Goal: Task Accomplishment & Management: Manage account settings

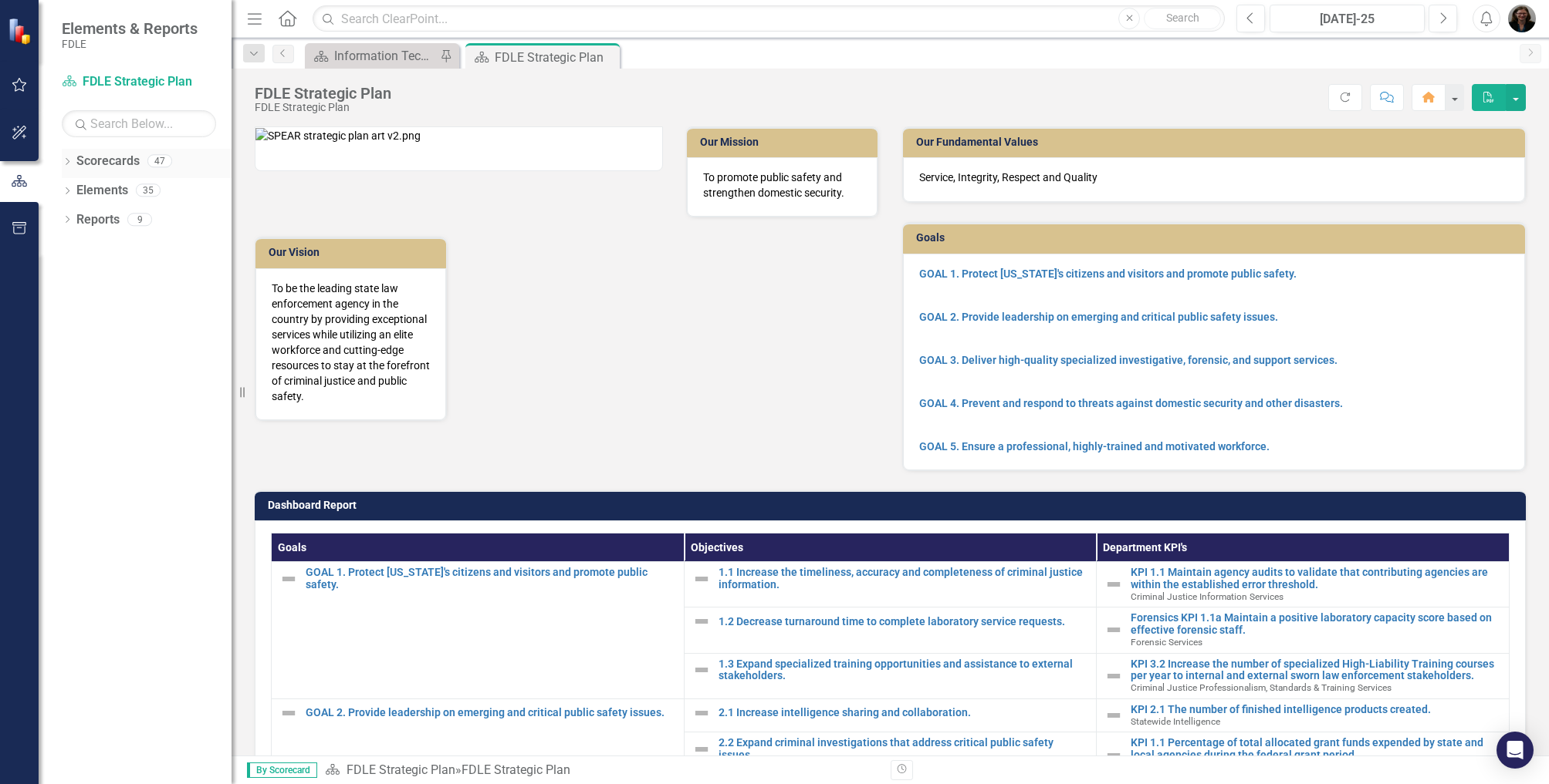
click at [69, 167] on icon "Dropdown" at bounding box center [67, 163] width 11 height 9
click at [77, 188] on icon "Dropdown" at bounding box center [76, 190] width 12 height 10
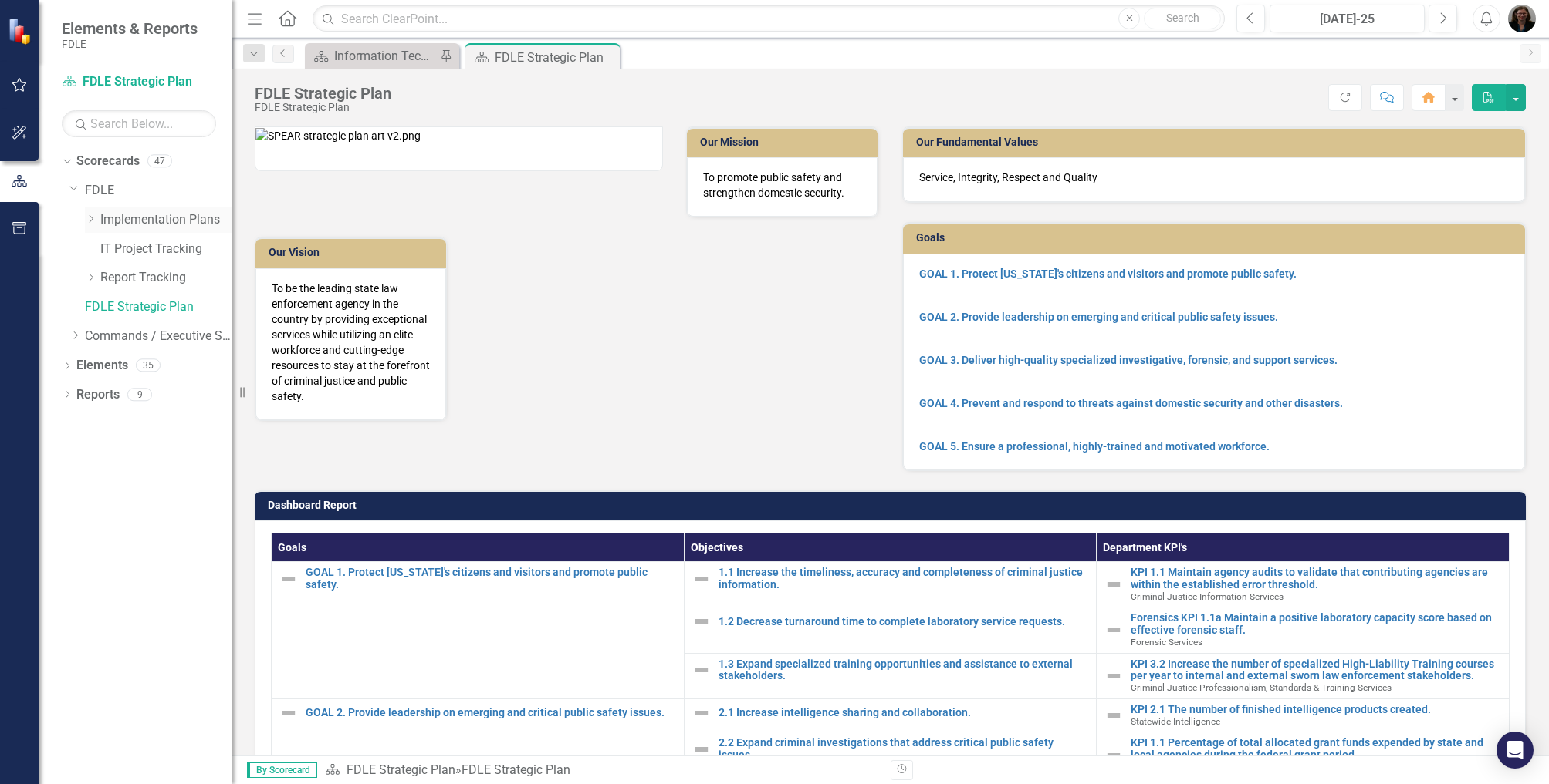
click at [95, 222] on icon "Dropdown" at bounding box center [90, 219] width 12 height 10
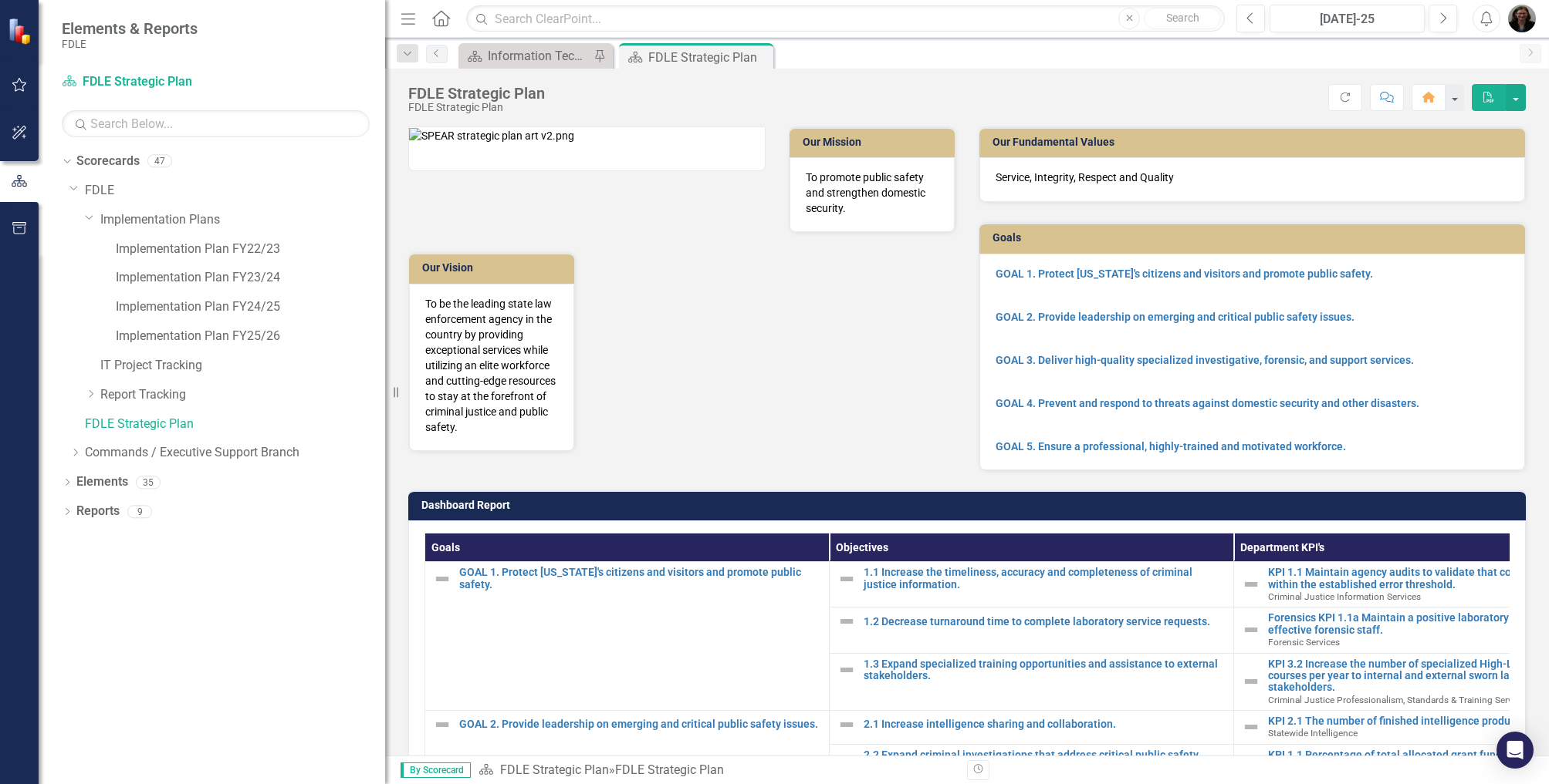
drag, startPoint x: 246, startPoint y: 393, endPoint x: 402, endPoint y: 385, distance: 156.2
click at [397, 385] on div "Resize" at bounding box center [391, 392] width 13 height 784
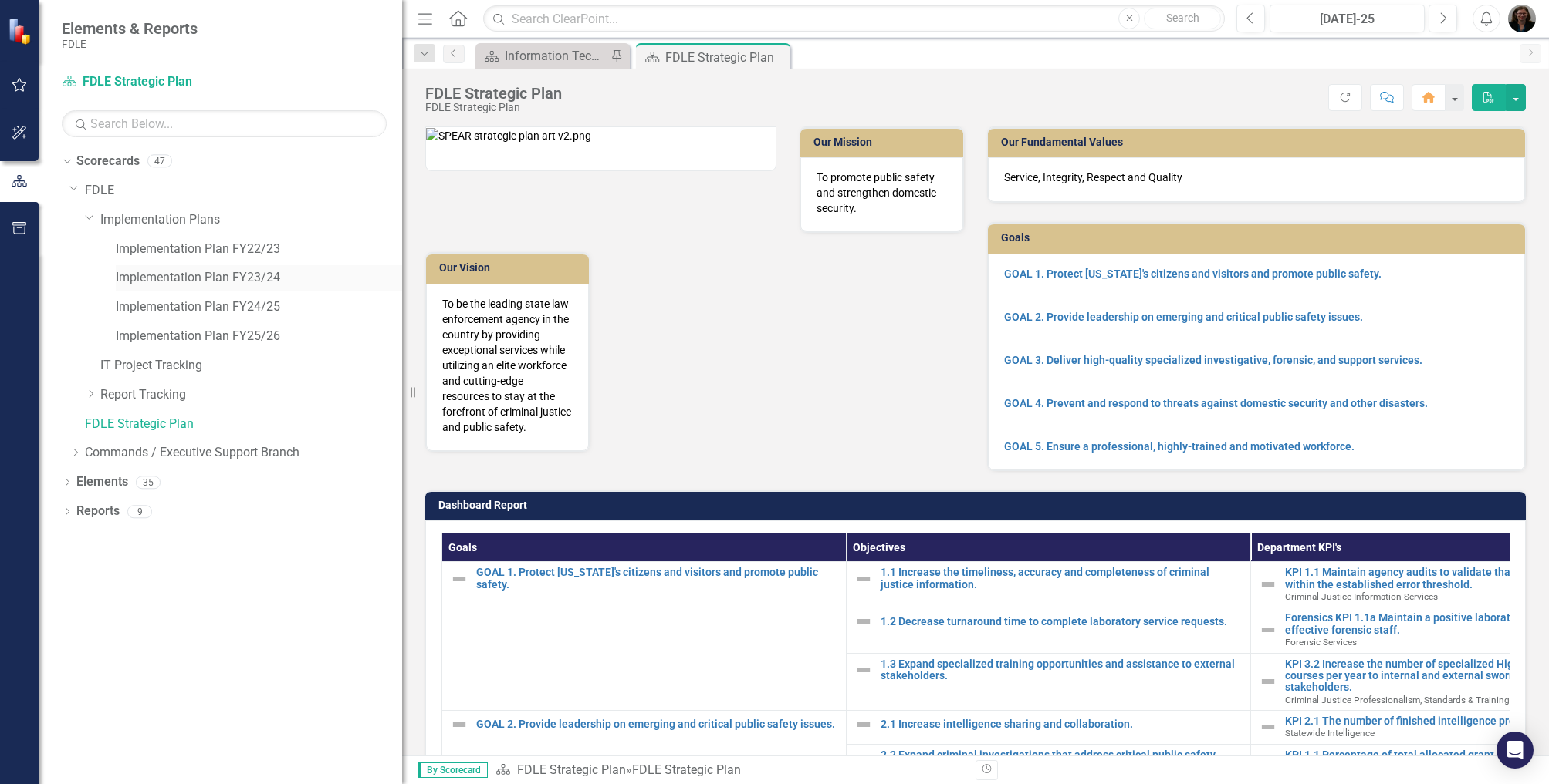
click at [243, 278] on link "Implementation Plan FY23/24" at bounding box center [258, 278] width 286 height 17
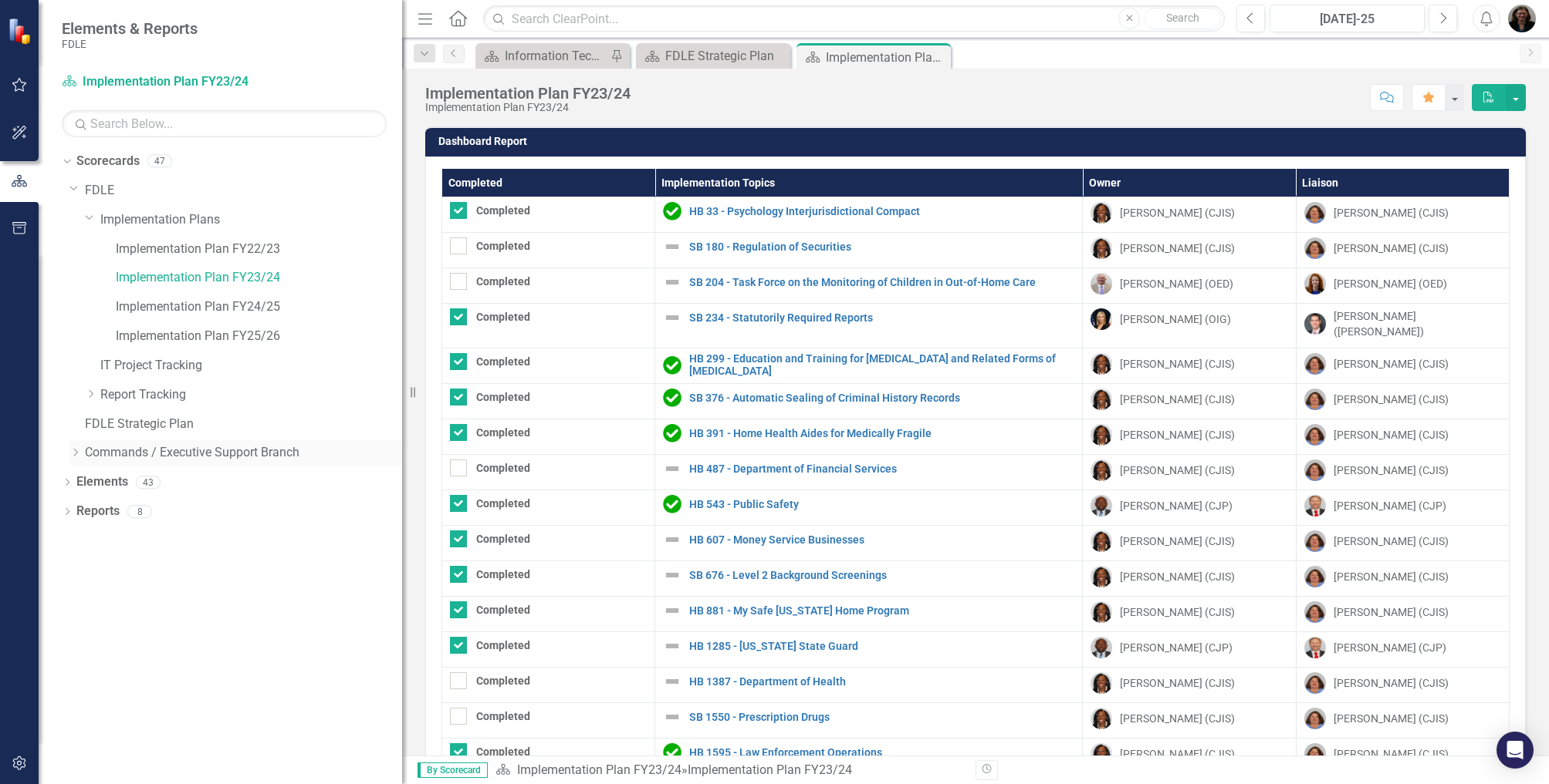
click at [80, 457] on div "Dropdown" at bounding box center [76, 453] width 12 height 14
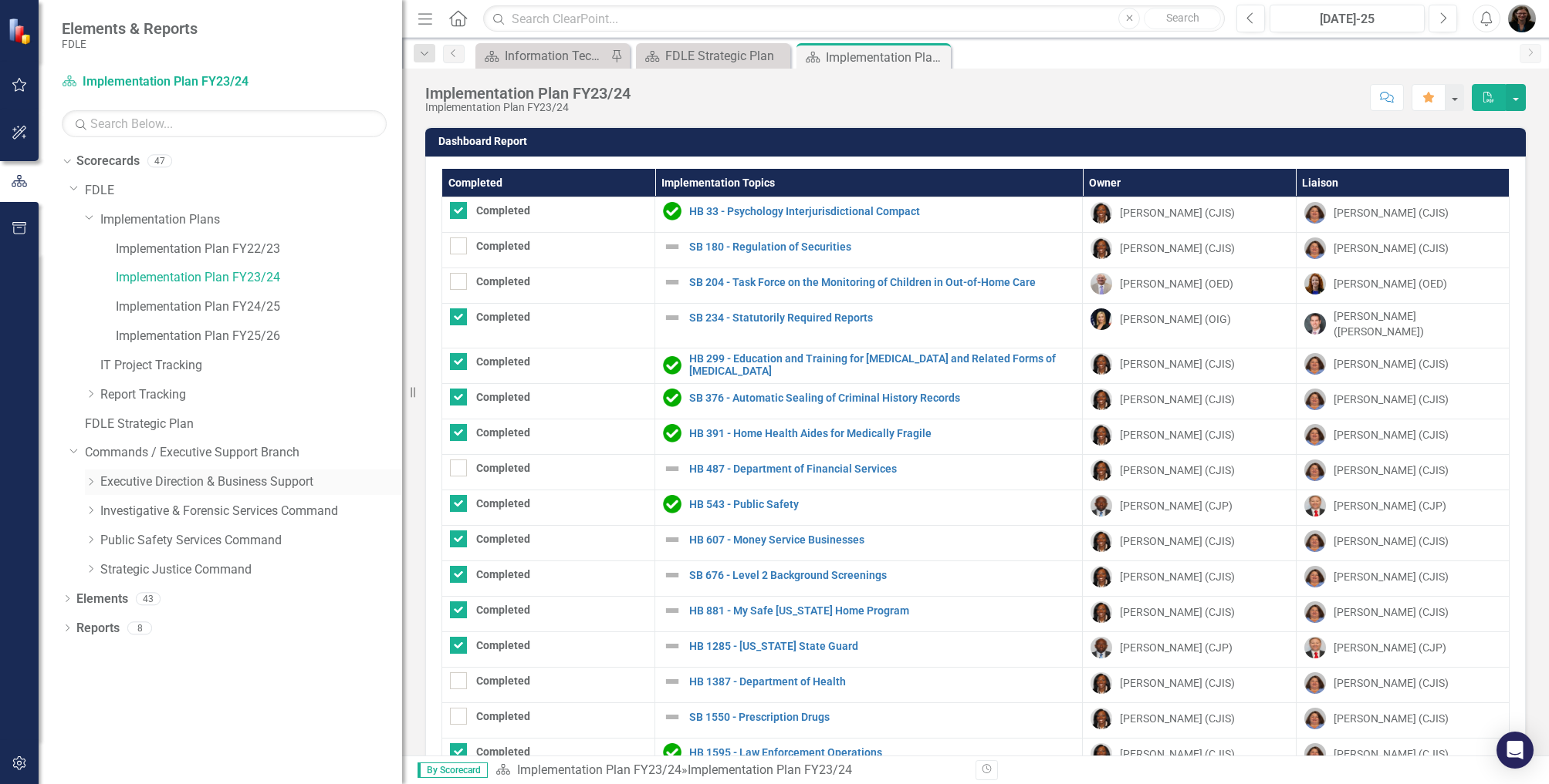
click at [88, 484] on icon "Dropdown" at bounding box center [90, 482] width 12 height 10
click at [88, 484] on icon "Dropdown" at bounding box center [89, 480] width 10 height 12
click at [92, 508] on icon "Dropdown" at bounding box center [90, 511] width 12 height 10
click at [92, 508] on icon at bounding box center [89, 509] width 8 height 4
click at [91, 544] on icon "Dropdown" at bounding box center [90, 540] width 12 height 10
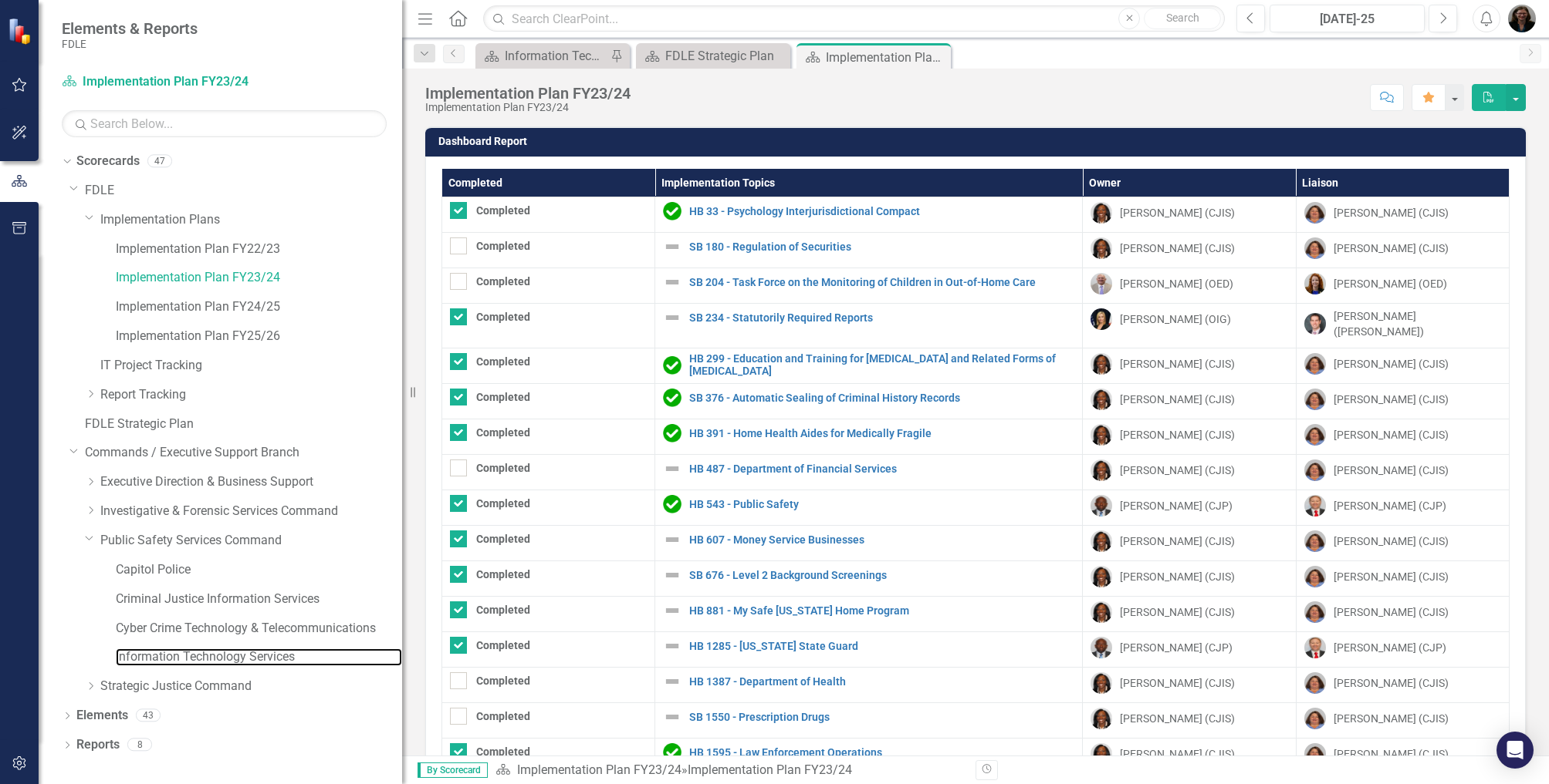
drag, startPoint x: 176, startPoint y: 655, endPoint x: 182, endPoint y: 642, distance: 14.3
click at [176, 655] on link "Information Technology Services" at bounding box center [258, 658] width 286 height 17
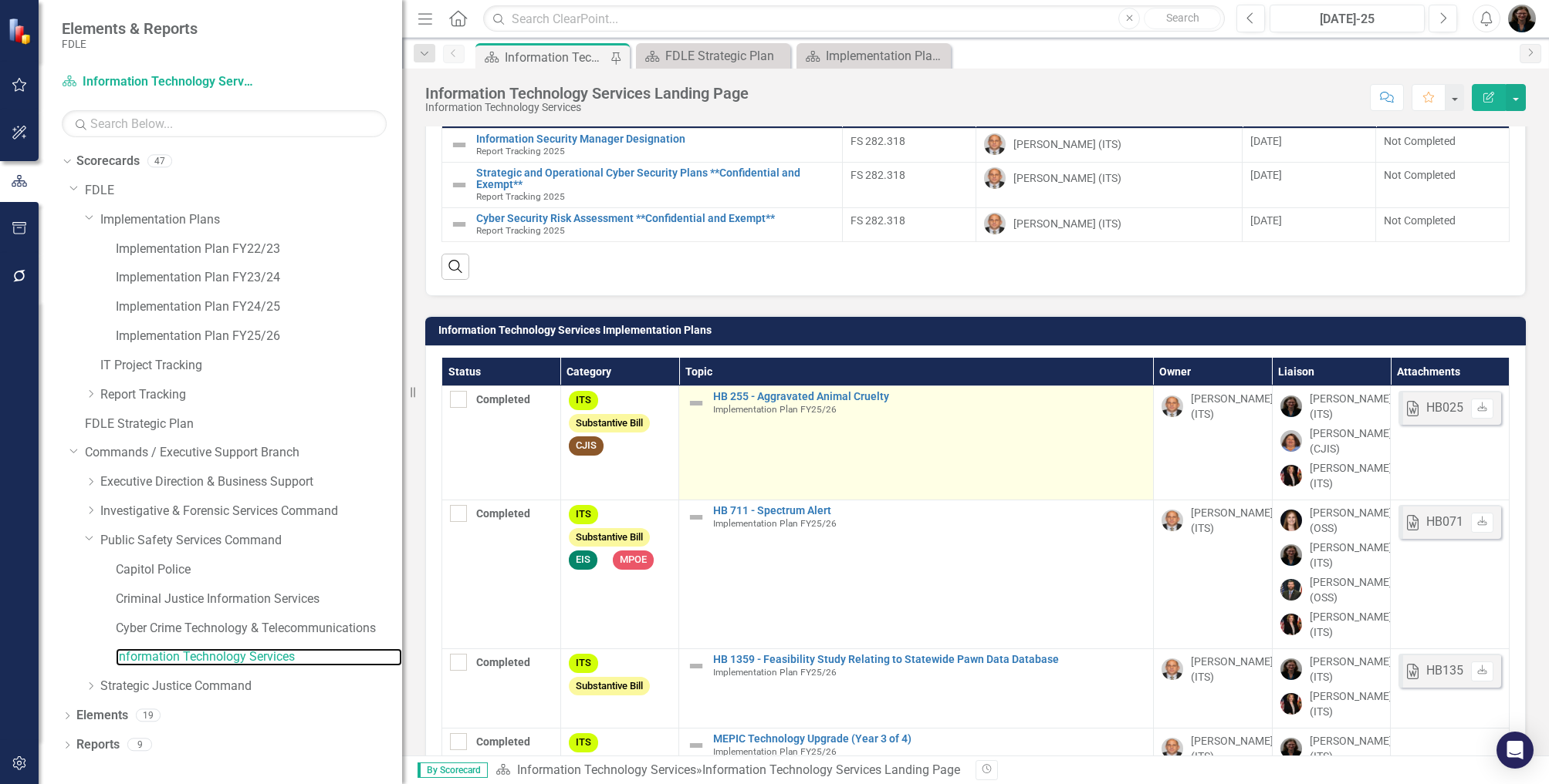
scroll to position [1864, 0]
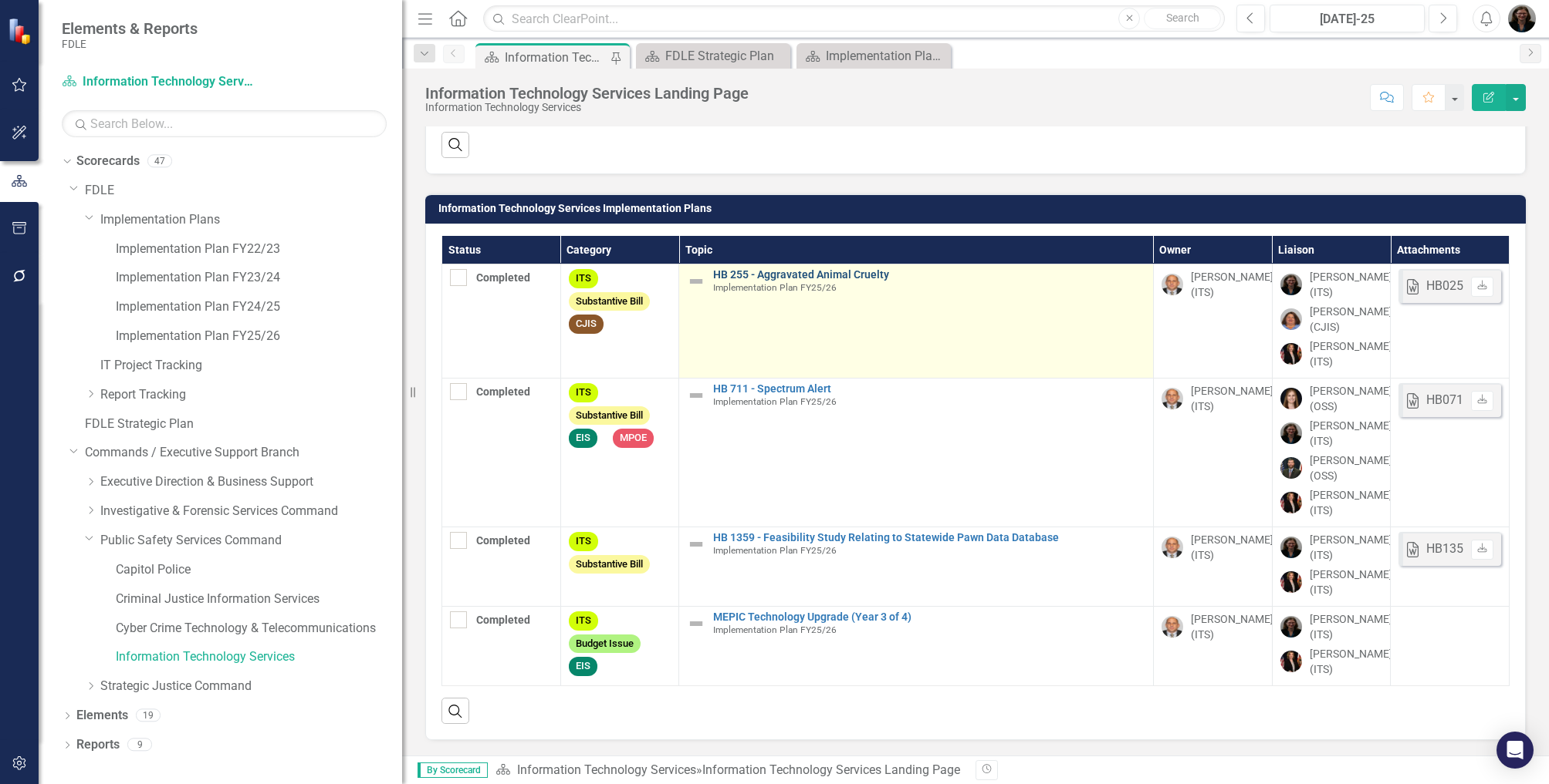
click at [860, 269] on link "HB 255 - Aggravated Animal Cruelty" at bounding box center [929, 275] width 432 height 12
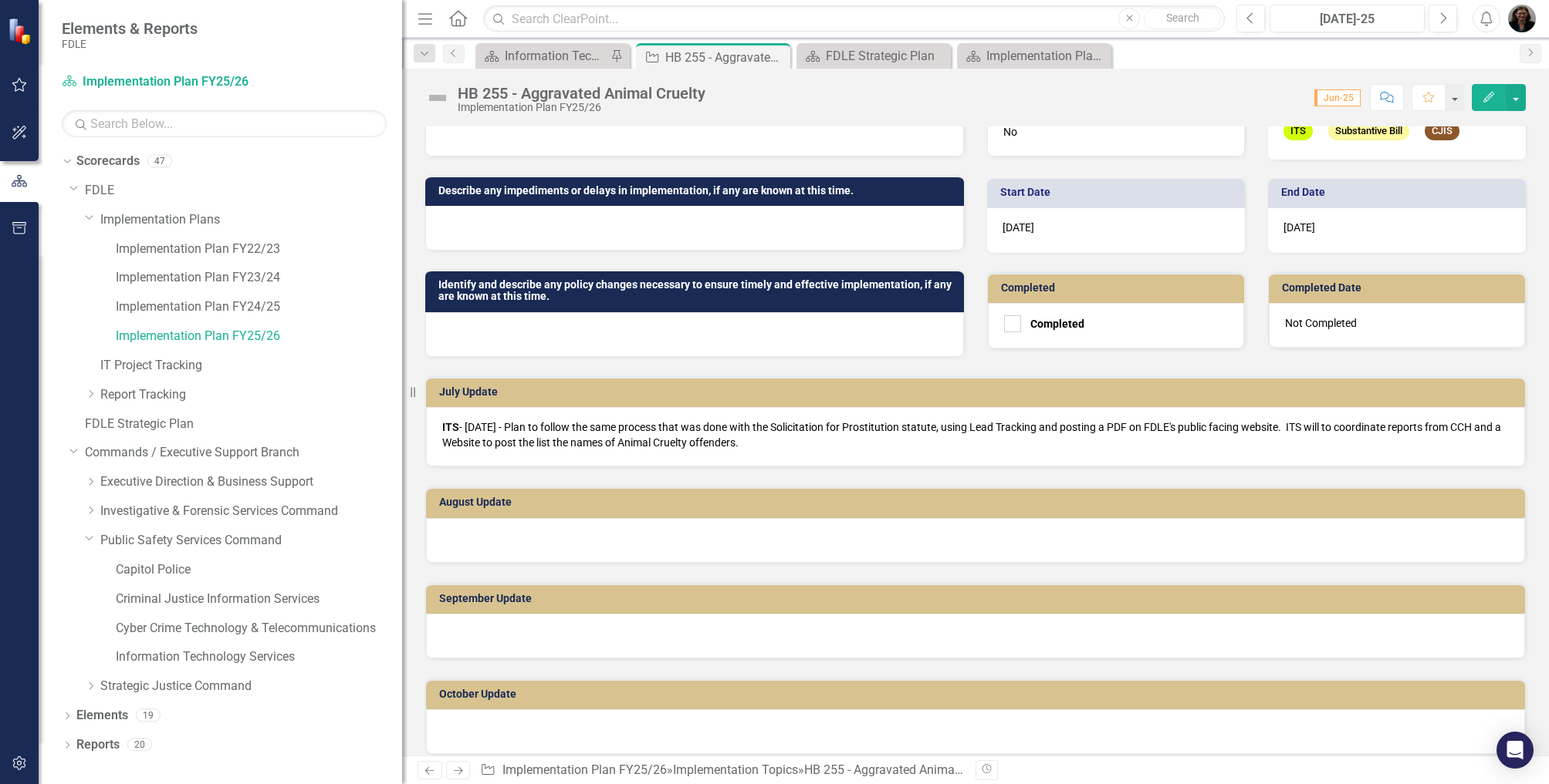
scroll to position [463, 0]
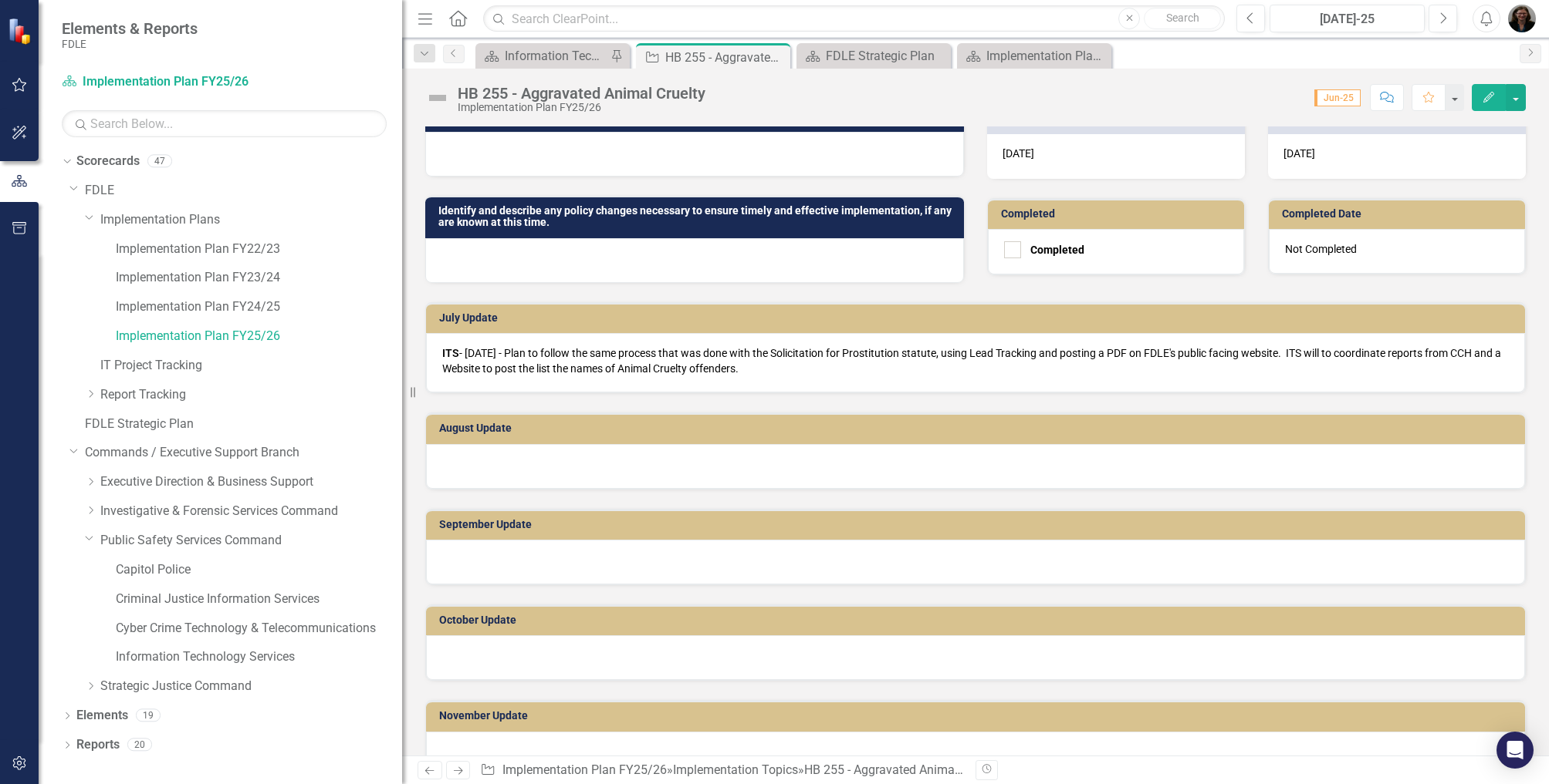
click at [511, 478] on div at bounding box center [975, 467] width 1099 height 45
click at [517, 473] on div at bounding box center [975, 467] width 1099 height 45
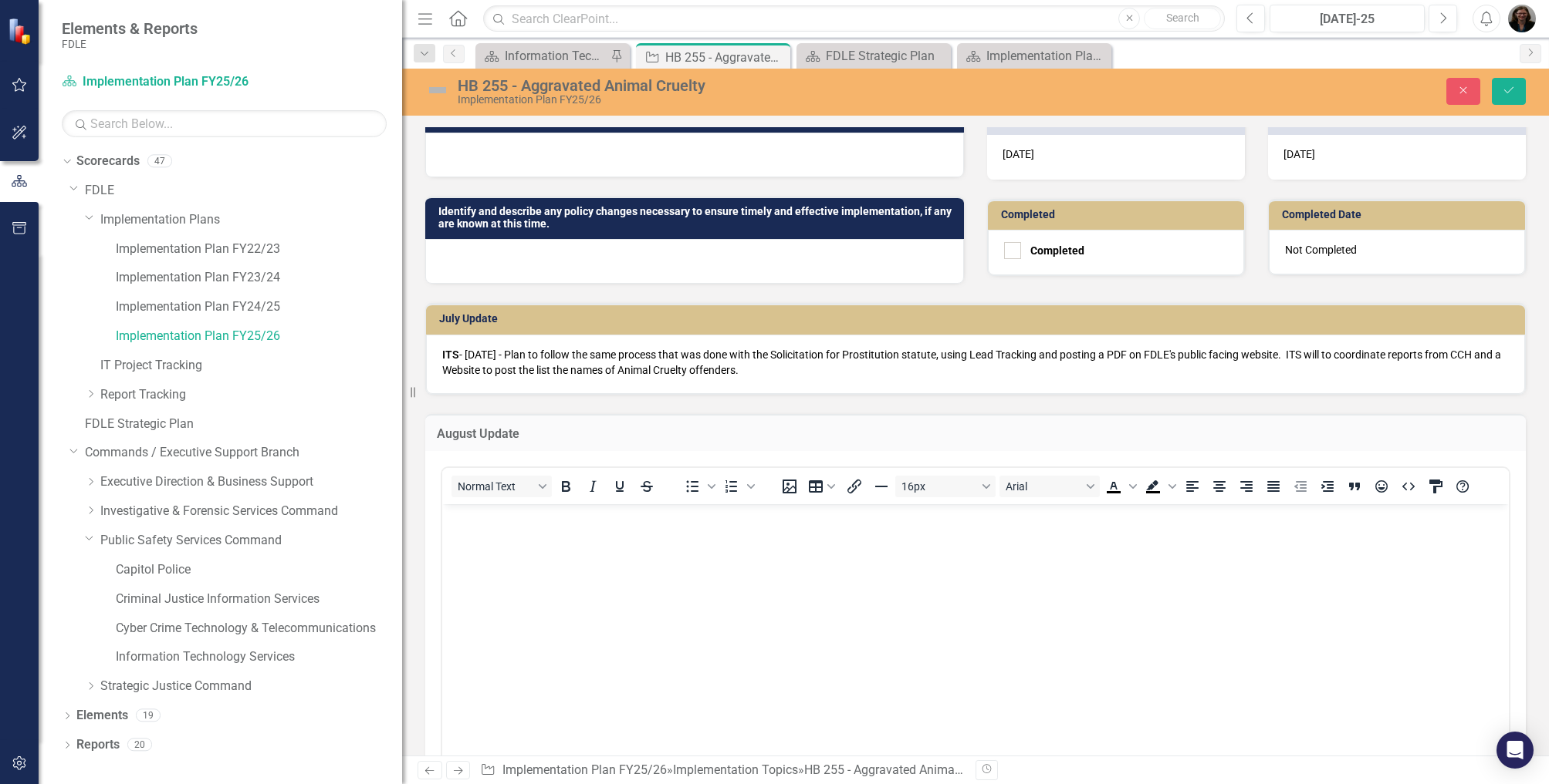
scroll to position [0, 0]
click at [564, 495] on icon "Bold" at bounding box center [565, 486] width 18 height 18
click at [568, 495] on icon "Bold" at bounding box center [565, 486] width 18 height 18
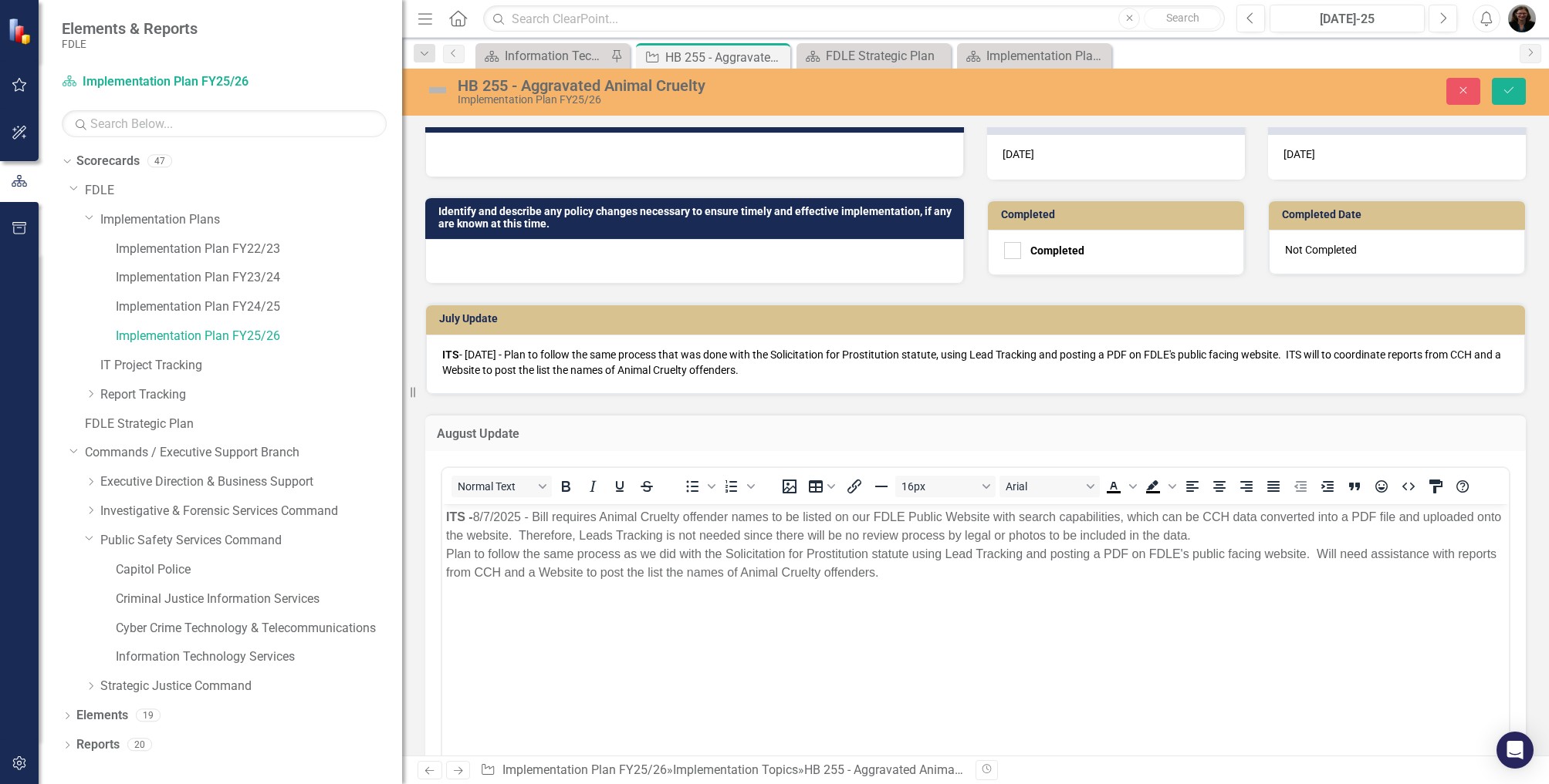
click at [931, 685] on body "ITS - ﻿[DATE] - Bill requires Animal Cruelty offender names to be listed on our…" at bounding box center [975, 620] width 1067 height 231
click at [1244, 536] on p "ITS - ﻿[DATE] - Bill requires Animal Cruelty offender names to be listed on our…" at bounding box center [974, 545] width 1059 height 74
click at [1251, 532] on span "Plan to follow the same process as we did with the Solicitation for Prostitutio…" at bounding box center [972, 554] width 1052 height 50
click at [540, 517] on span "﻿[DATE] - Bill requires Animal Cruelty offender names to be listed on our FDLE …" at bounding box center [972, 526] width 1055 height 32
click at [1133, 555] on span "lan to follow the same process as we did with the Solicitation for Prostitution…" at bounding box center [971, 554] width 1051 height 50
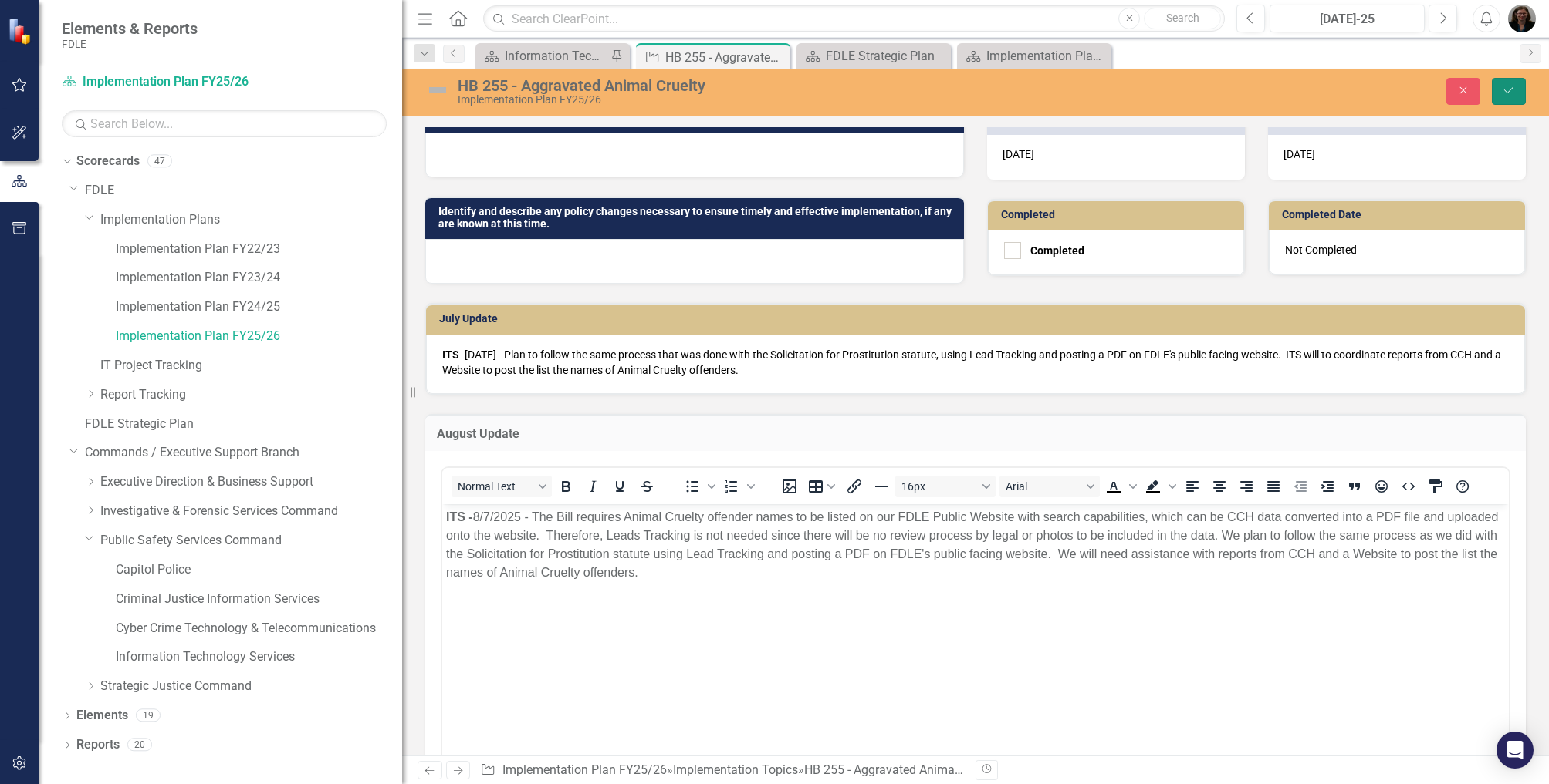
click at [1513, 98] on button "Save" at bounding box center [1508, 91] width 34 height 27
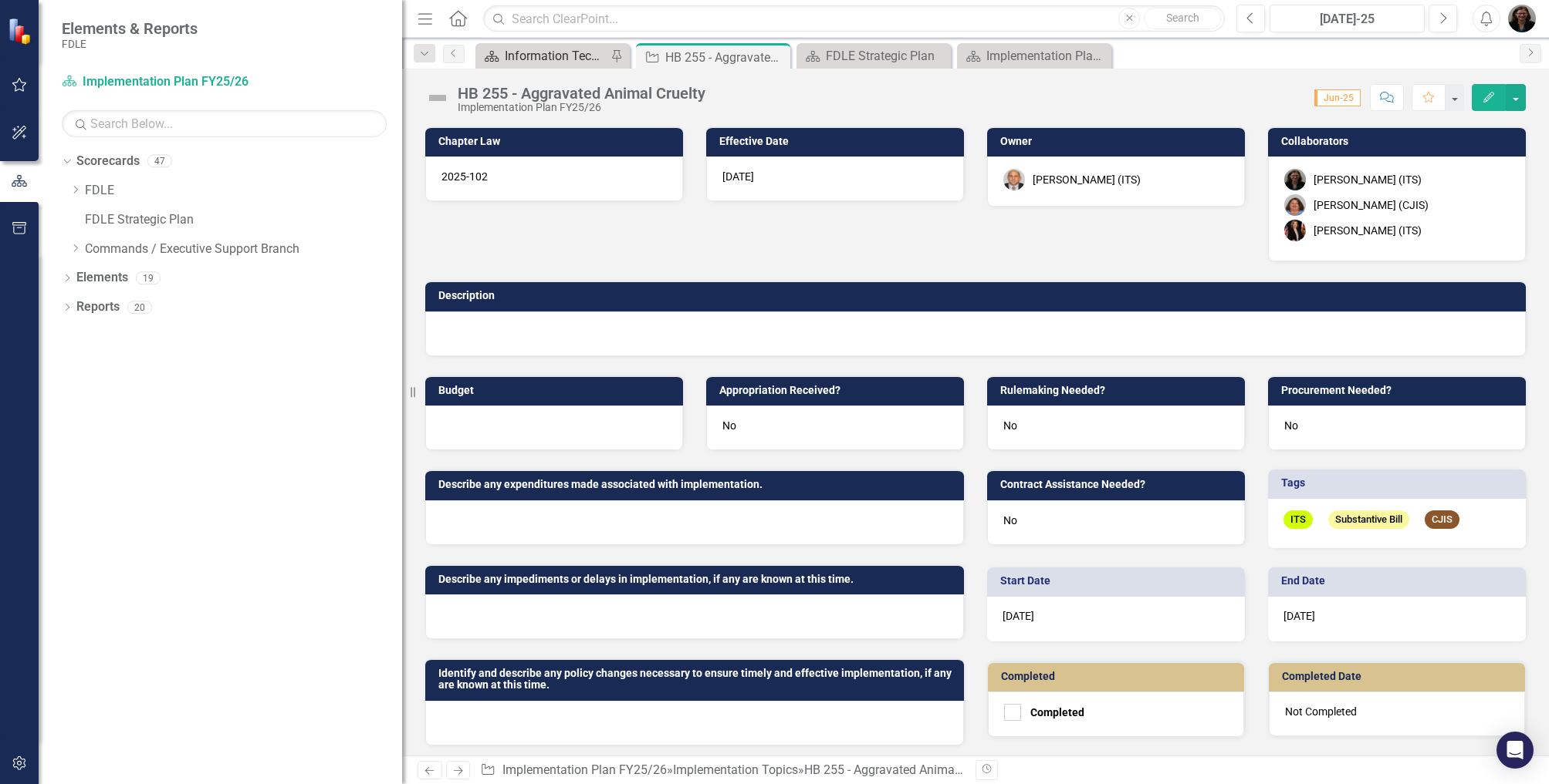
click at [513, 58] on div "Information Technology Services Landing Page" at bounding box center [555, 56] width 102 height 19
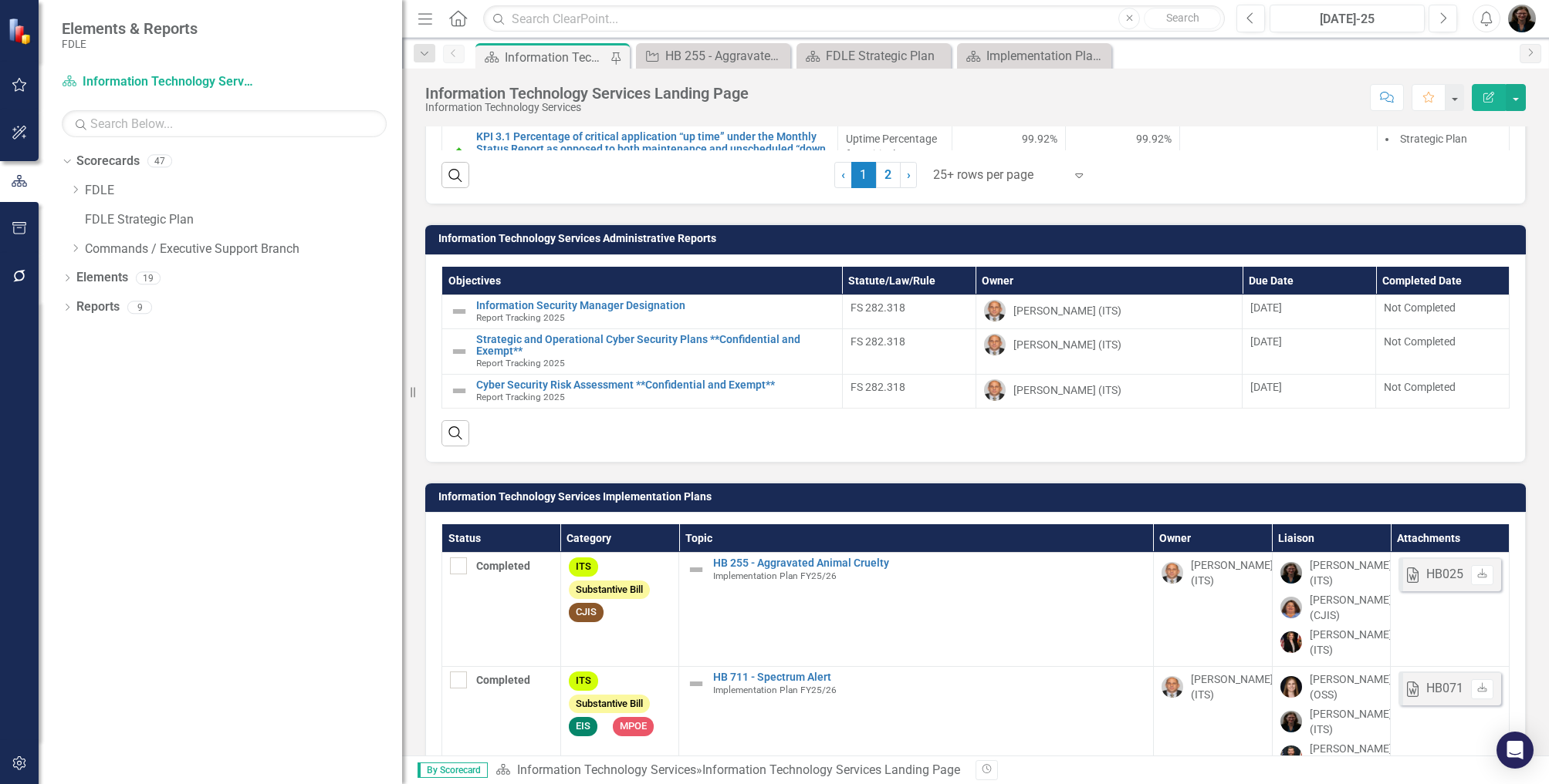
scroll to position [1864, 0]
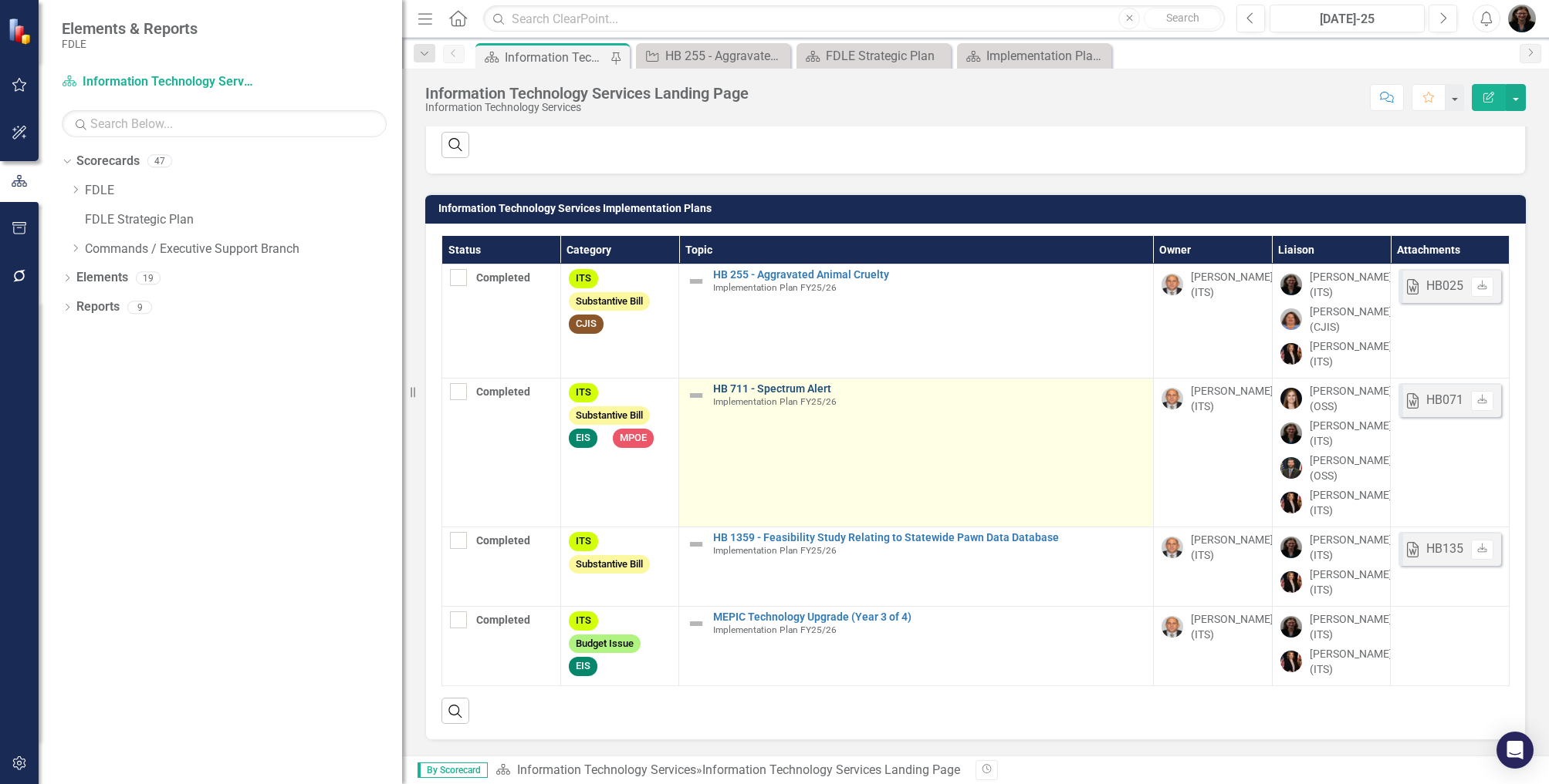
click at [798, 383] on link "HB 711 - Spectrum Alert" at bounding box center [929, 389] width 432 height 12
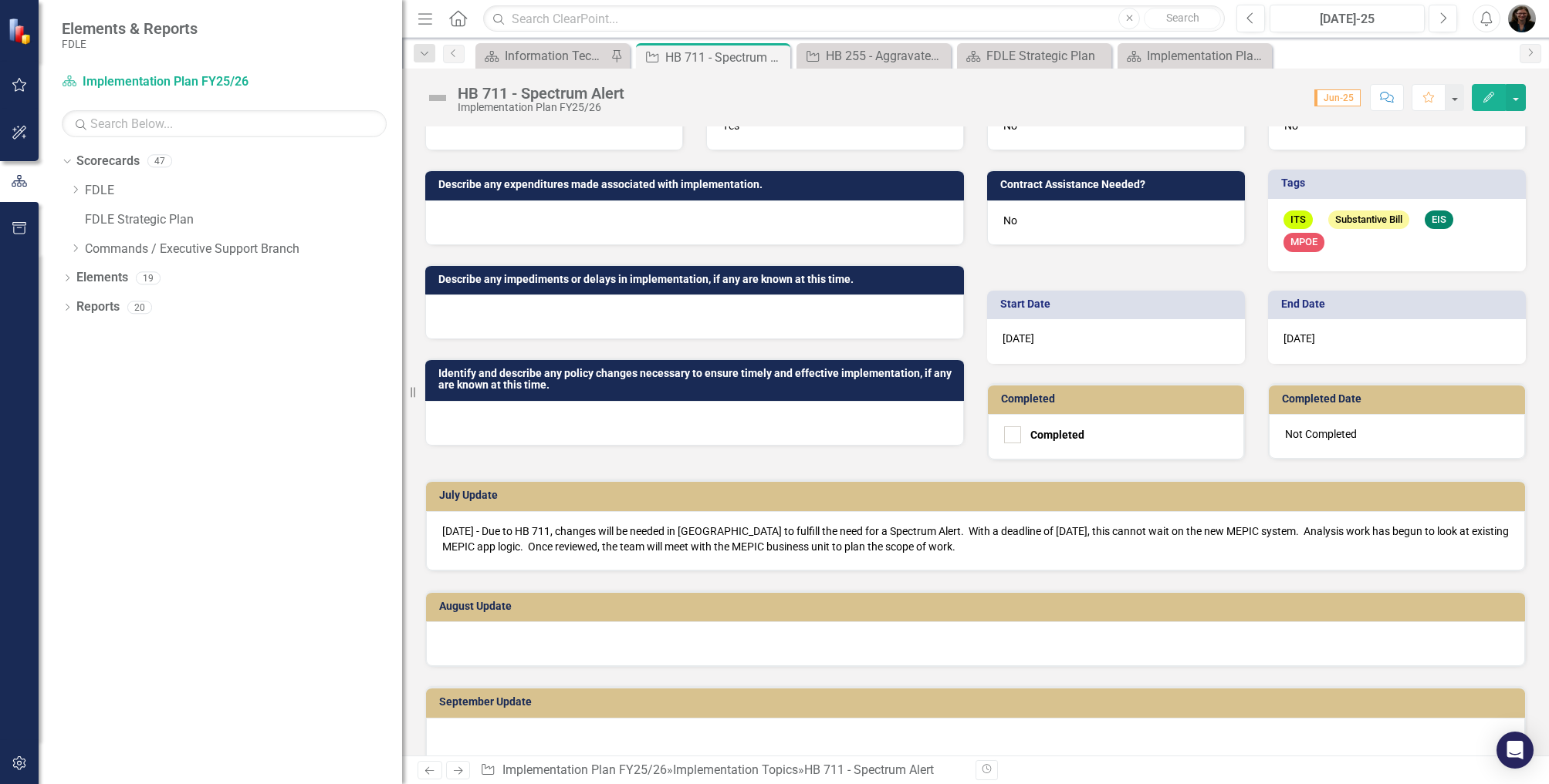
scroll to position [463, 0]
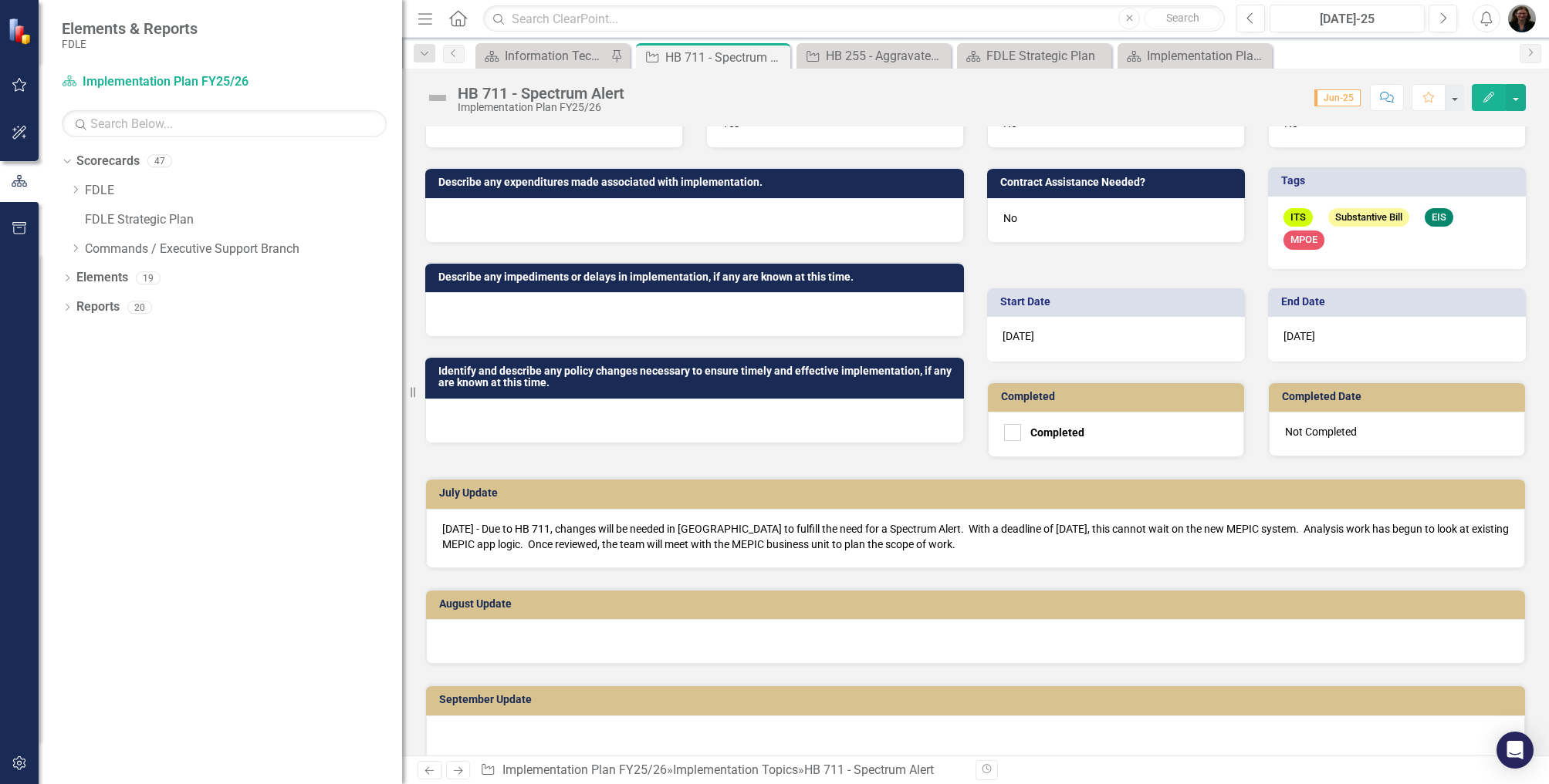
click at [476, 635] on div at bounding box center [975, 641] width 1099 height 45
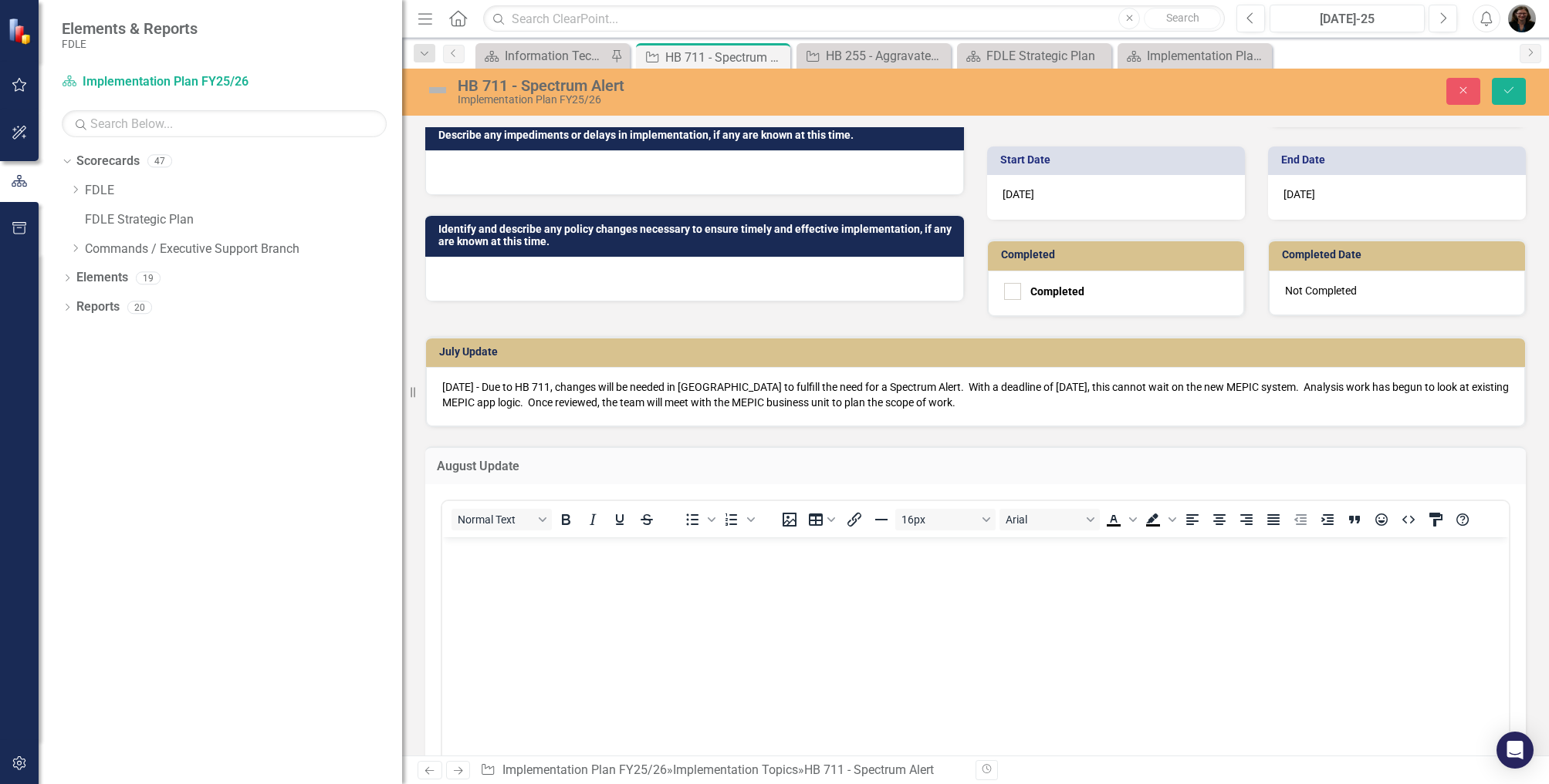
scroll to position [617, 0]
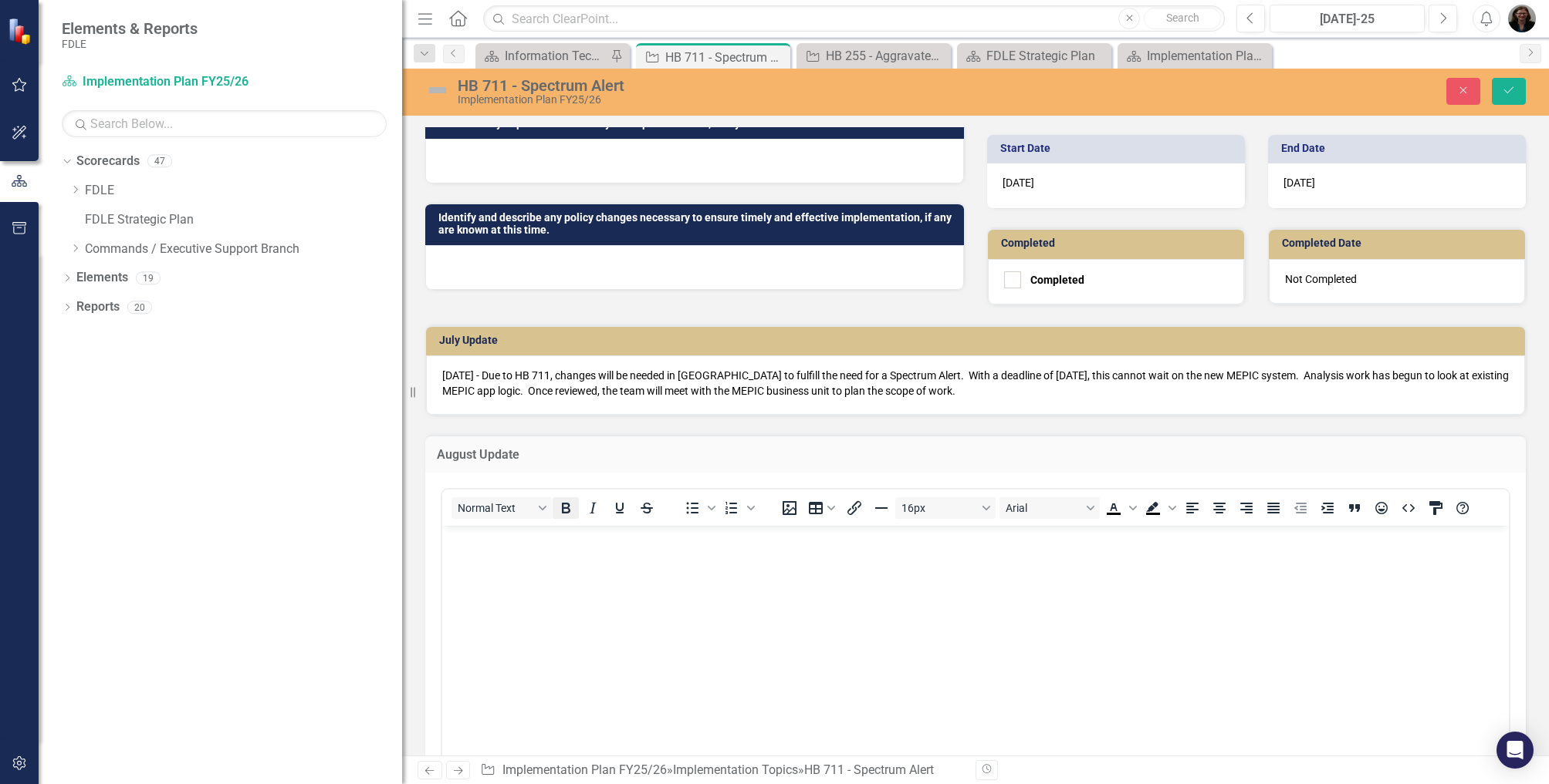
drag, startPoint x: 568, startPoint y: 510, endPoint x: 101, endPoint y: 29, distance: 670.4
click at [568, 510] on icon "Bold" at bounding box center [566, 507] width 9 height 11
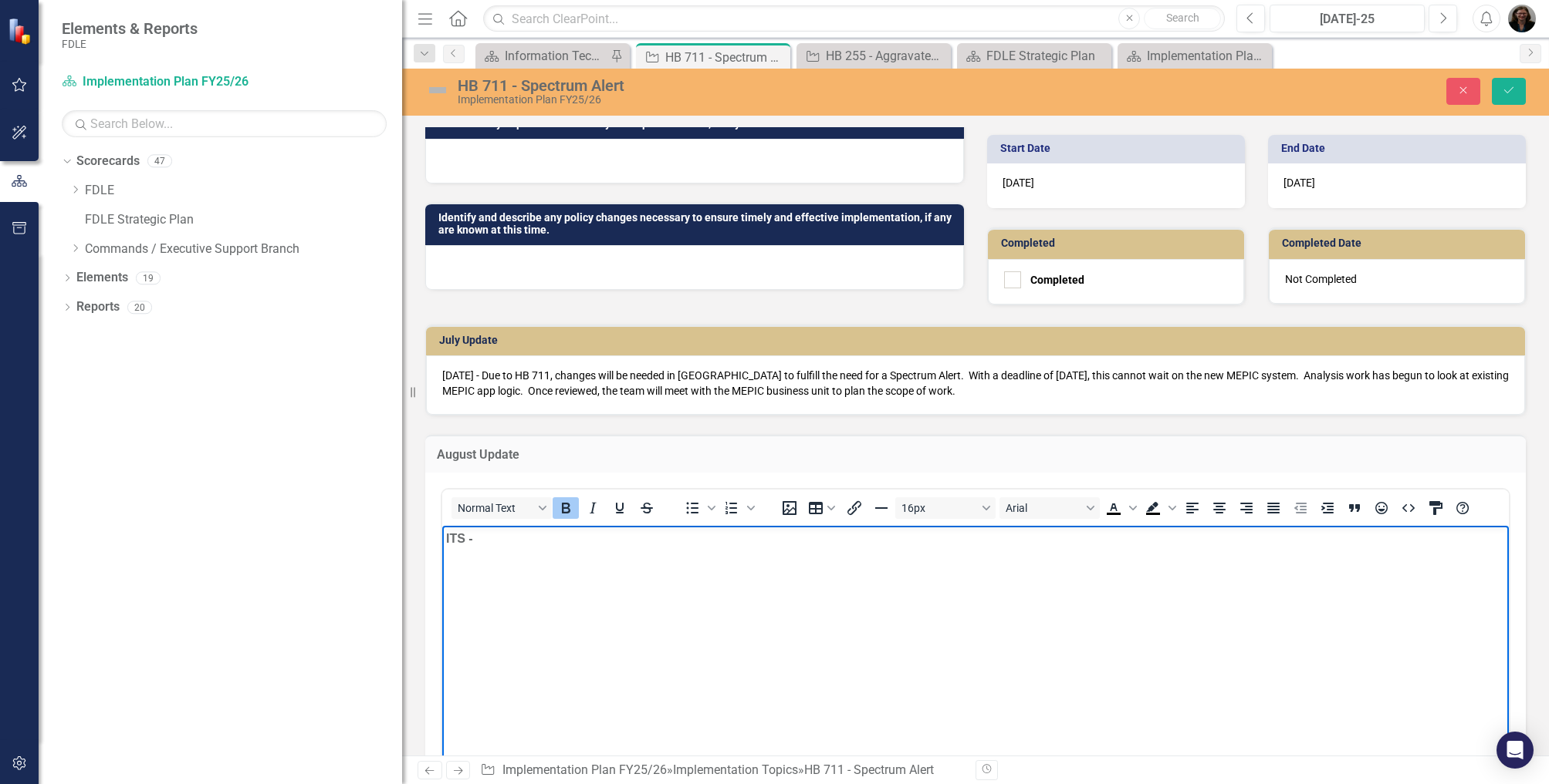
click at [573, 506] on icon "Bold" at bounding box center [565, 507] width 18 height 18
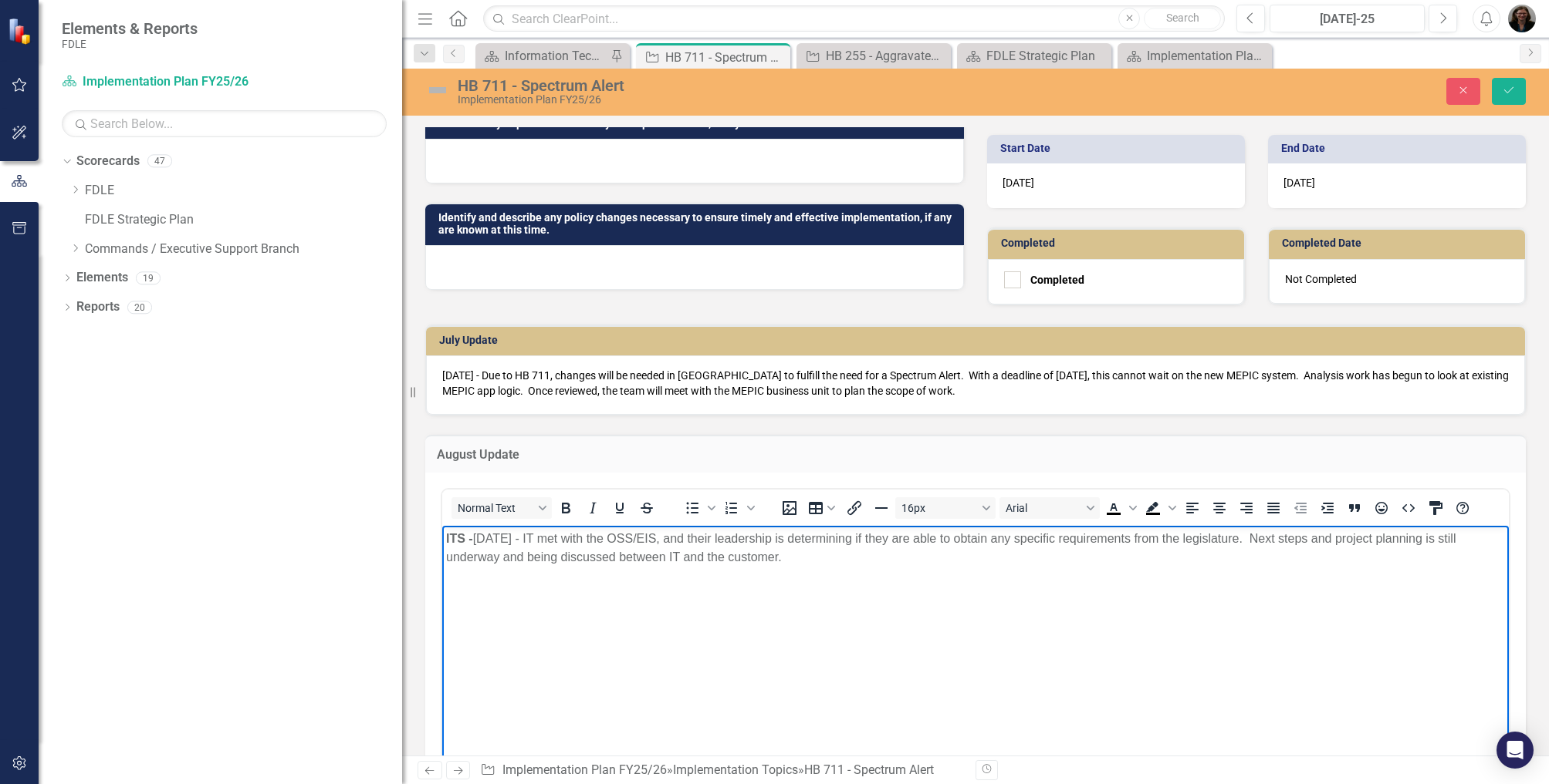
click at [1162, 570] on body "ITS - ﻿[DATE] - IT met with the OSS/EIS, and their leadership is determining if…" at bounding box center [975, 640] width 1067 height 231
click at [1506, 88] on icon "Save" at bounding box center [1508, 89] width 14 height 11
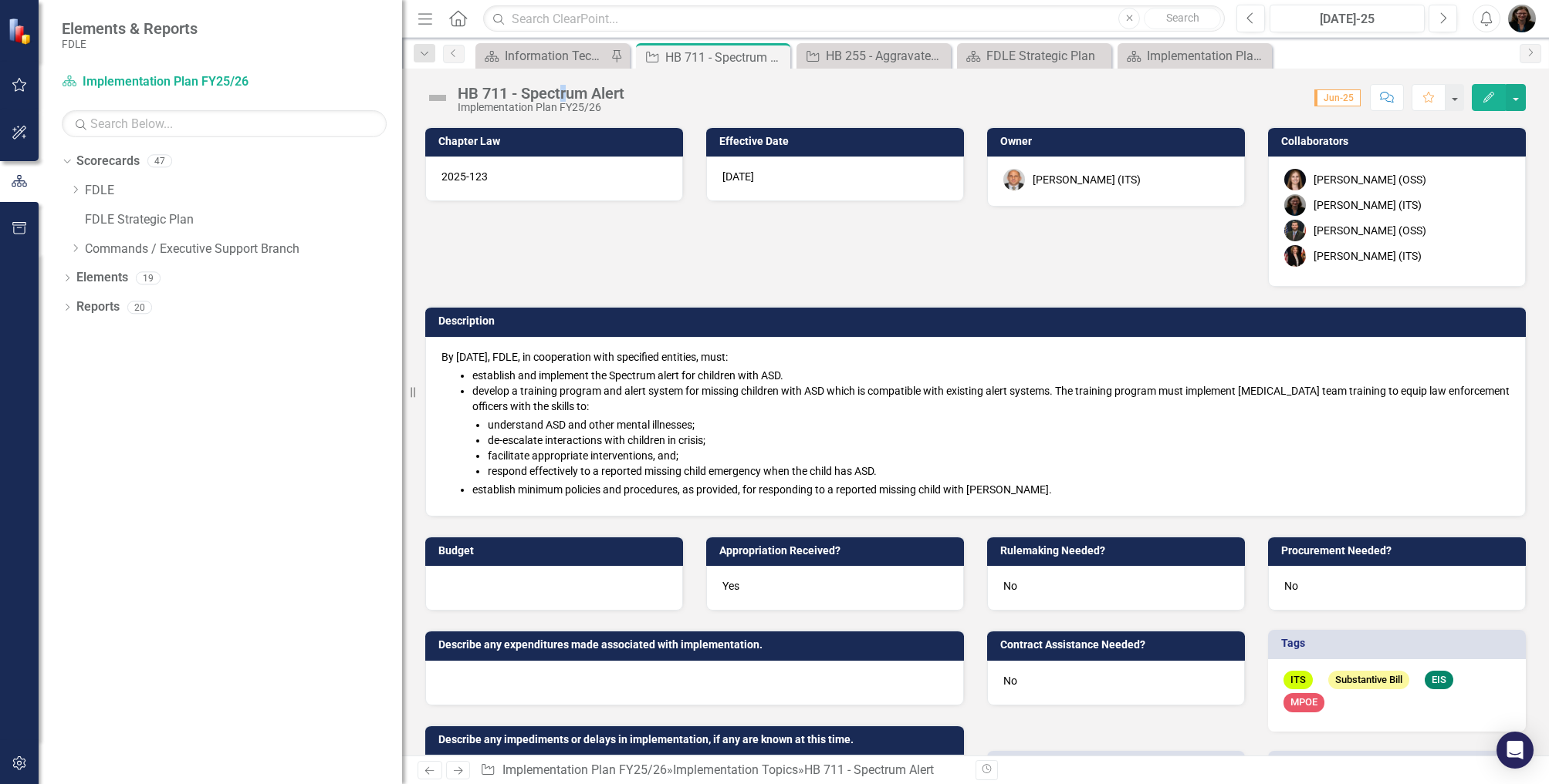
click at [567, 70] on div "HB 711 - Spectrum Alert Implementation Plan FY25/26 Score: N/A Jun-25 Completed…" at bounding box center [974, 92] width 1146 height 47
drag, startPoint x: 567, startPoint y: 70, endPoint x: 575, endPoint y: 65, distance: 9.4
click at [575, 65] on div "Information Technology Services Landing Page" at bounding box center [555, 56] width 102 height 19
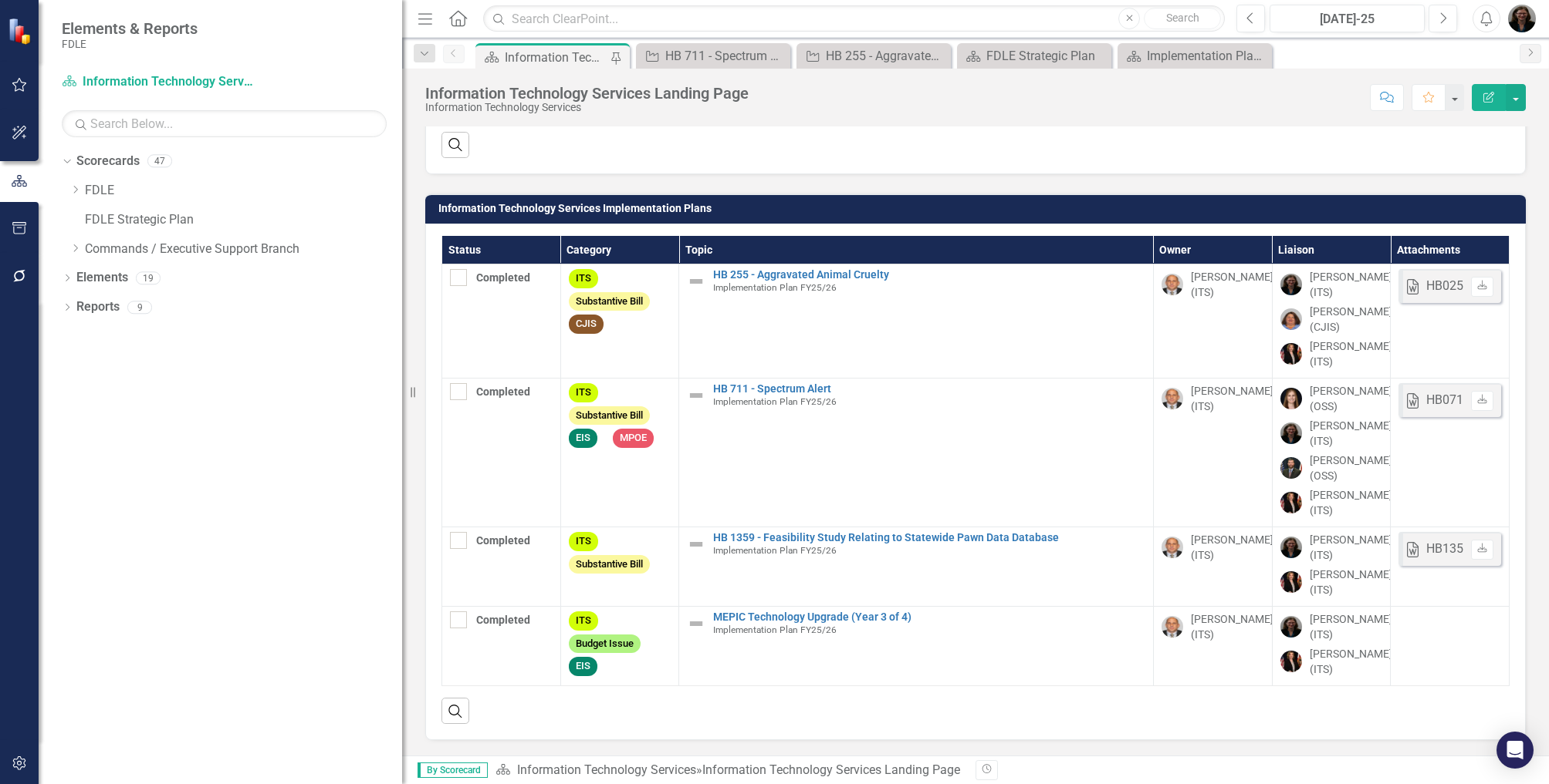
scroll to position [1864, 0]
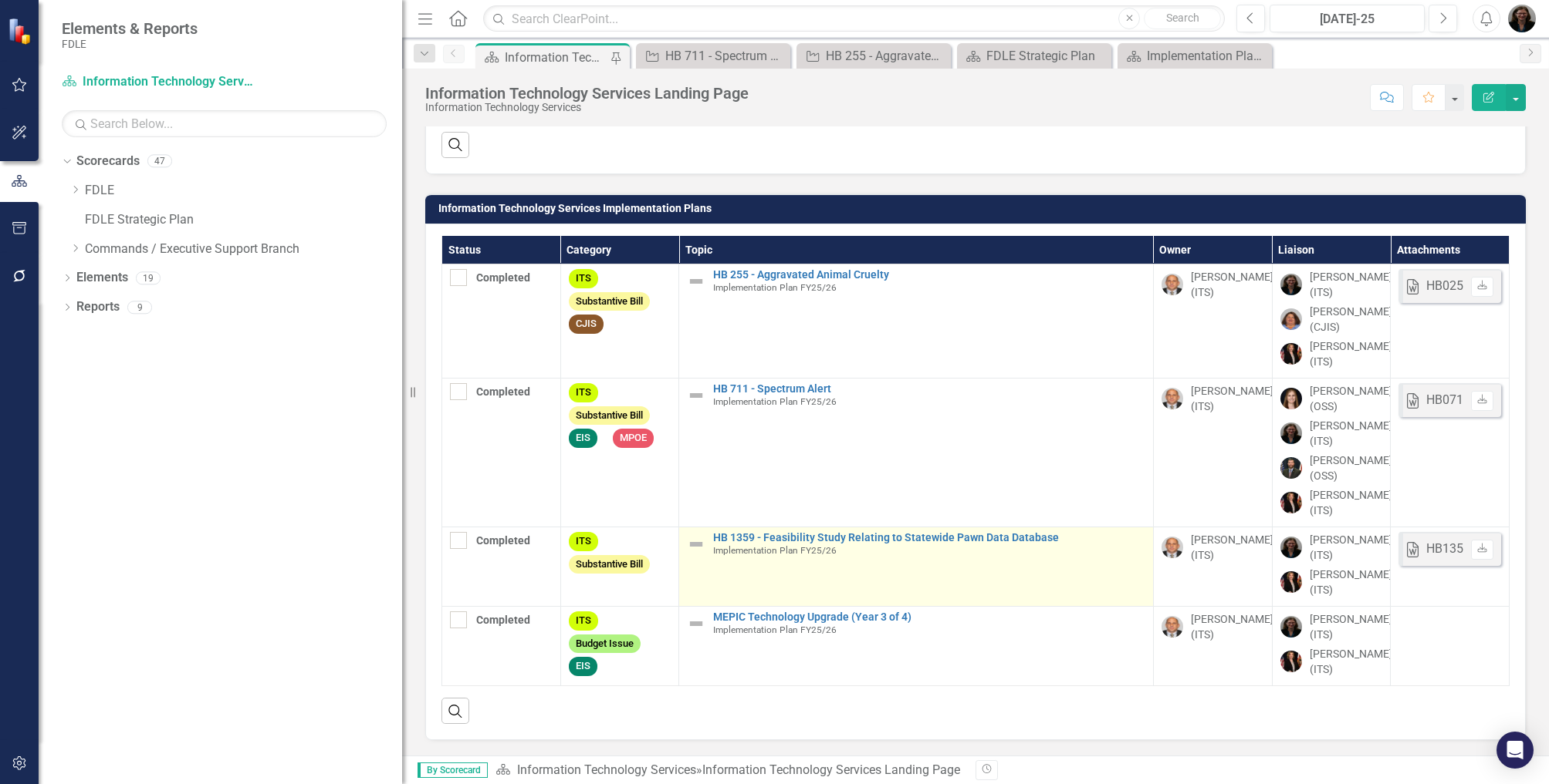
click at [781, 529] on td "HB 1359 - Feasibility Study Relating to Statewide Pawn Data Database Implementa…" at bounding box center [916, 568] width 475 height 80
click at [783, 537] on link "HB 1359 - Feasibility Study Relating to Statewide Pawn Data Database" at bounding box center [929, 539] width 432 height 12
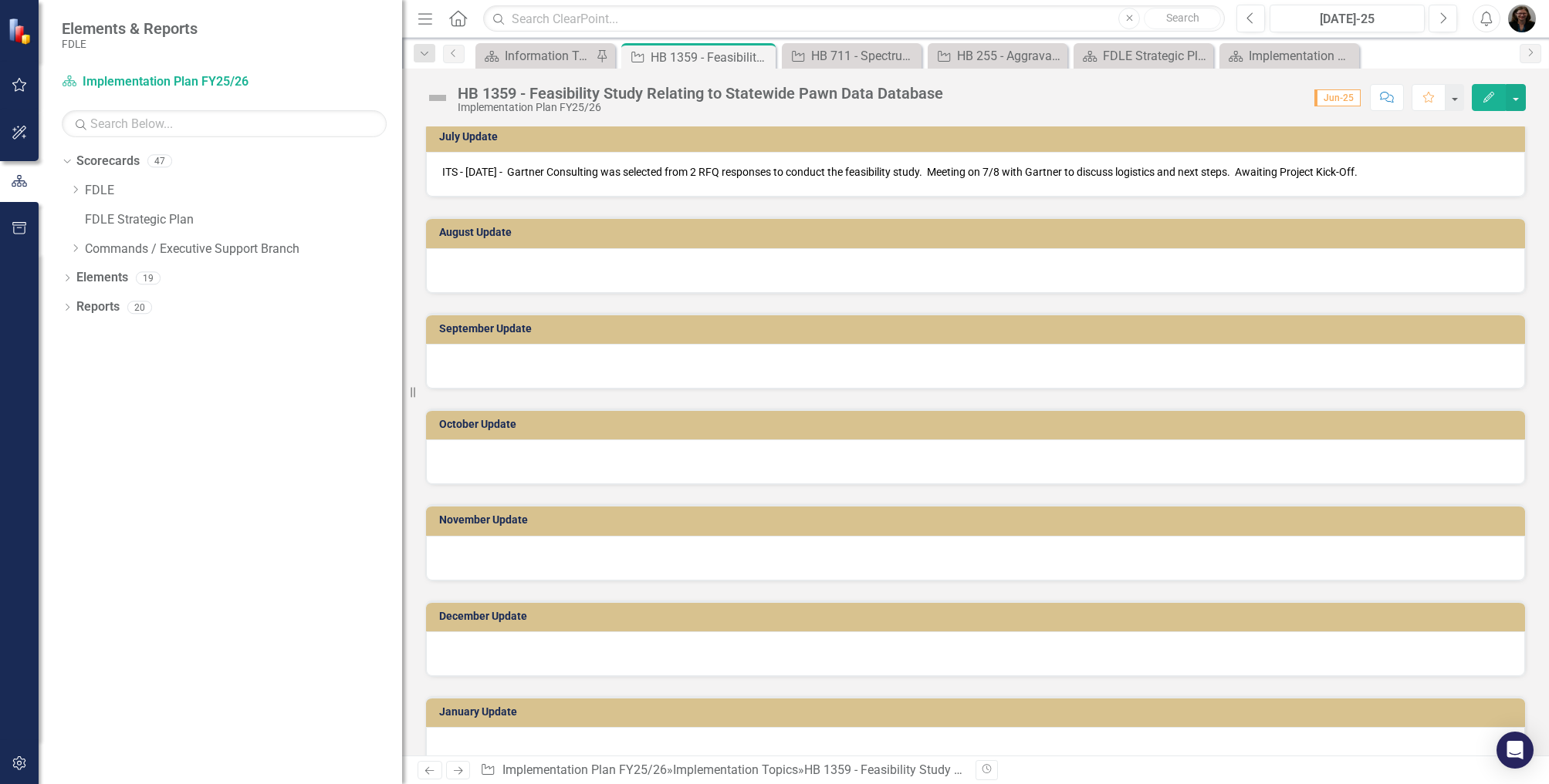
scroll to position [617, 0]
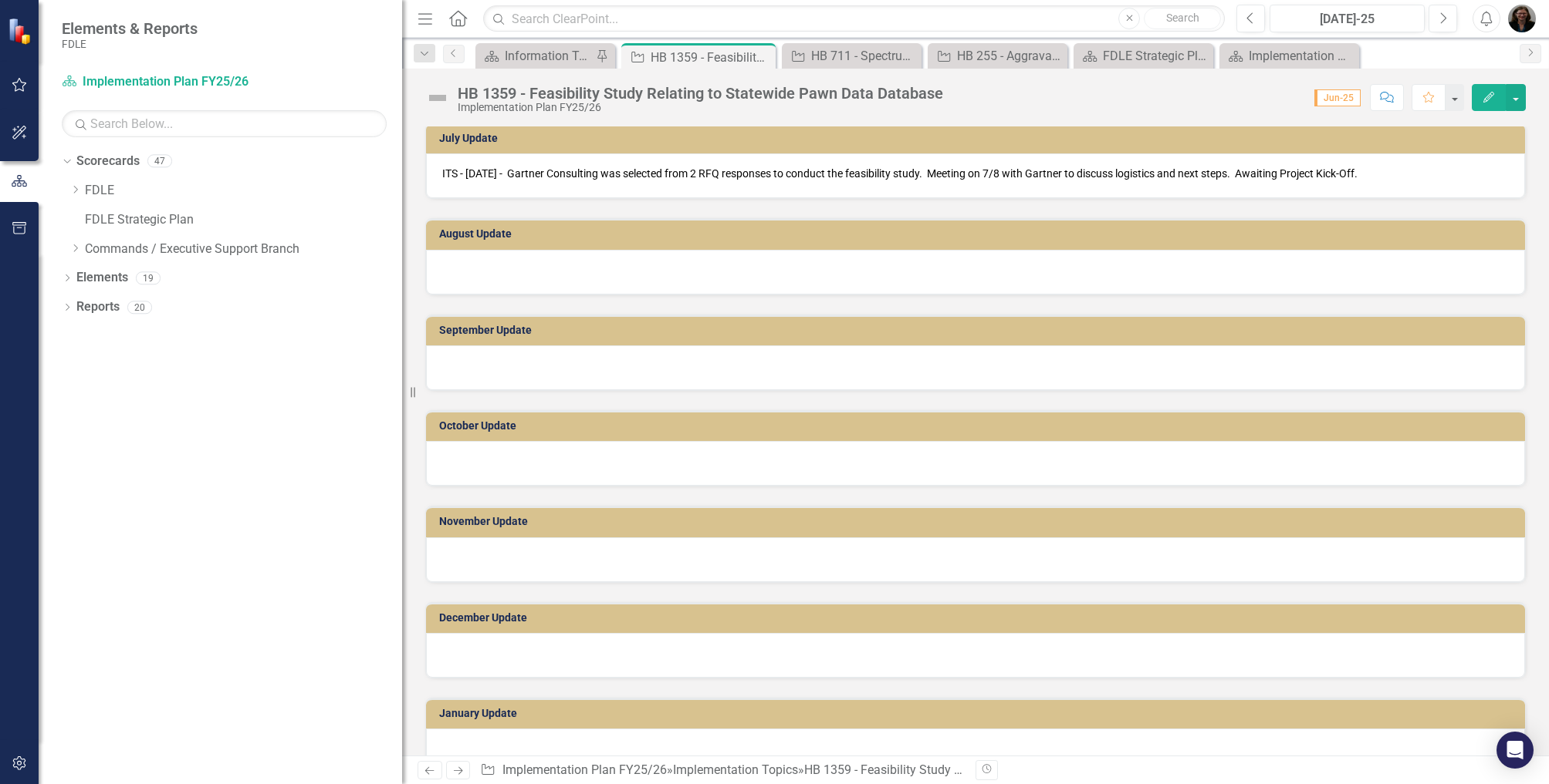
click at [486, 265] on div at bounding box center [975, 273] width 1099 height 45
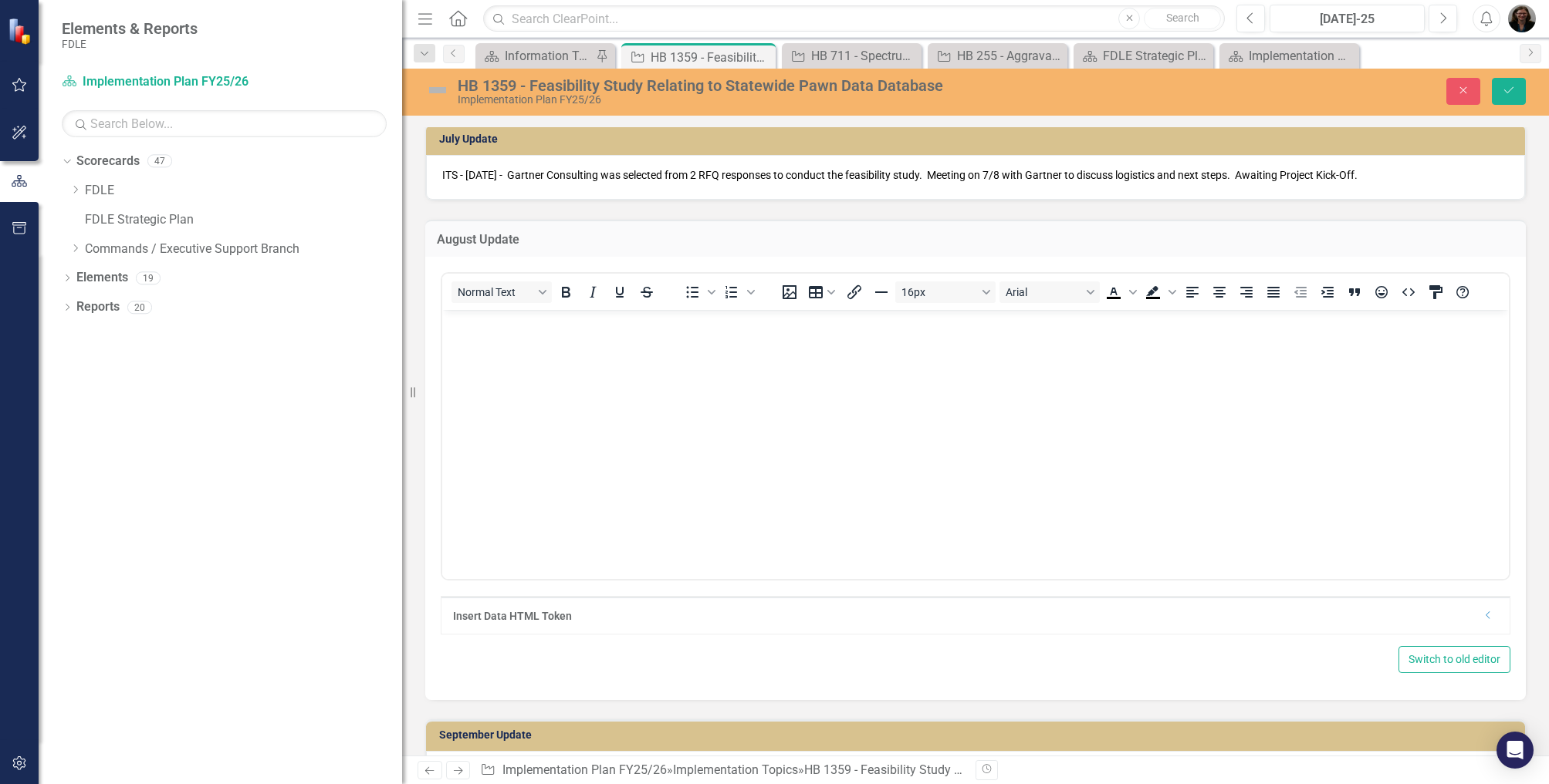
scroll to position [0, 0]
click at [483, 341] on body "Rich Text Area. Press ALT-0 for help." at bounding box center [975, 426] width 1067 height 231
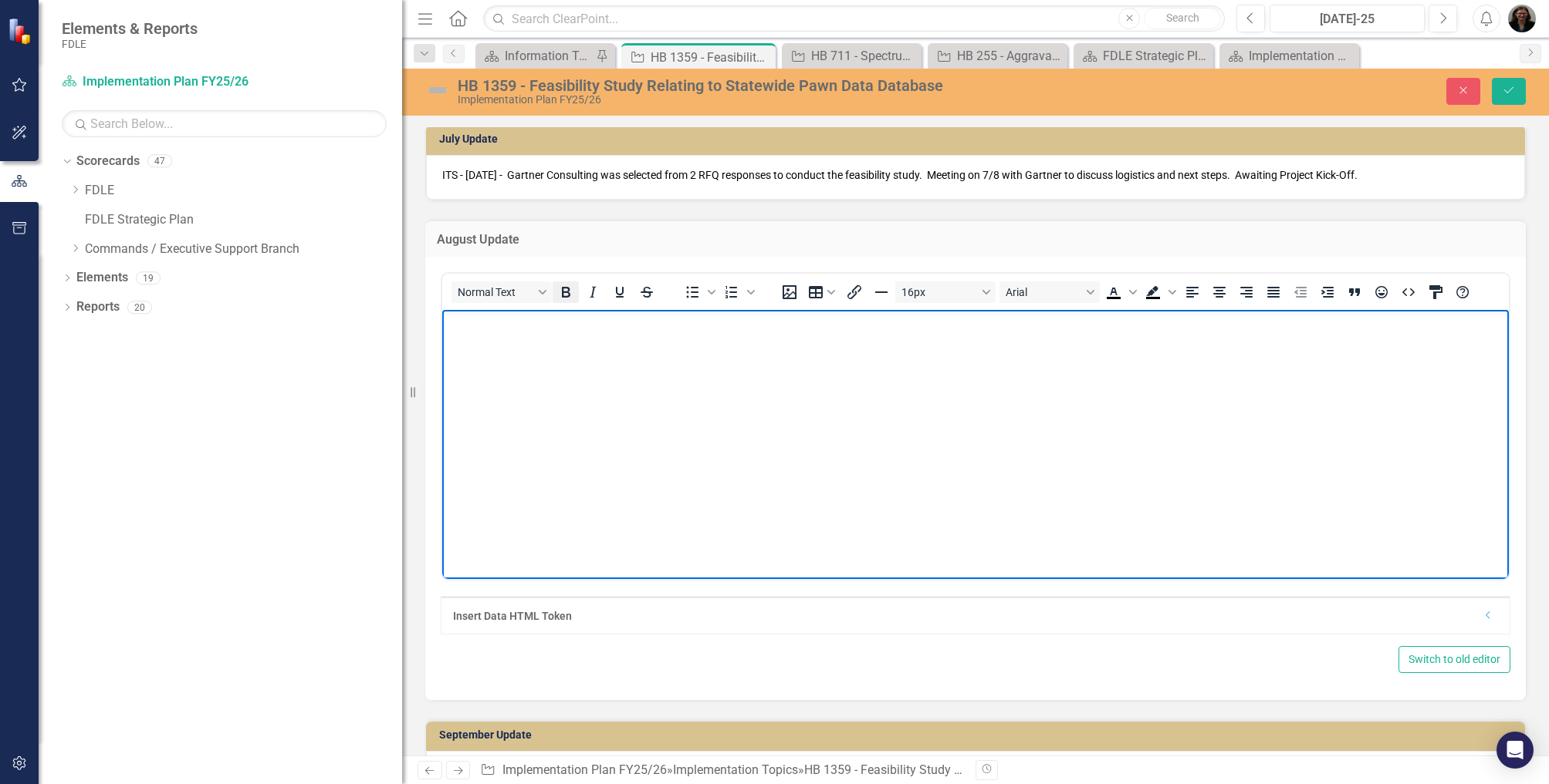
click at [566, 293] on icon "Bold" at bounding box center [565, 292] width 18 height 18
click at [560, 289] on icon "Bold" at bounding box center [565, 292] width 18 height 18
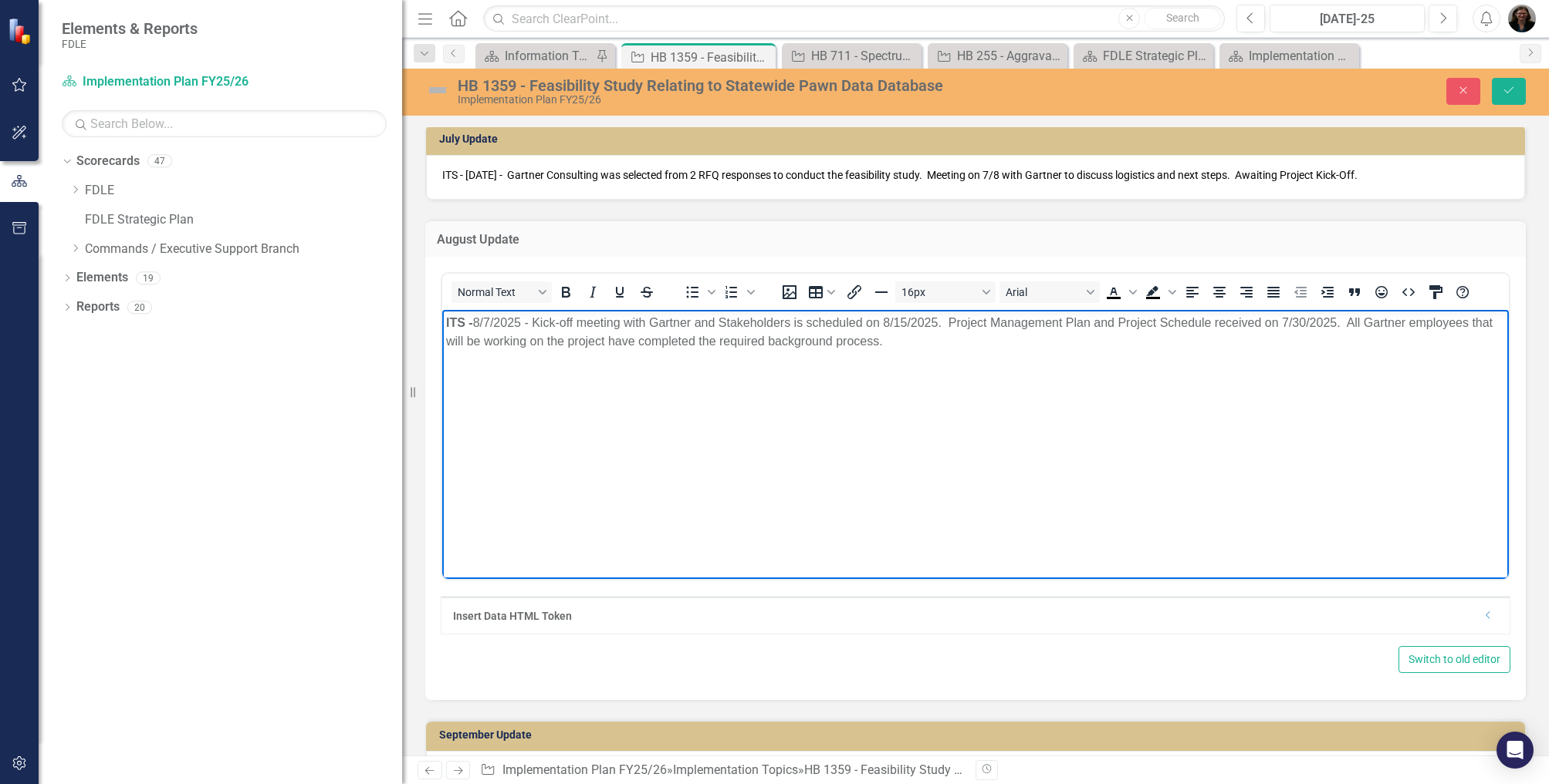
click at [677, 431] on body "ITS - ﻿[DATE] - Kick-off meeting with Gartner and Stakeholders is scheduled on …" at bounding box center [975, 426] width 1067 height 231
drag, startPoint x: 882, startPoint y: 323, endPoint x: 872, endPoint y: 323, distance: 10.0
click at [872, 323] on span "﻿[DATE] - Kick-off meeting with Gartner and Stakeholders is scheduled on [DATE]…" at bounding box center [969, 332] width 1046 height 32
click at [1217, 321] on span "﻿[DATE] - Kick-off meeting with Gartner and Stakeholders is scheduled for [DATE…" at bounding box center [969, 332] width 1047 height 32
click at [1517, 88] on button "Save" at bounding box center [1508, 91] width 34 height 27
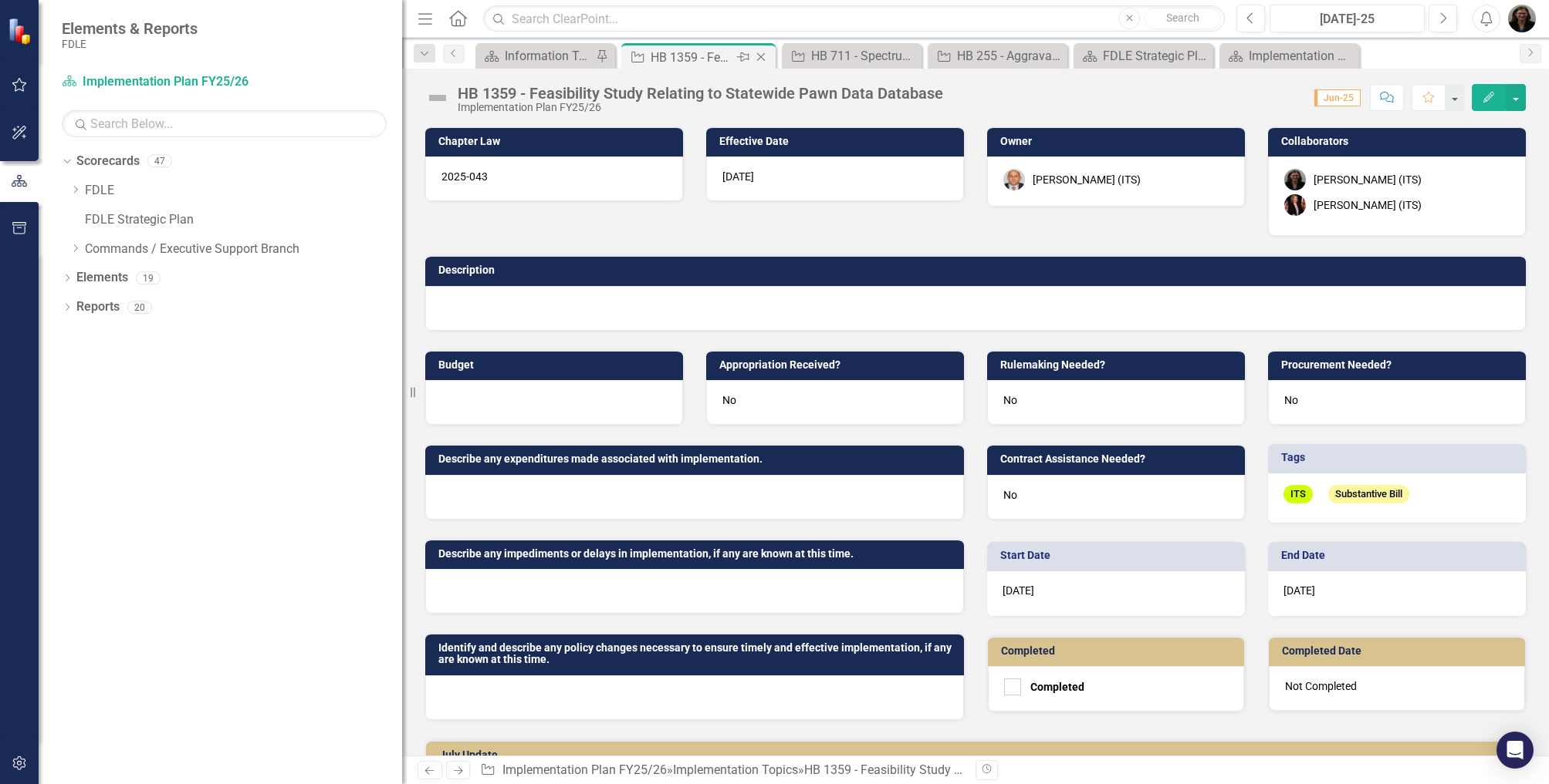
click at [770, 54] on div "Close" at bounding box center [762, 57] width 19 height 19
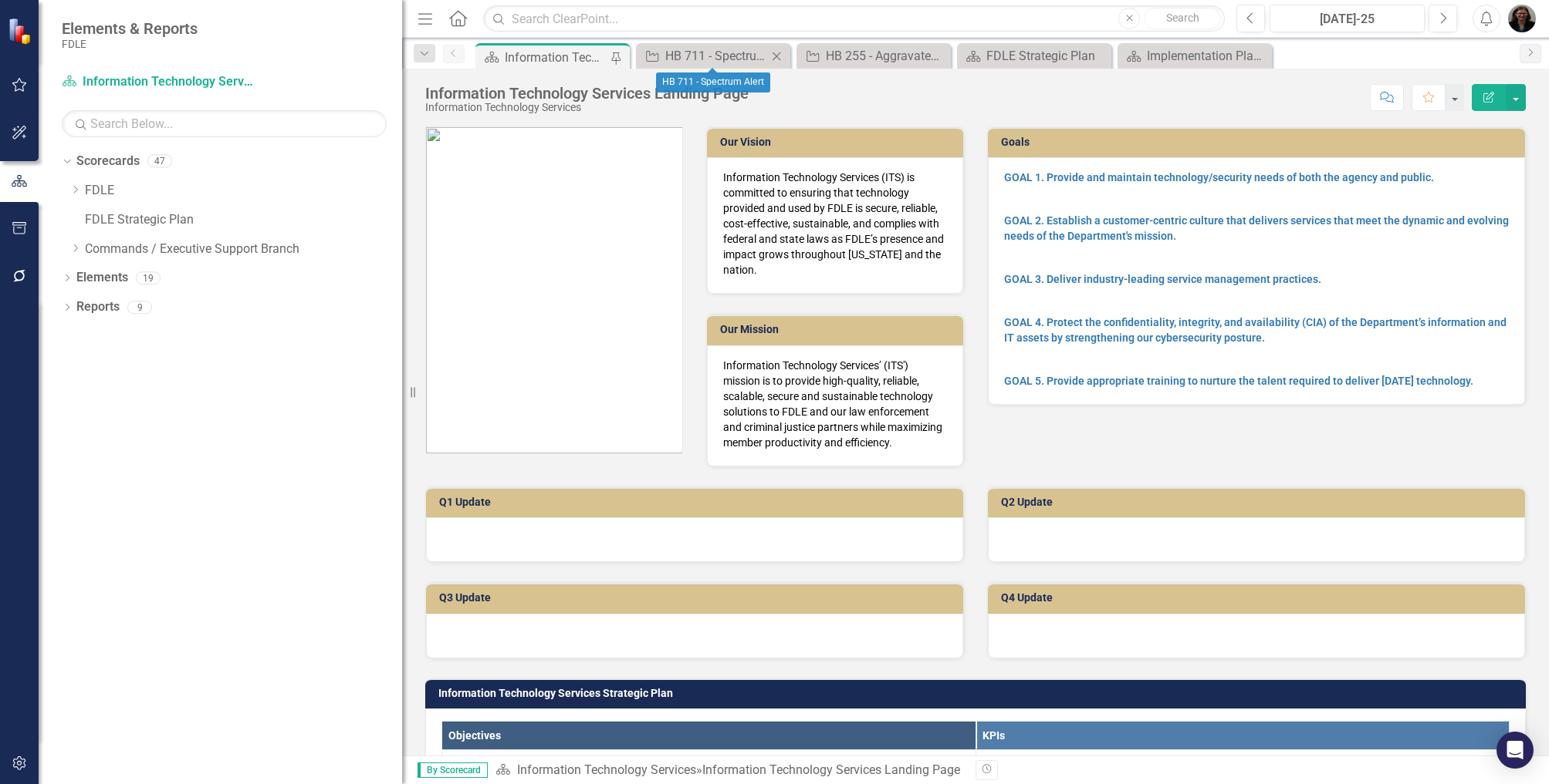
click at [781, 55] on icon "Close" at bounding box center [776, 56] width 16 height 13
click at [776, 55] on icon at bounding box center [776, 55] width 9 height 9
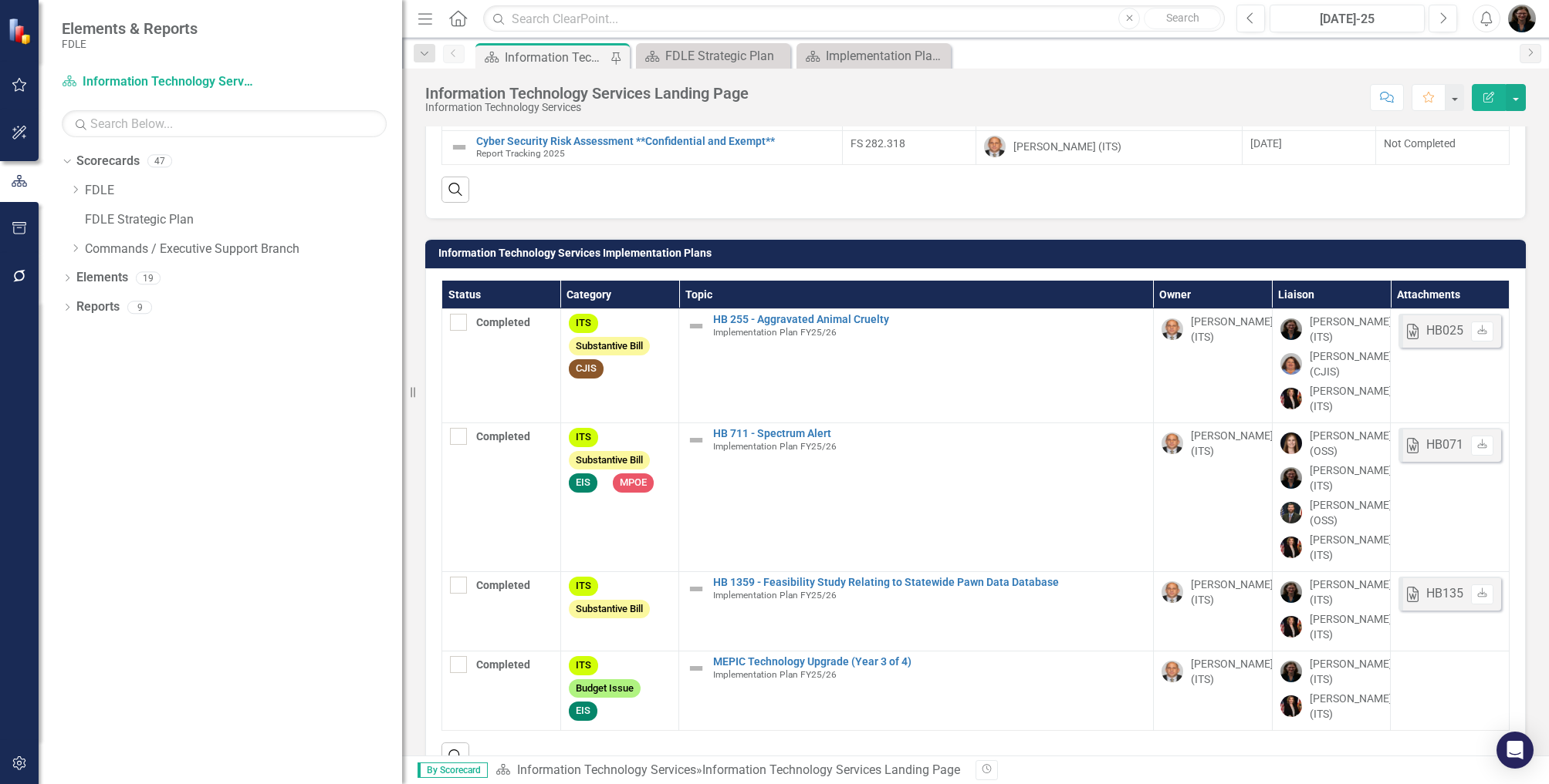
scroll to position [1864, 0]
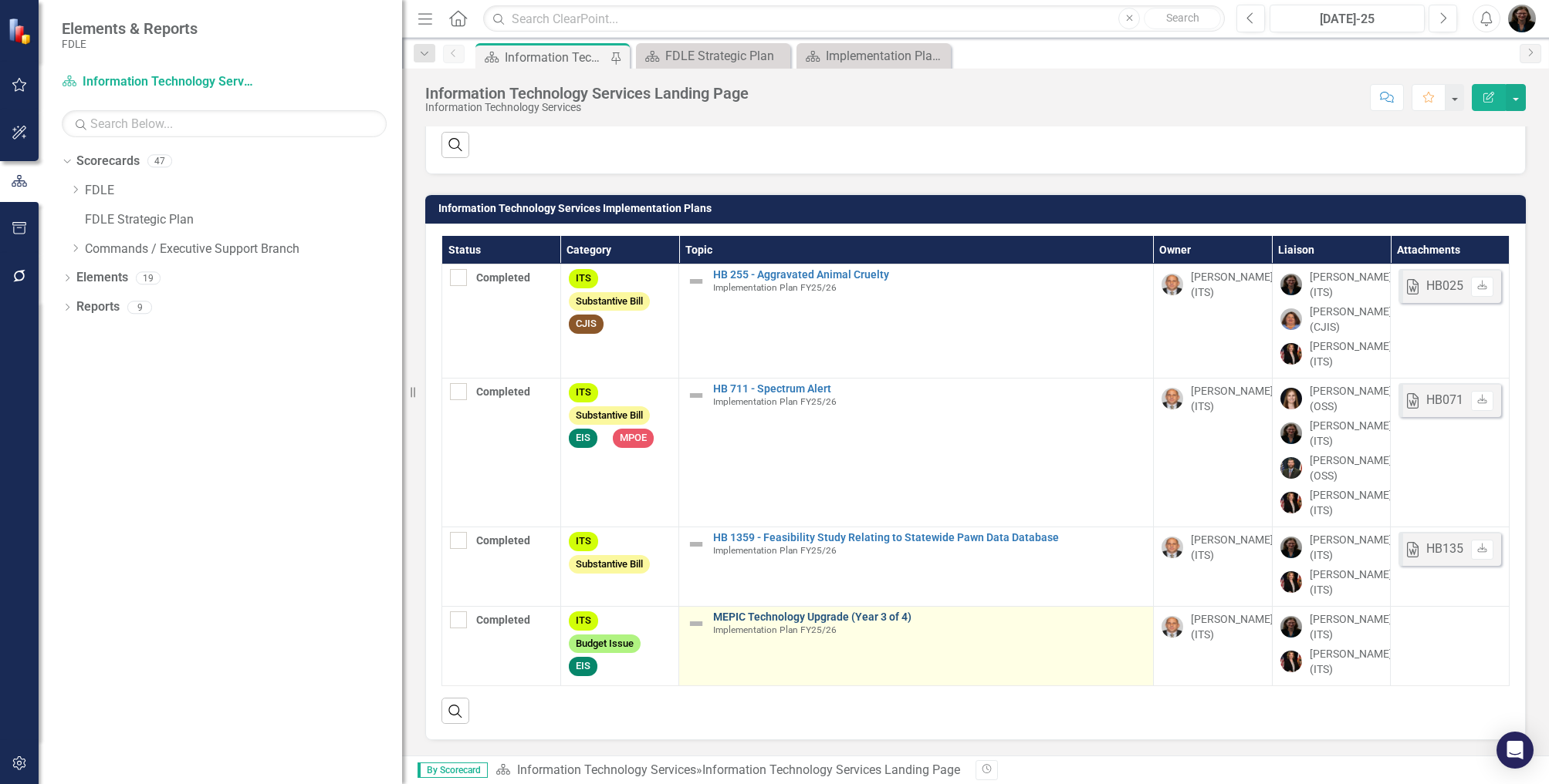
click at [822, 615] on link "MEPIC Technology Upgrade (Year 3 of 4)" at bounding box center [929, 617] width 432 height 12
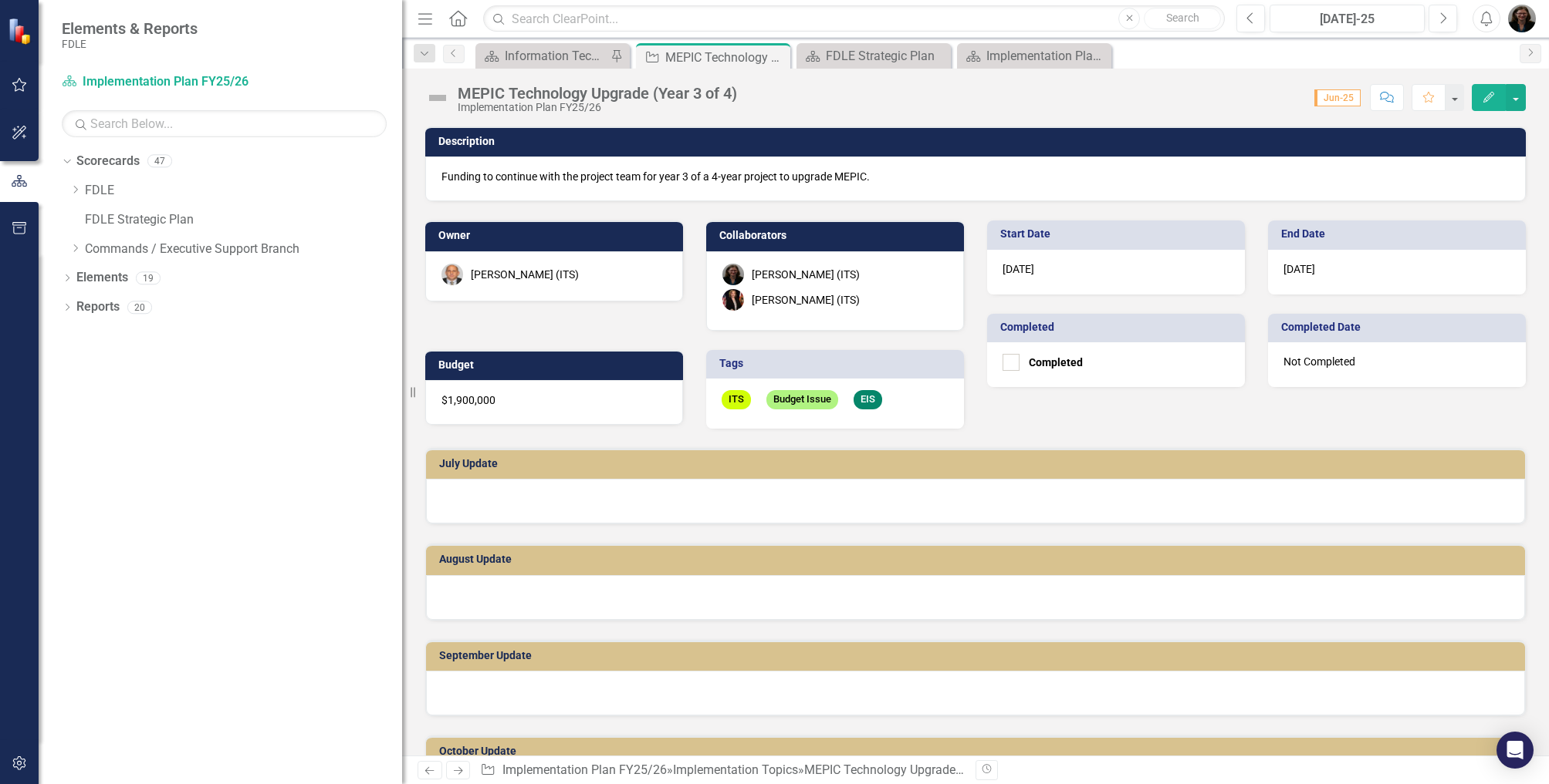
click at [539, 591] on div at bounding box center [975, 598] width 1099 height 45
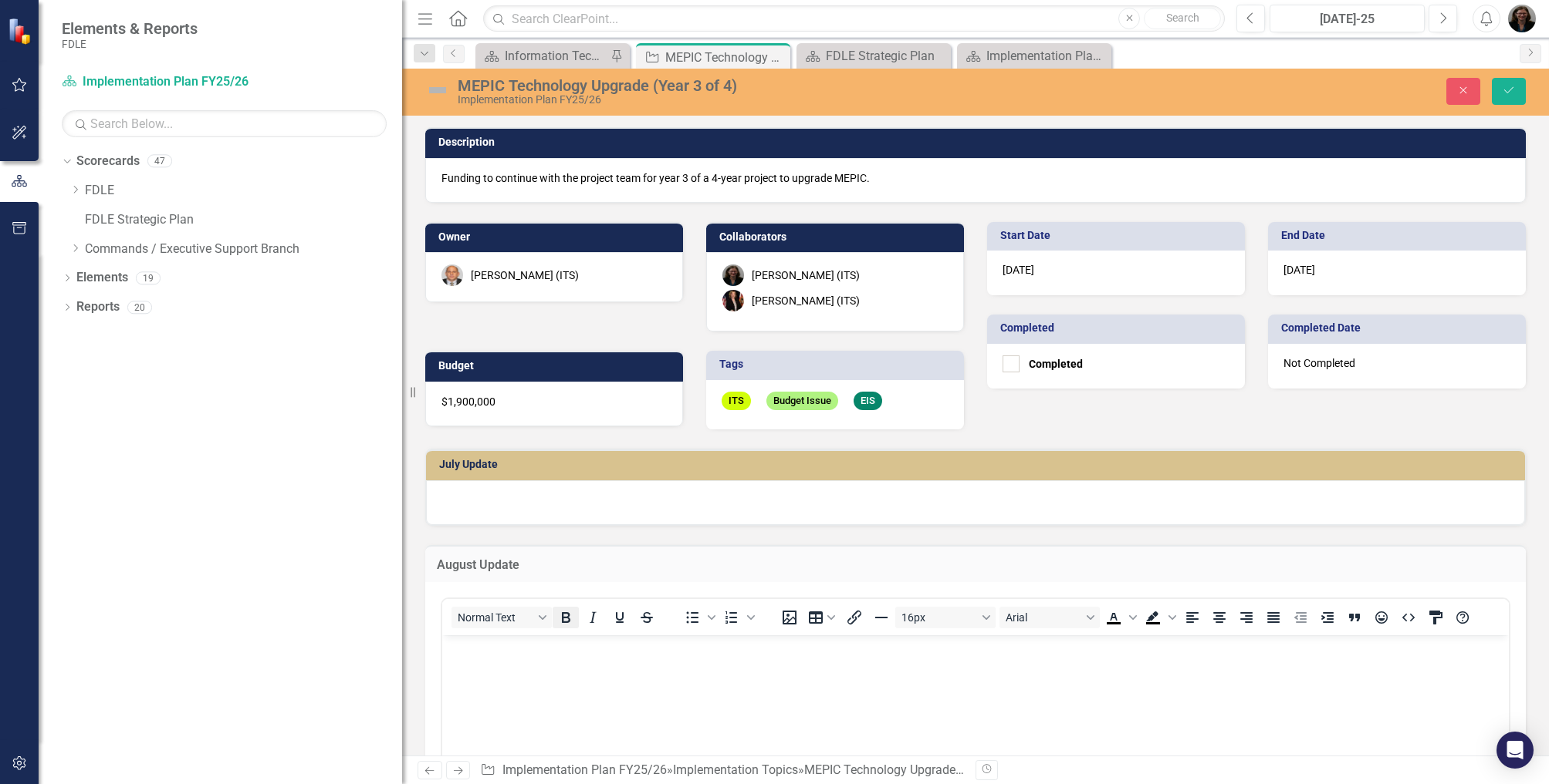
click at [563, 620] on icon "Bold" at bounding box center [566, 617] width 9 height 11
click at [563, 630] on div "Normal Text" at bounding box center [556, 617] width 228 height 30
click at [573, 618] on icon "Bold" at bounding box center [565, 617] width 18 height 18
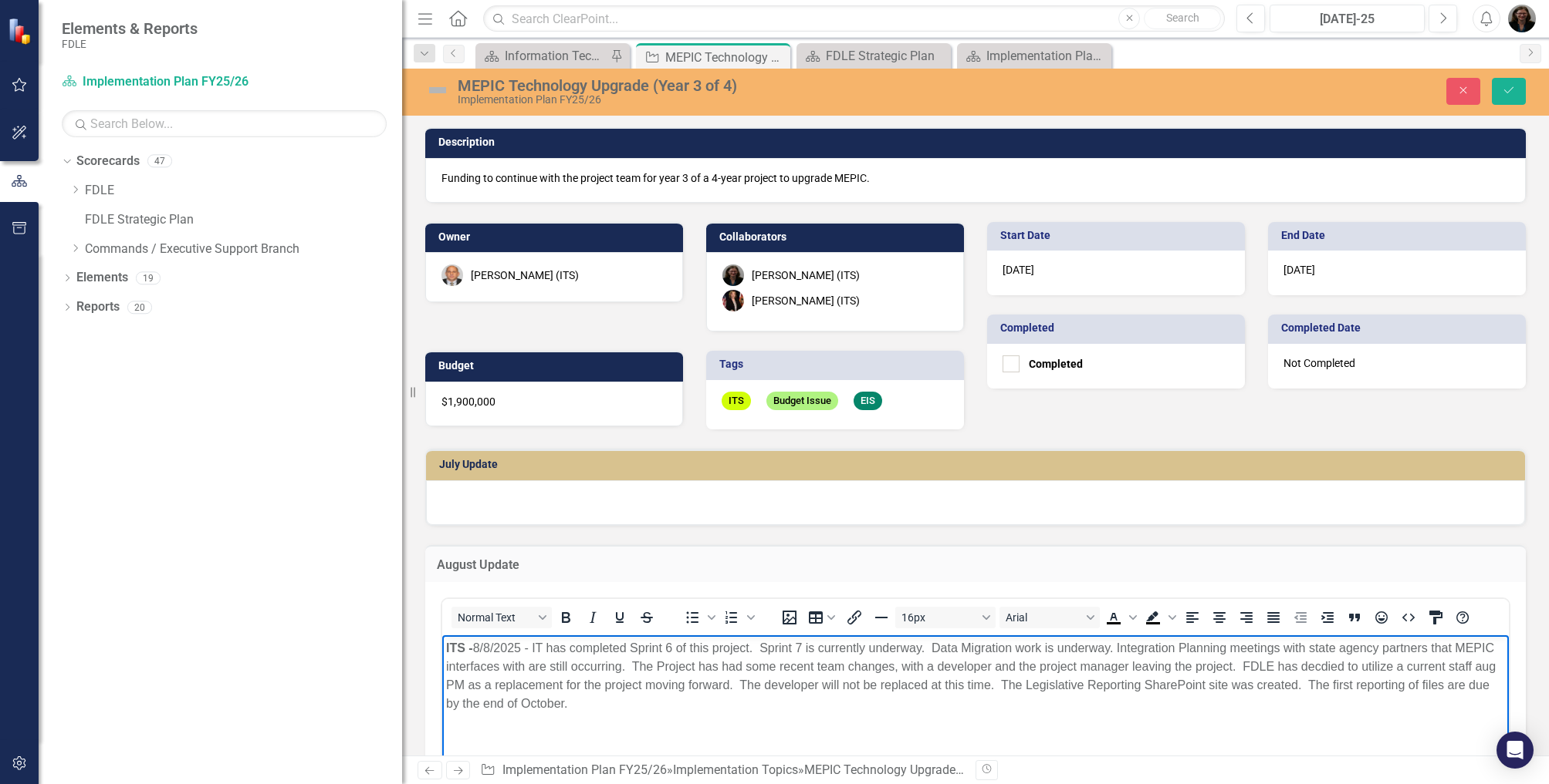
scroll to position [77, 0]
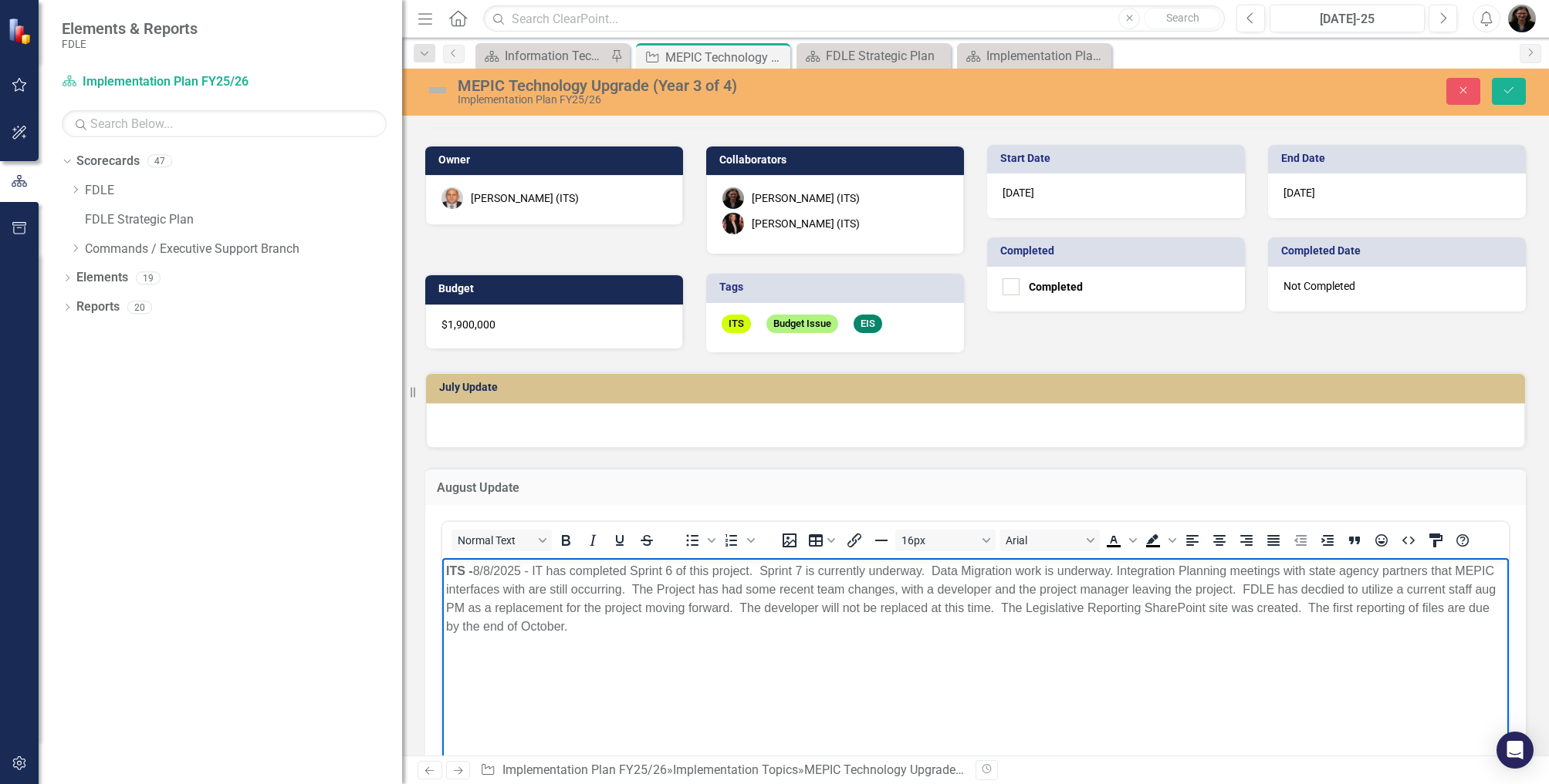
drag, startPoint x: 1378, startPoint y: 591, endPoint x: 1395, endPoint y: 571, distance: 26.2
click at [1395, 571] on span "﻿[DATE] - IT has completed Sprint 6 of this project. Sprint 7 is currently unde…" at bounding box center [970, 599] width 1049 height 69
click at [1279, 687] on body "ITS - ﻿[DATE] - IT has completed Sprint 6 of this project. Sprint 7 is currentl…" at bounding box center [975, 674] width 1067 height 231
click at [559, 608] on span "﻿[DATE] - IT has completed Sprint 6 of this project. Sprint 7 is currently unde…" at bounding box center [971, 599] width 1051 height 69
click at [602, 604] on span "﻿[DATE] - IT has completed Sprint 6 of this project. Sprint 7 is currently unde…" at bounding box center [970, 599] width 1048 height 69
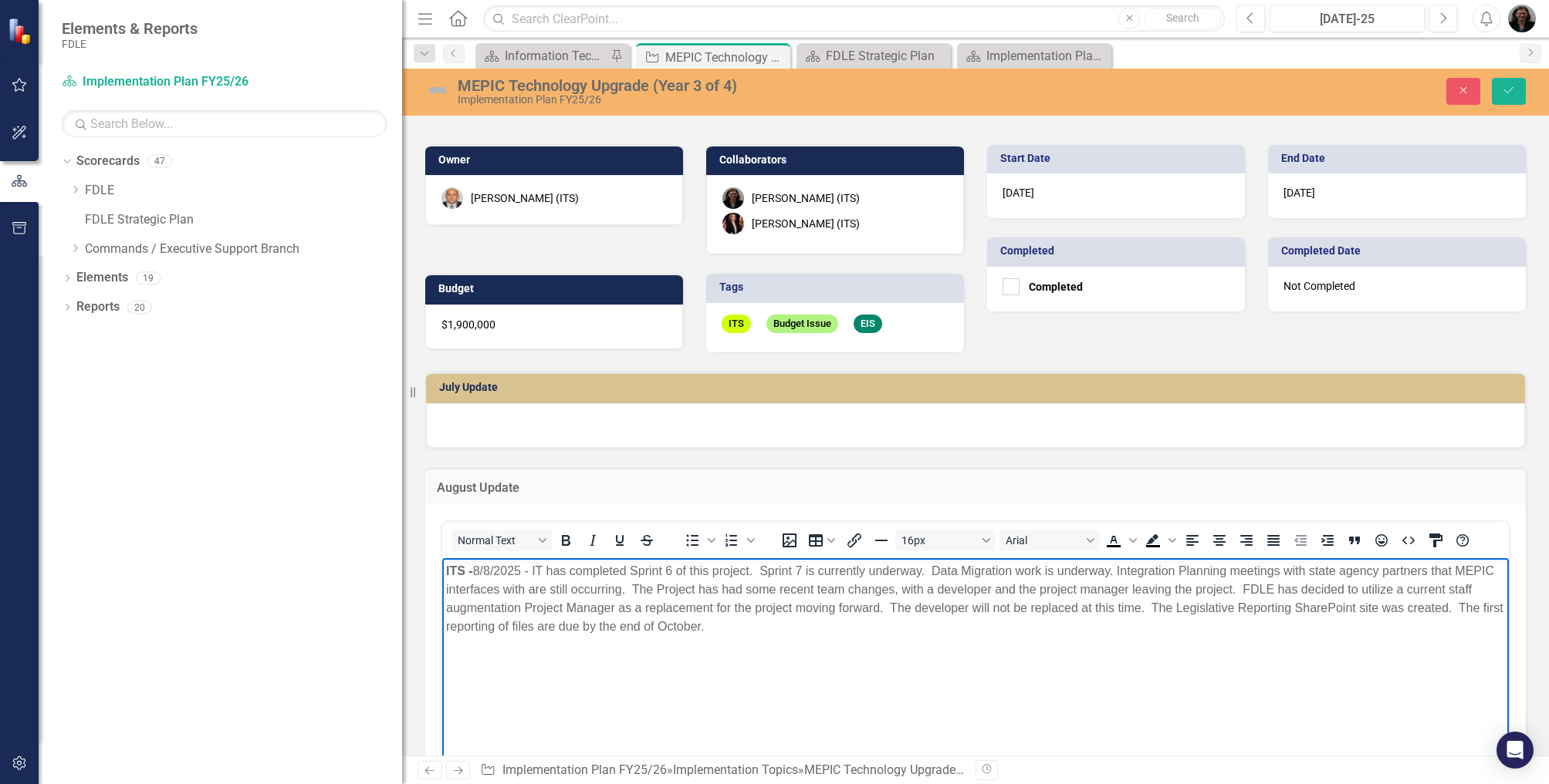
click at [452, 623] on span "﻿[DATE] - IT has completed Sprint 6 of this project. Sprint 7 is currently unde…" at bounding box center [973, 599] width 1057 height 69
drag, startPoint x: 582, startPoint y: 627, endPoint x: 526, endPoint y: 627, distance: 56.0
click at [526, 627] on span "﻿[DATE] - IT has completed Sprint 6 of this project. Sprint 7 is currently unde…" at bounding box center [972, 599] width 1053 height 69
click at [863, 650] on body "ITS - ﻿[DATE] - IT has completed Sprint 6 of this project. Sprint 7 is currentl…" at bounding box center [975, 674] width 1067 height 231
drag, startPoint x: 639, startPoint y: 626, endPoint x: 615, endPoint y: 628, distance: 24.1
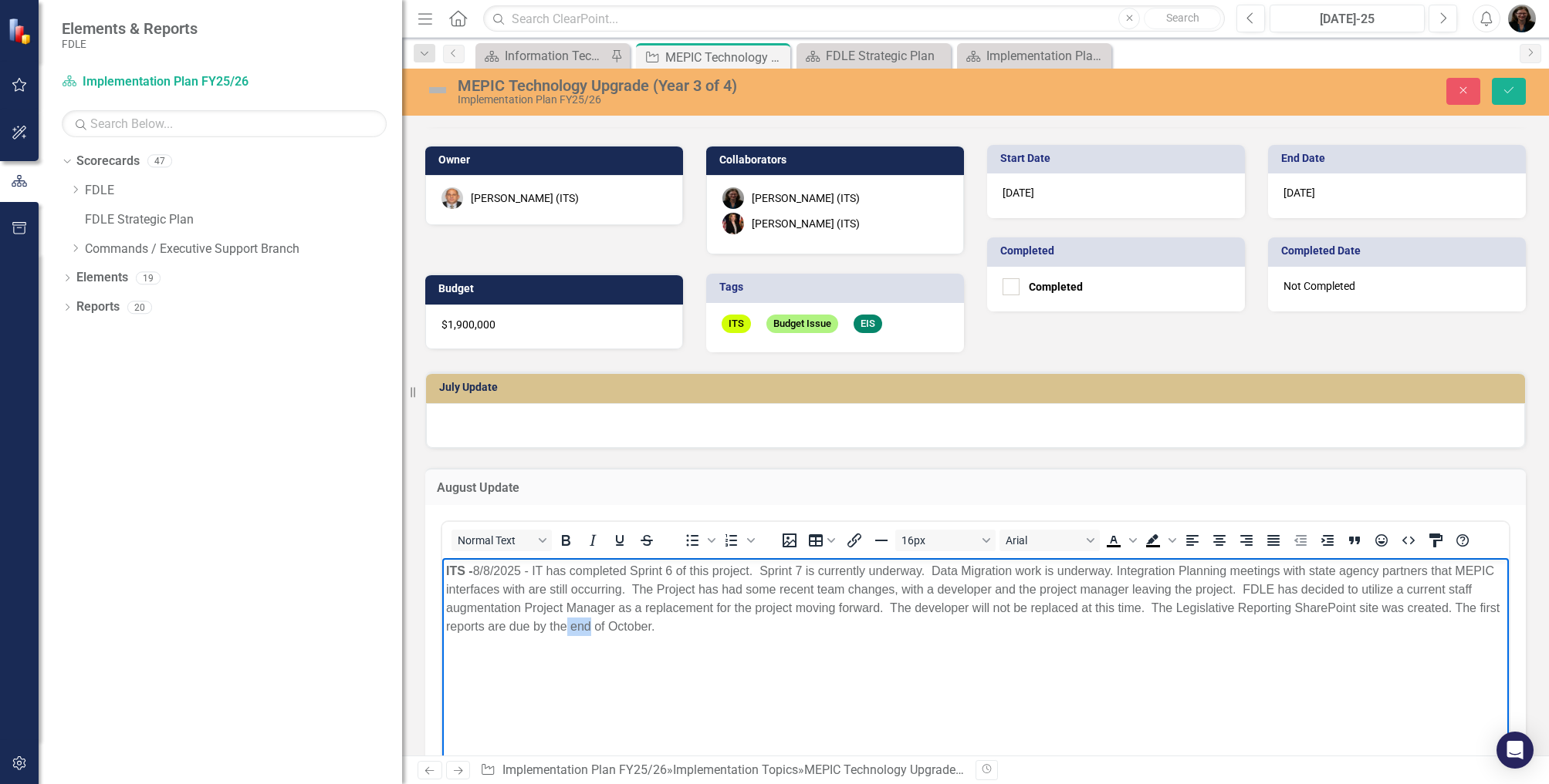
click at [615, 628] on span "﻿[DATE] - IT has completed Sprint 6 of this project. Sprint 7 is currently unde…" at bounding box center [972, 599] width 1053 height 69
drag, startPoint x: 653, startPoint y: 626, endPoint x: 599, endPoint y: 619, distance: 54.5
click at [599, 619] on p "ITS - ﻿[DATE] - IT has completed Sprint 6 of this project. Sprint 7 is currentl…" at bounding box center [974, 600] width 1059 height 74
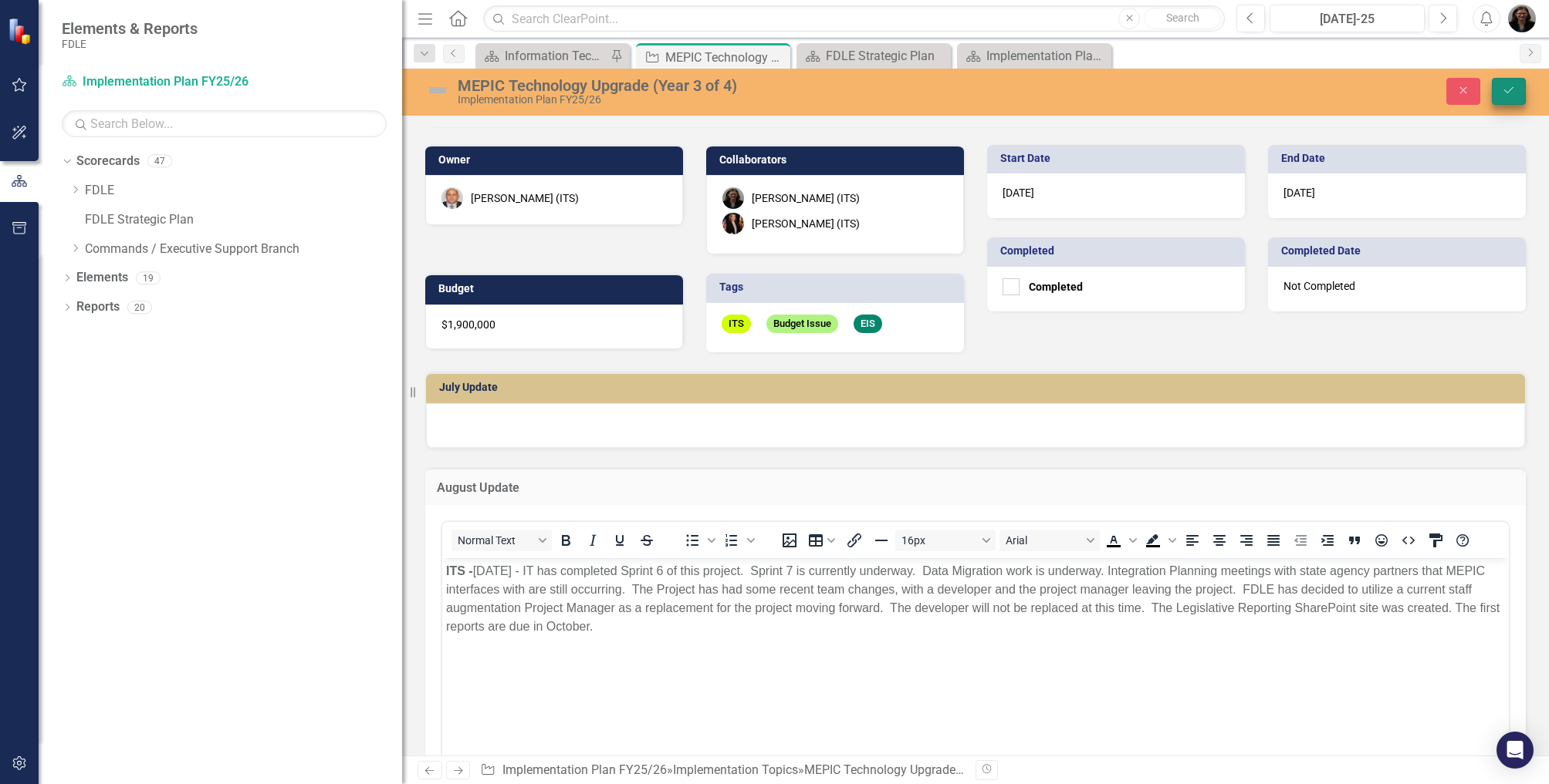
click at [1514, 96] on icon "Save" at bounding box center [1508, 89] width 14 height 11
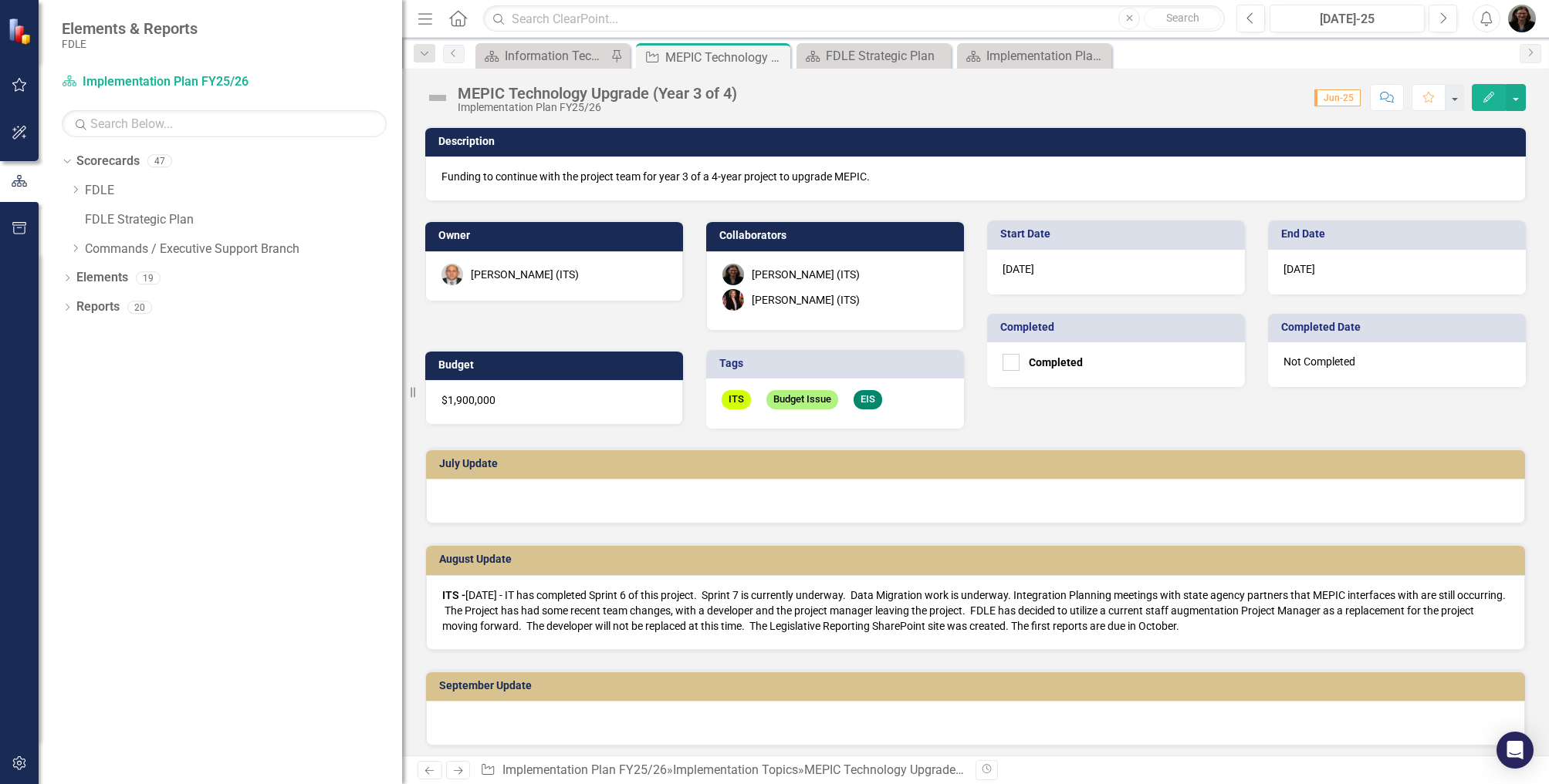
click at [759, 492] on div at bounding box center [975, 502] width 1099 height 45
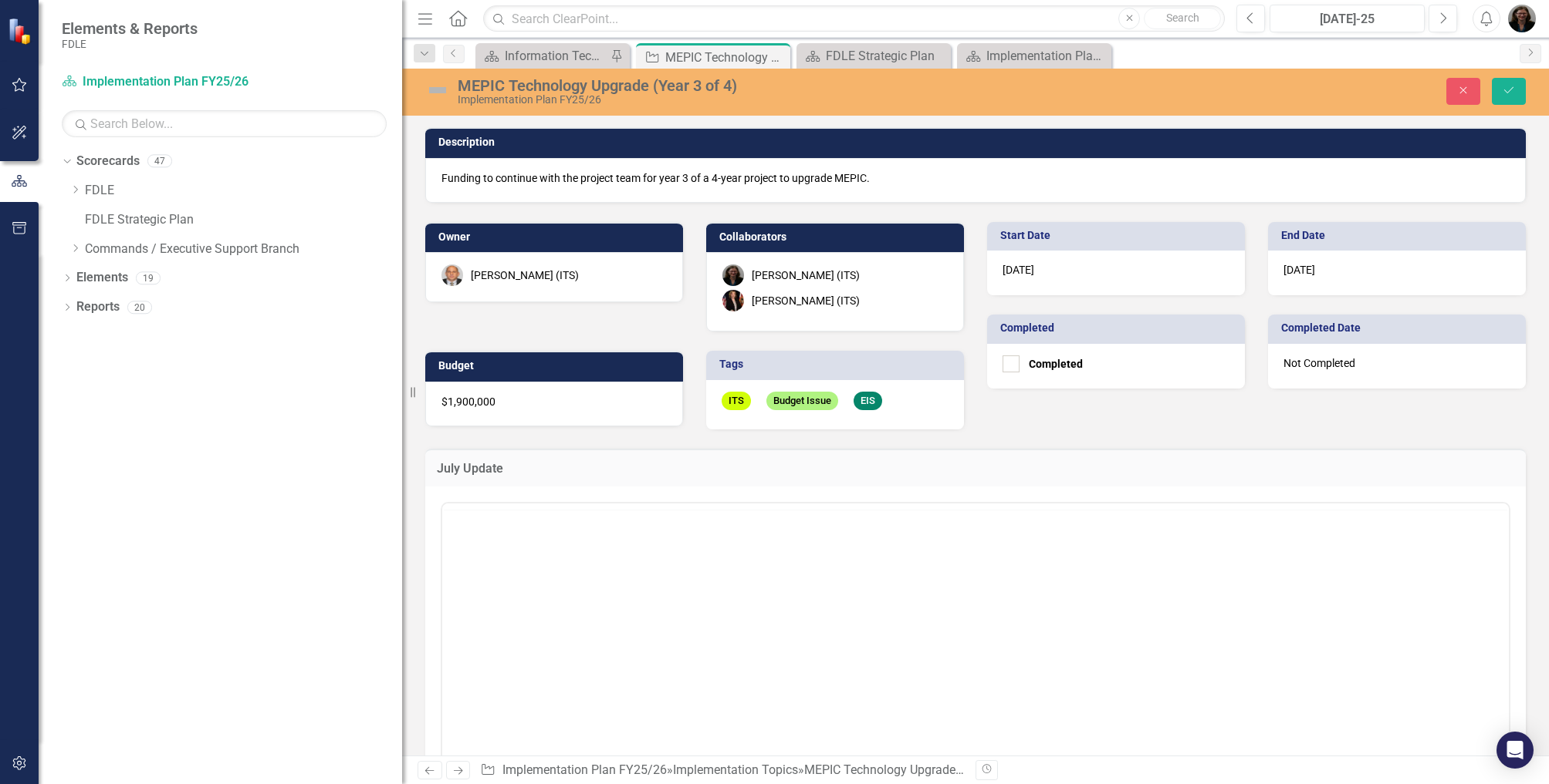
scroll to position [0, 0]
click at [566, 525] on icon "Bold" at bounding box center [565, 522] width 18 height 18
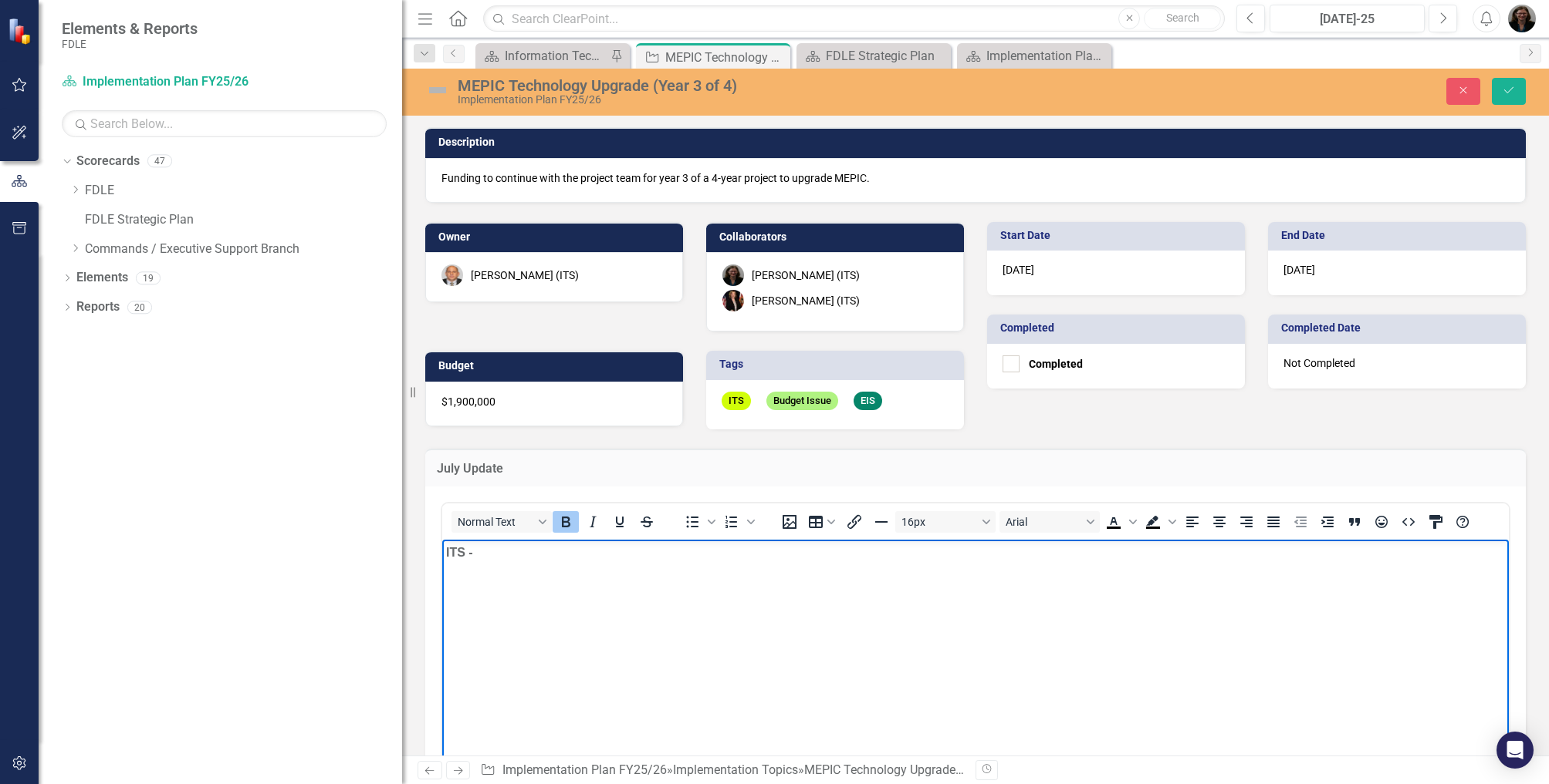
click at [577, 523] on button "Bold" at bounding box center [565, 522] width 26 height 21
click at [507, 613] on body "ITS - ﻿" at bounding box center [975, 655] width 1067 height 231
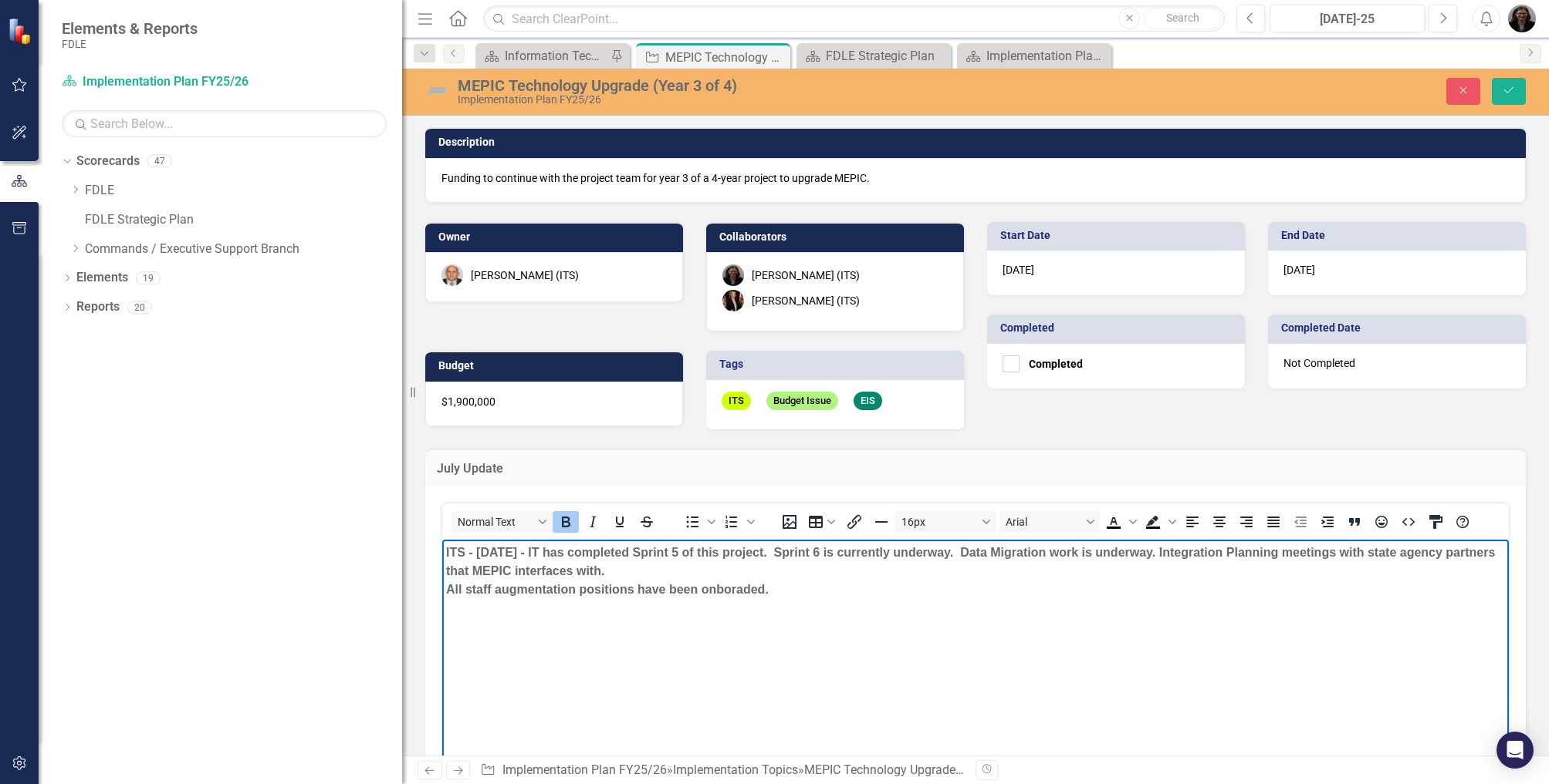
drag, startPoint x: 792, startPoint y: 597, endPoint x: 476, endPoint y: 551, distance: 319.3
click at [476, 551] on p "ITS - [DATE] - IT has completed Sprint 5 of this project. Sprint 6 is currently…" at bounding box center [974, 571] width 1059 height 55
click at [664, 578] on p "ITS - [DATE] - IT has completed Sprint 5 of this project. Sprint 6 is currently…" at bounding box center [974, 571] width 1059 height 55
click at [451, 585] on p "ITS - [DATE] - IT has completed Sprint 5 of this project. Sprint 6 is currently…" at bounding box center [974, 571] width 1059 height 55
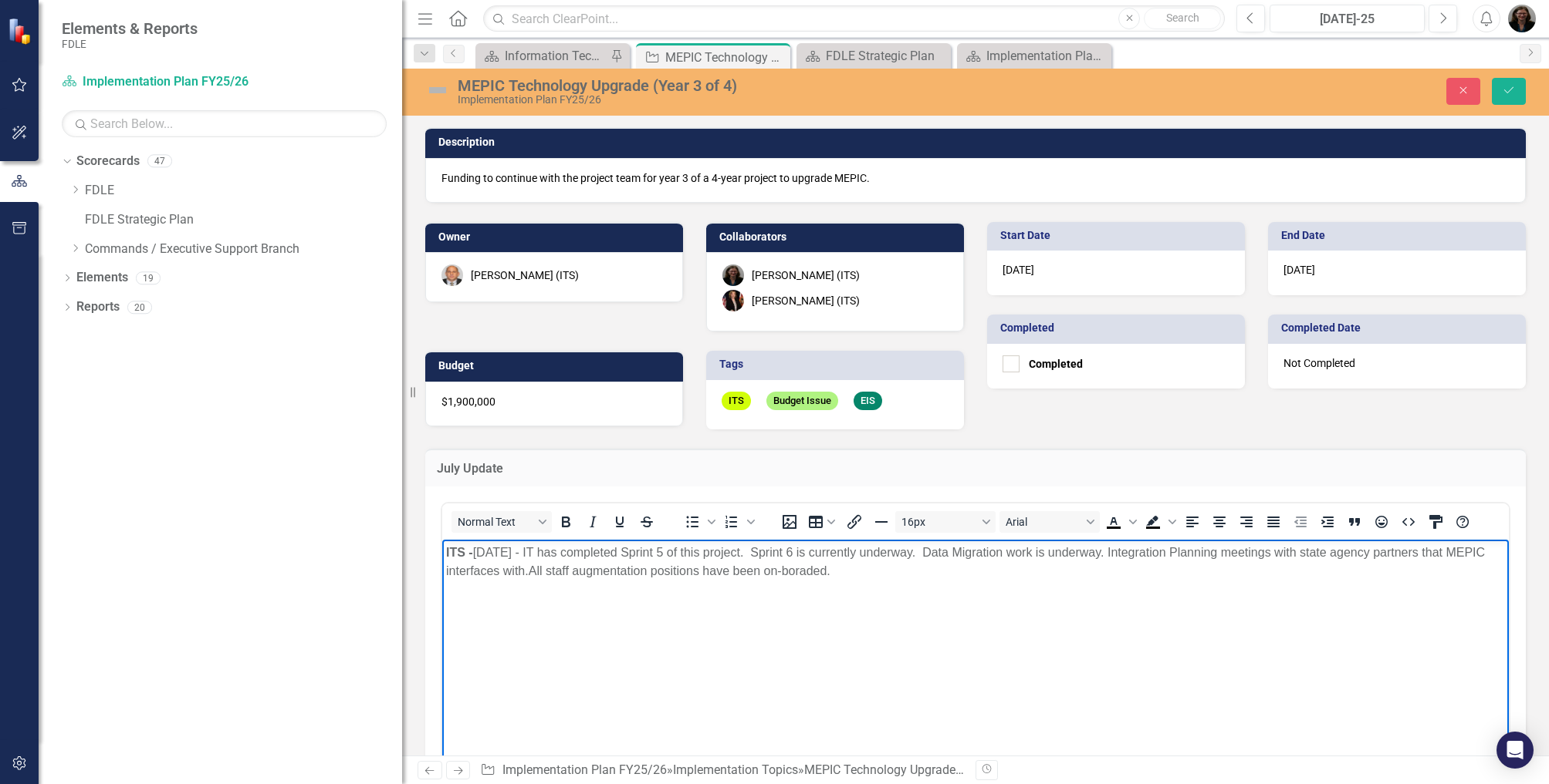
click at [807, 572] on p "ITS - [DATE] - IT has completed Sprint 5 of this project. Sprint 6 is currently…" at bounding box center [974, 562] width 1059 height 37
click at [937, 582] on body "ITS - [DATE] - IT has completed Sprint 5 of this project. Sprint 6 is currently…" at bounding box center [975, 655] width 1067 height 231
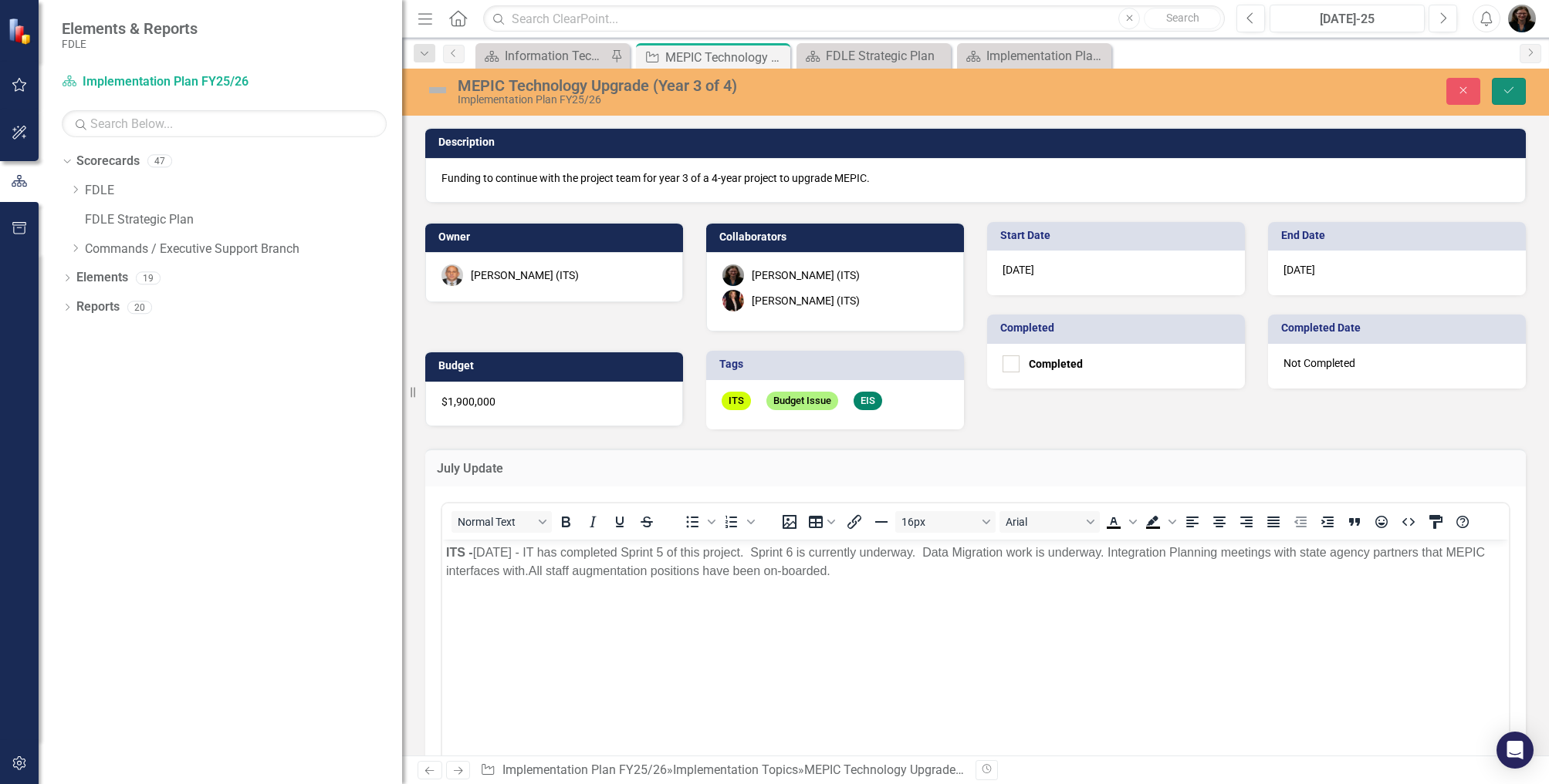
click at [1507, 92] on icon "Save" at bounding box center [1508, 89] width 14 height 11
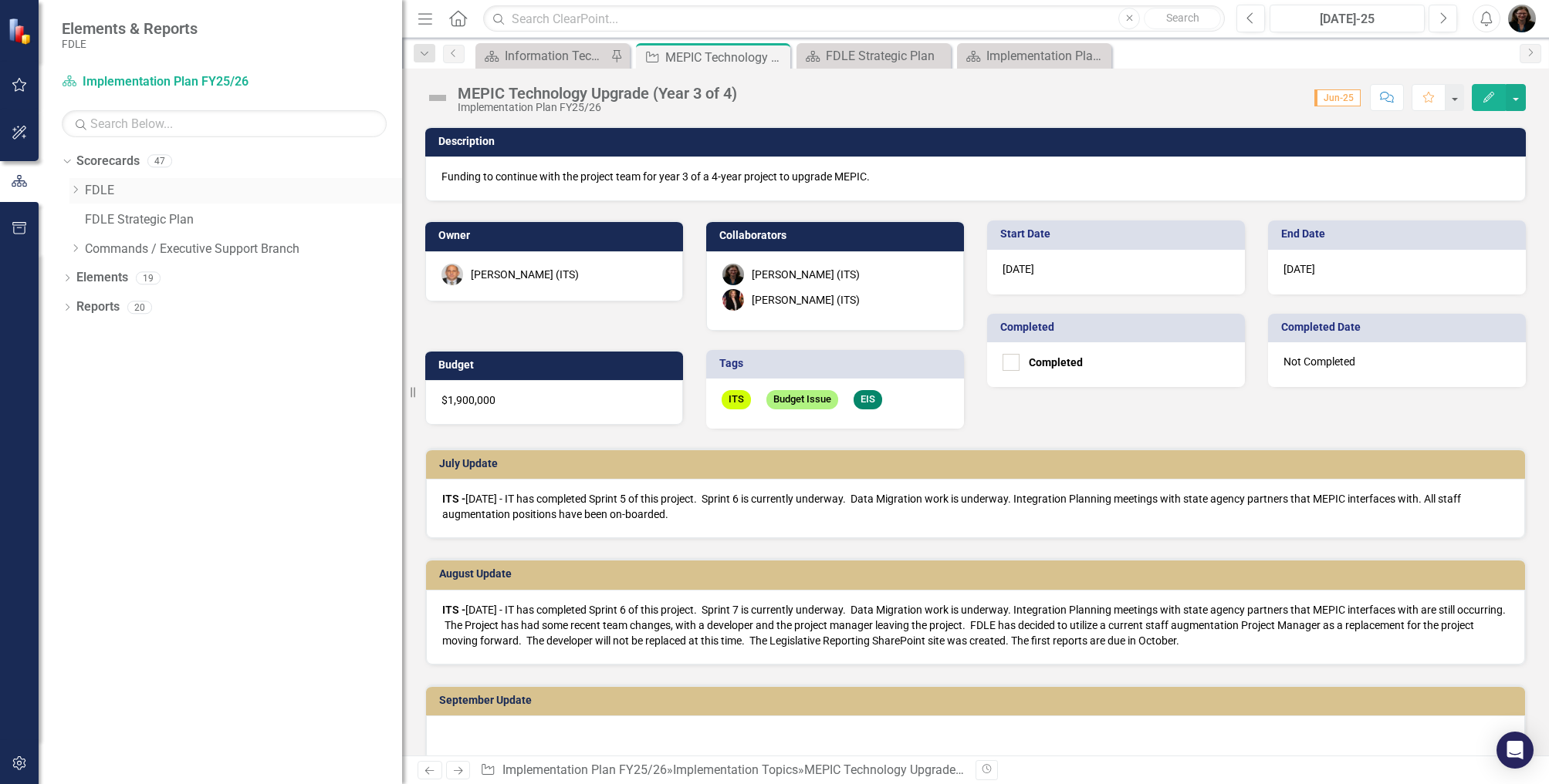
click at [78, 191] on icon "Dropdown" at bounding box center [76, 190] width 12 height 10
click at [91, 217] on icon "Dropdown" at bounding box center [90, 219] width 12 height 10
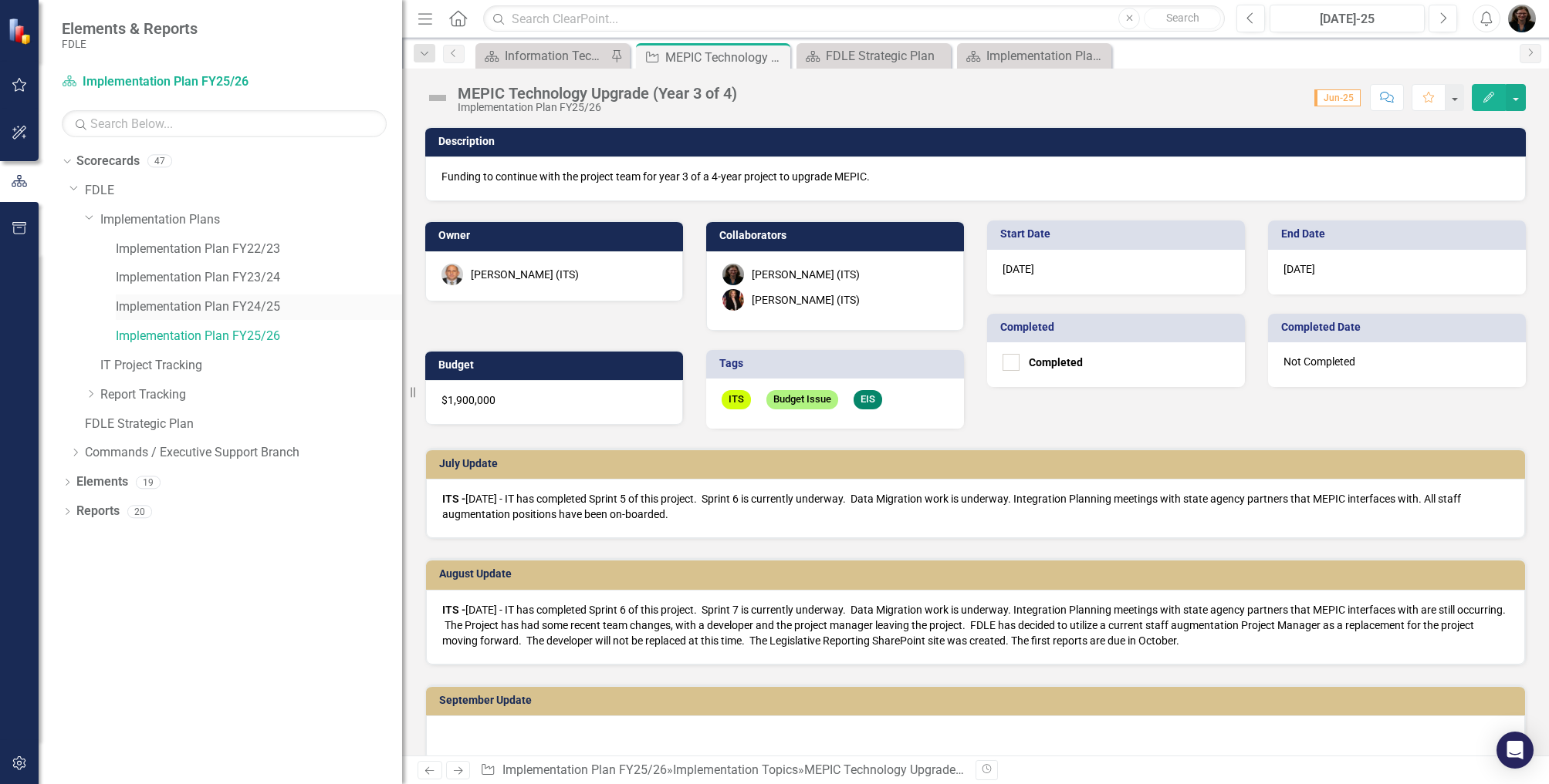
click at [224, 304] on link "Implementation Plan FY24/25" at bounding box center [258, 308] width 286 height 17
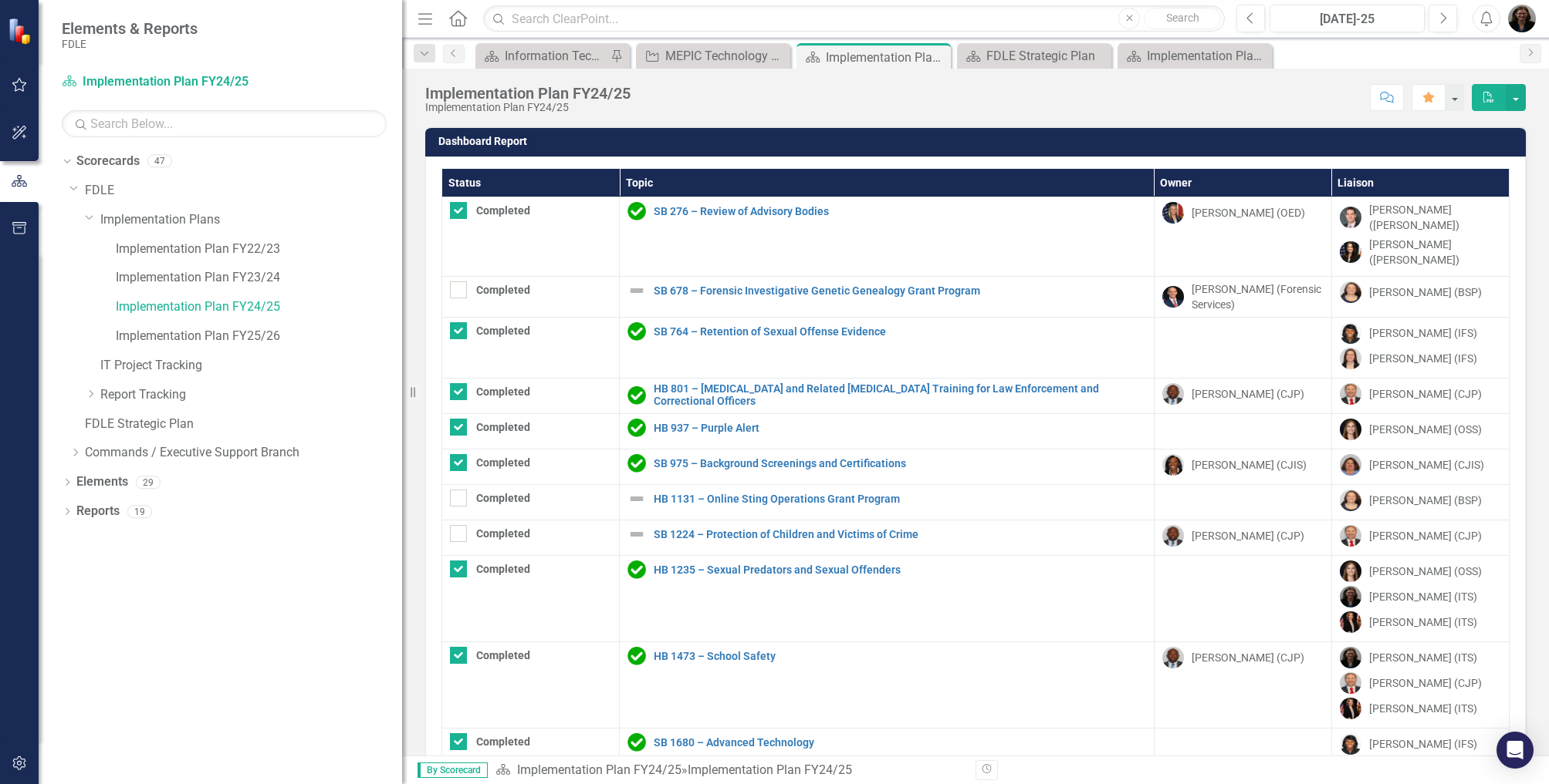
click at [512, 180] on th "Status" at bounding box center [531, 182] width 178 height 28
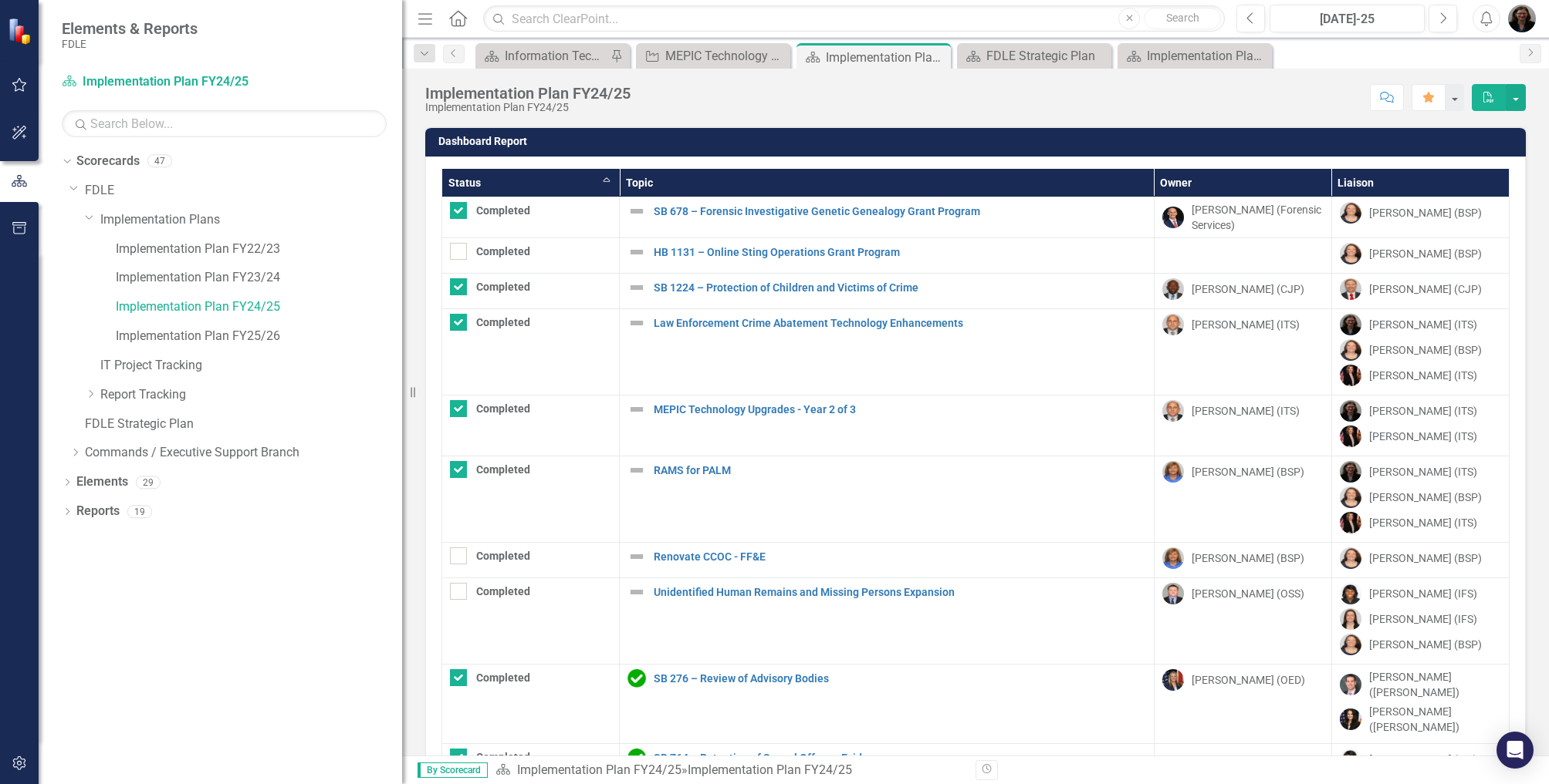
checkbox input "false"
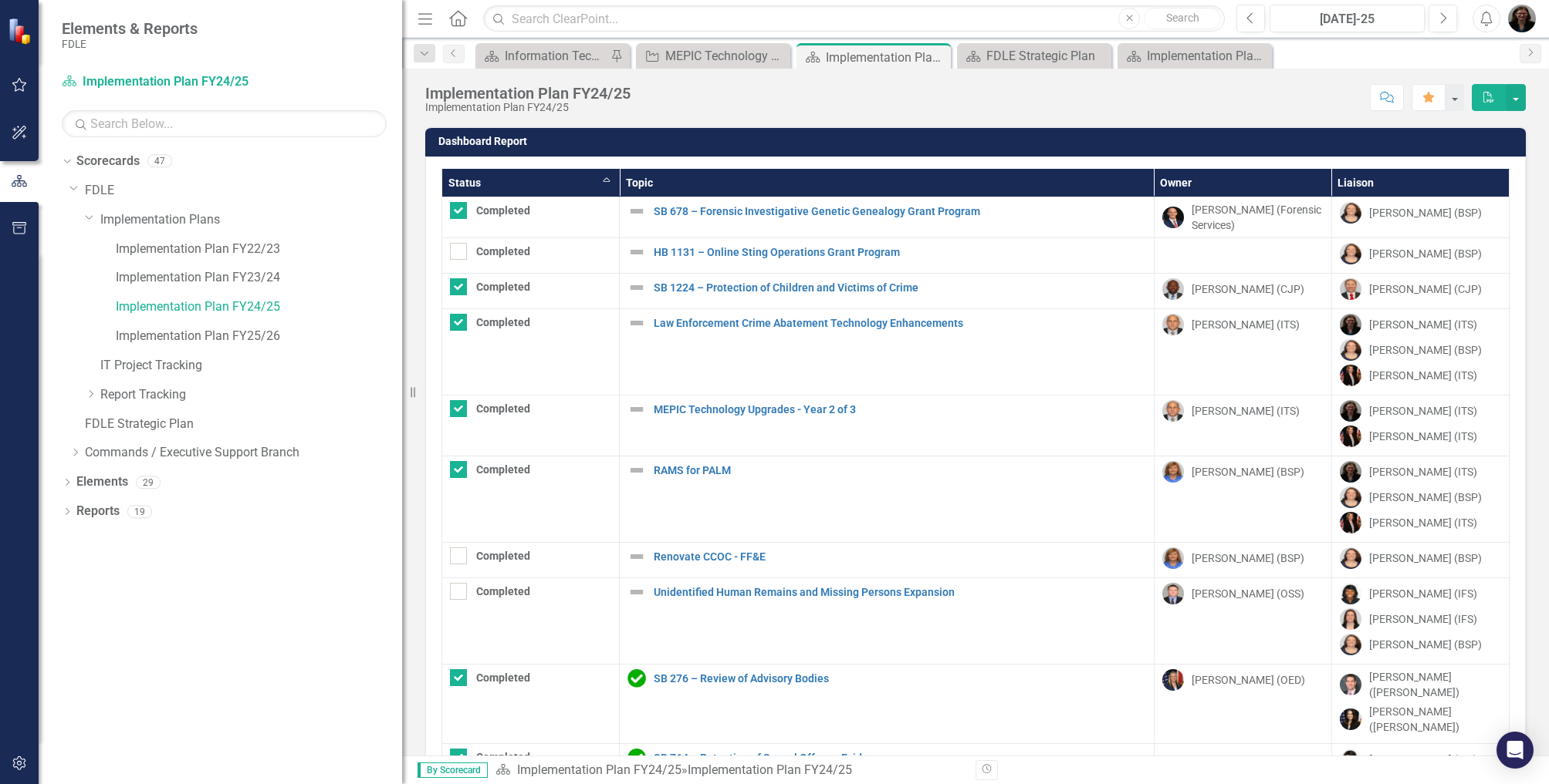
checkbox input "true"
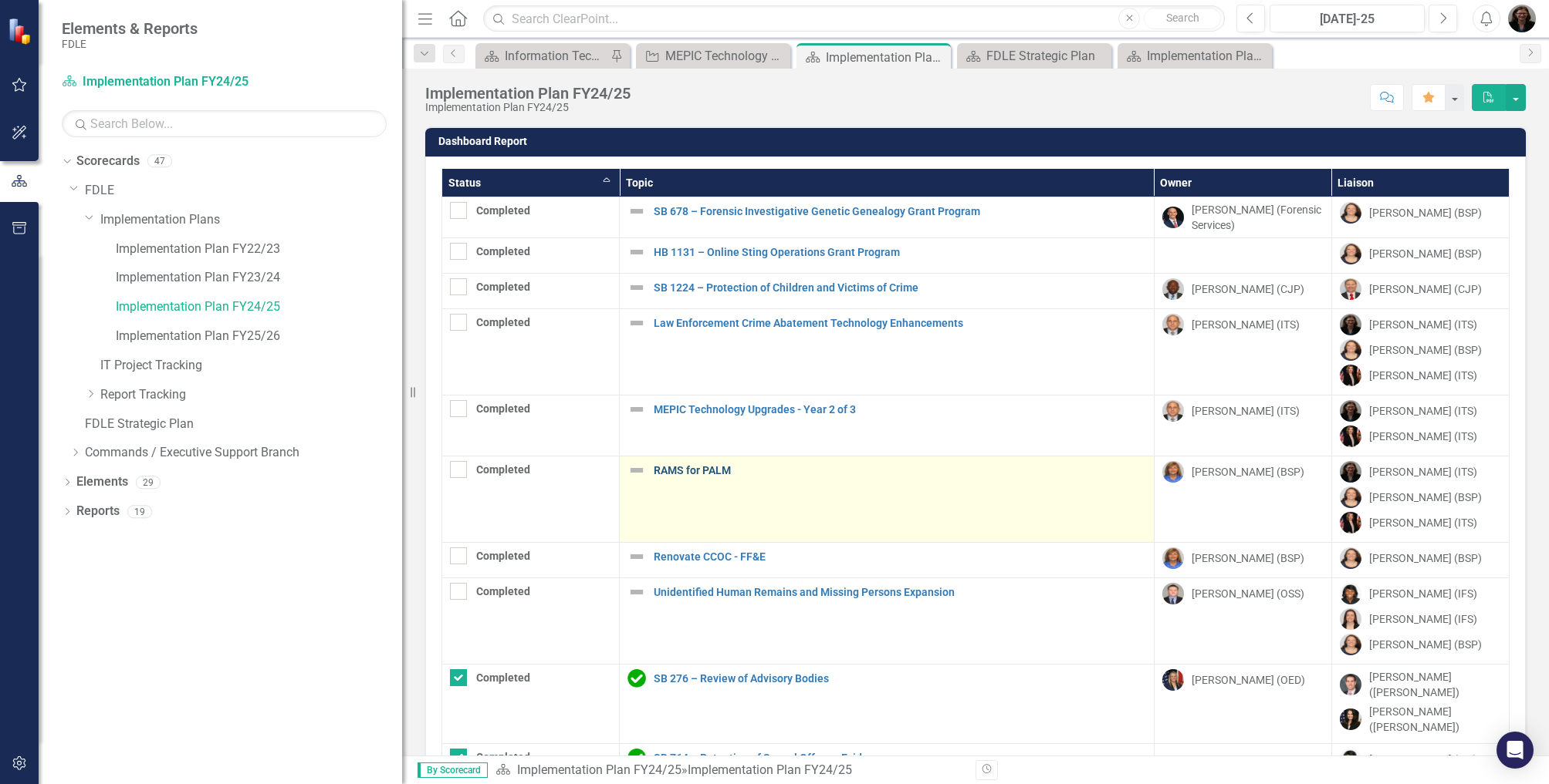
click at [705, 467] on link "RAMS for PALM" at bounding box center [899, 471] width 492 height 12
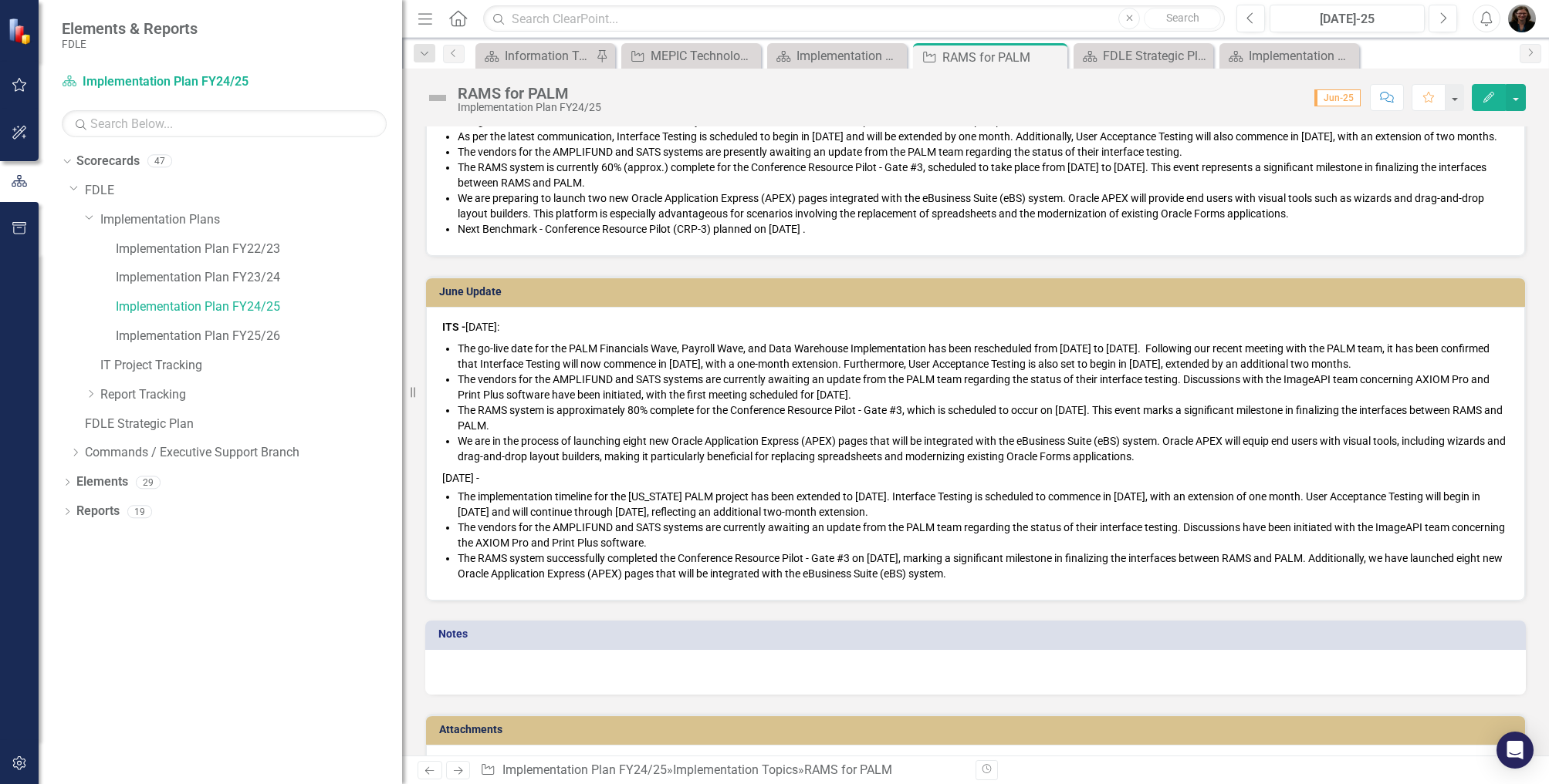
scroll to position [1697, 0]
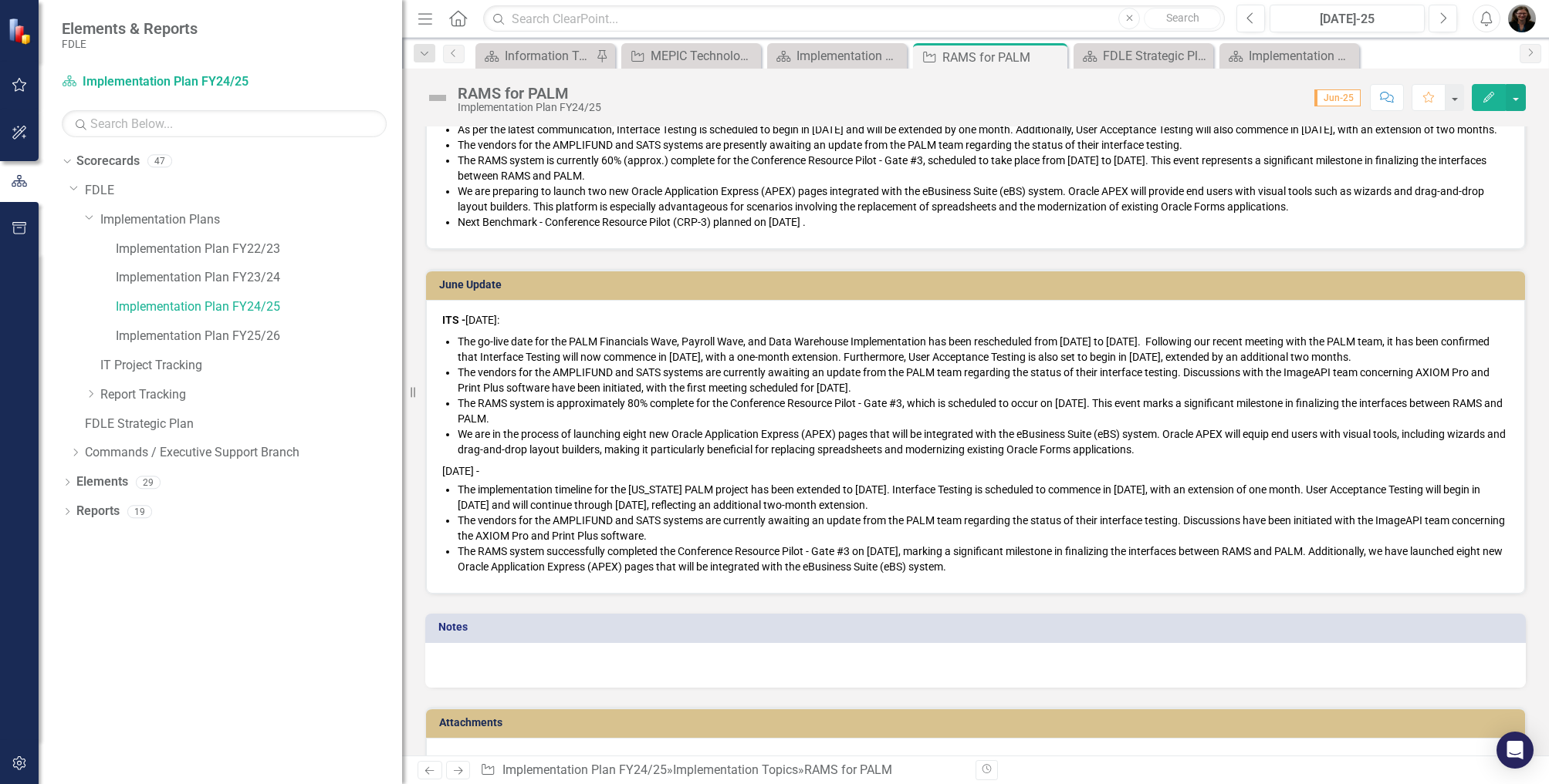
click at [1012, 574] on li "The RAMS system successfully completed the Conference Resource Pilot - Gate #3 …" at bounding box center [982, 559] width 1051 height 31
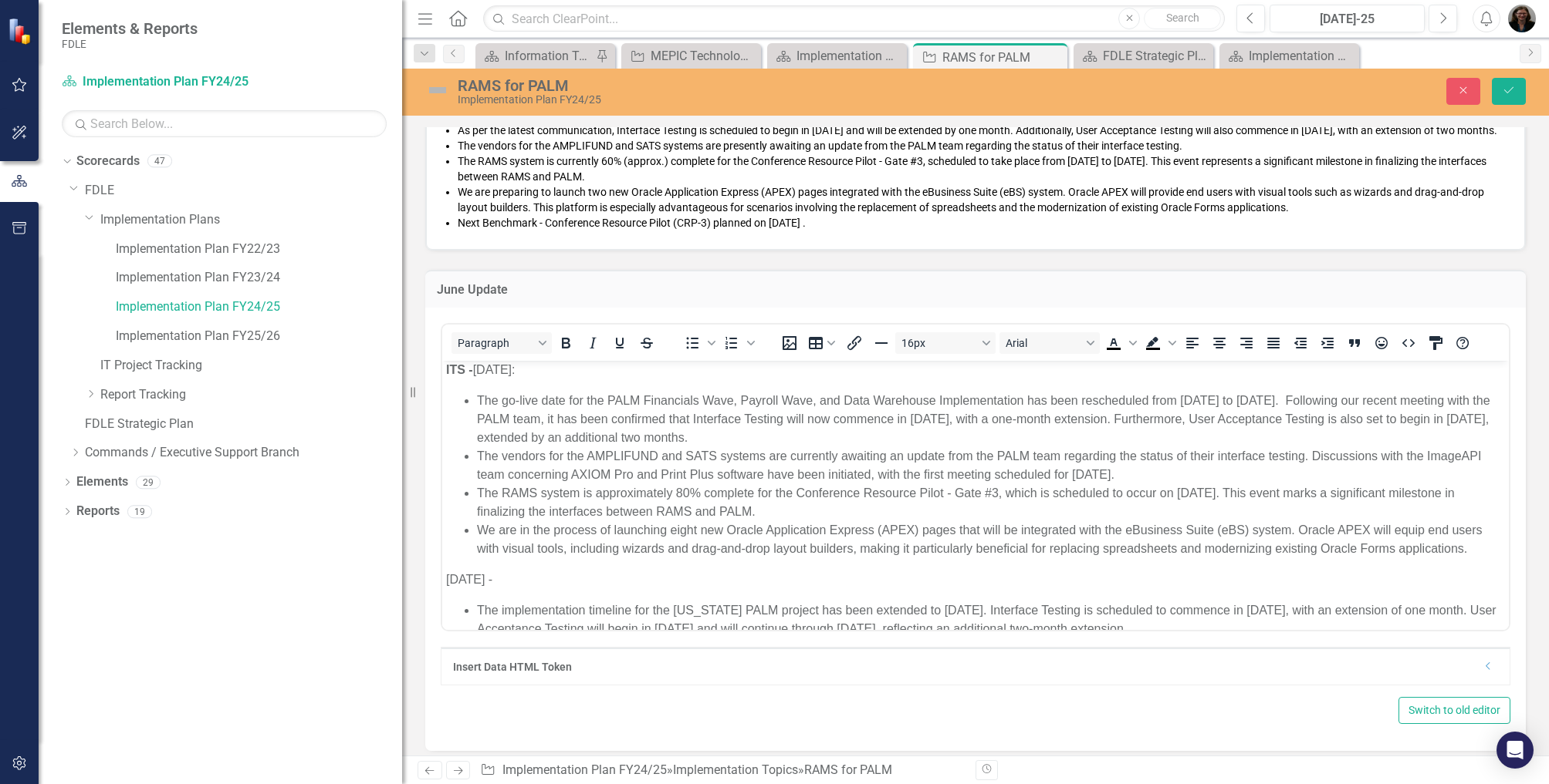
scroll to position [121, 0]
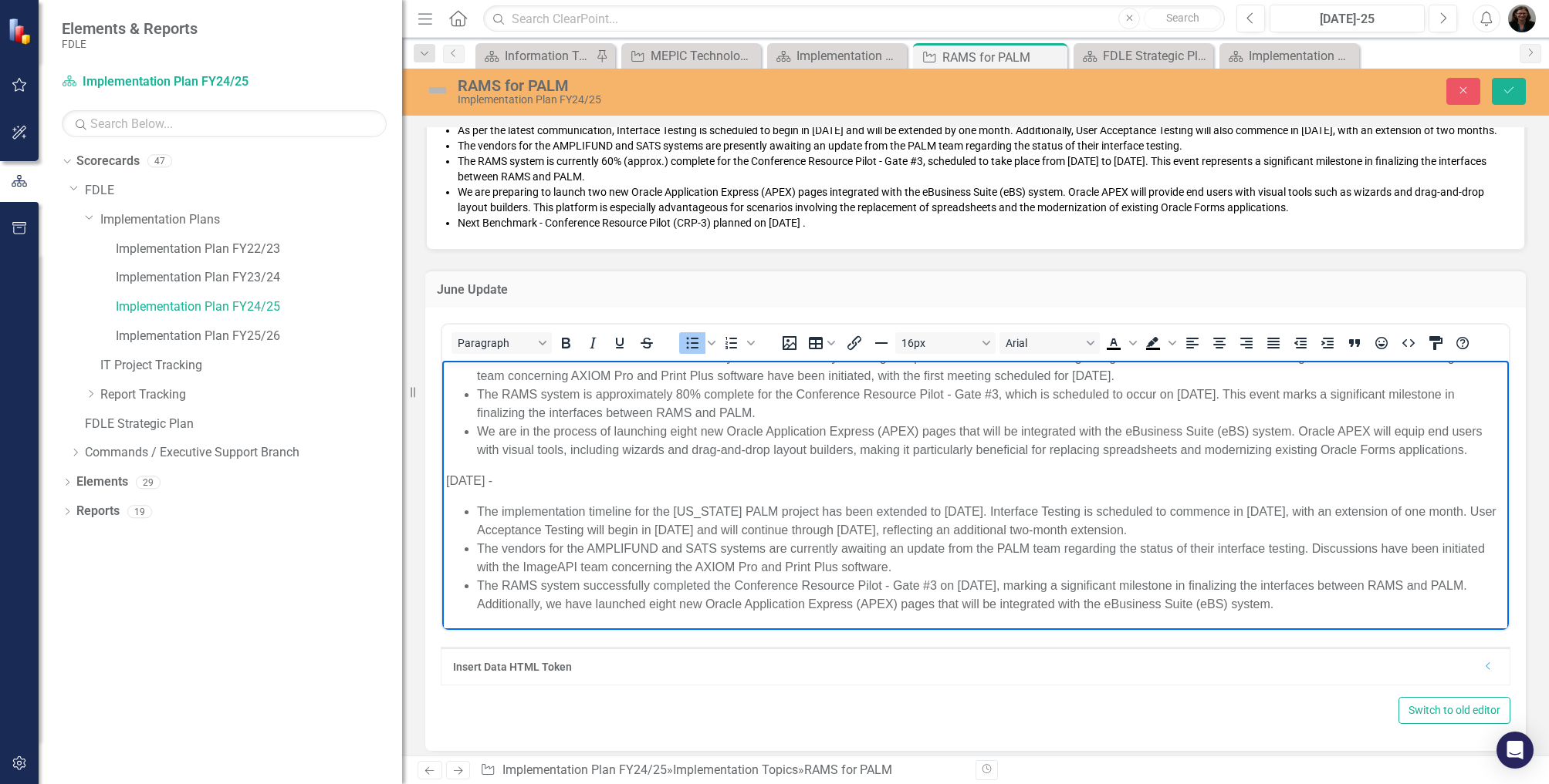
click at [1357, 609] on li "The RAMS system successfully completed the Conference Resource Pilot - Gate #3 …" at bounding box center [990, 596] width 1028 height 37
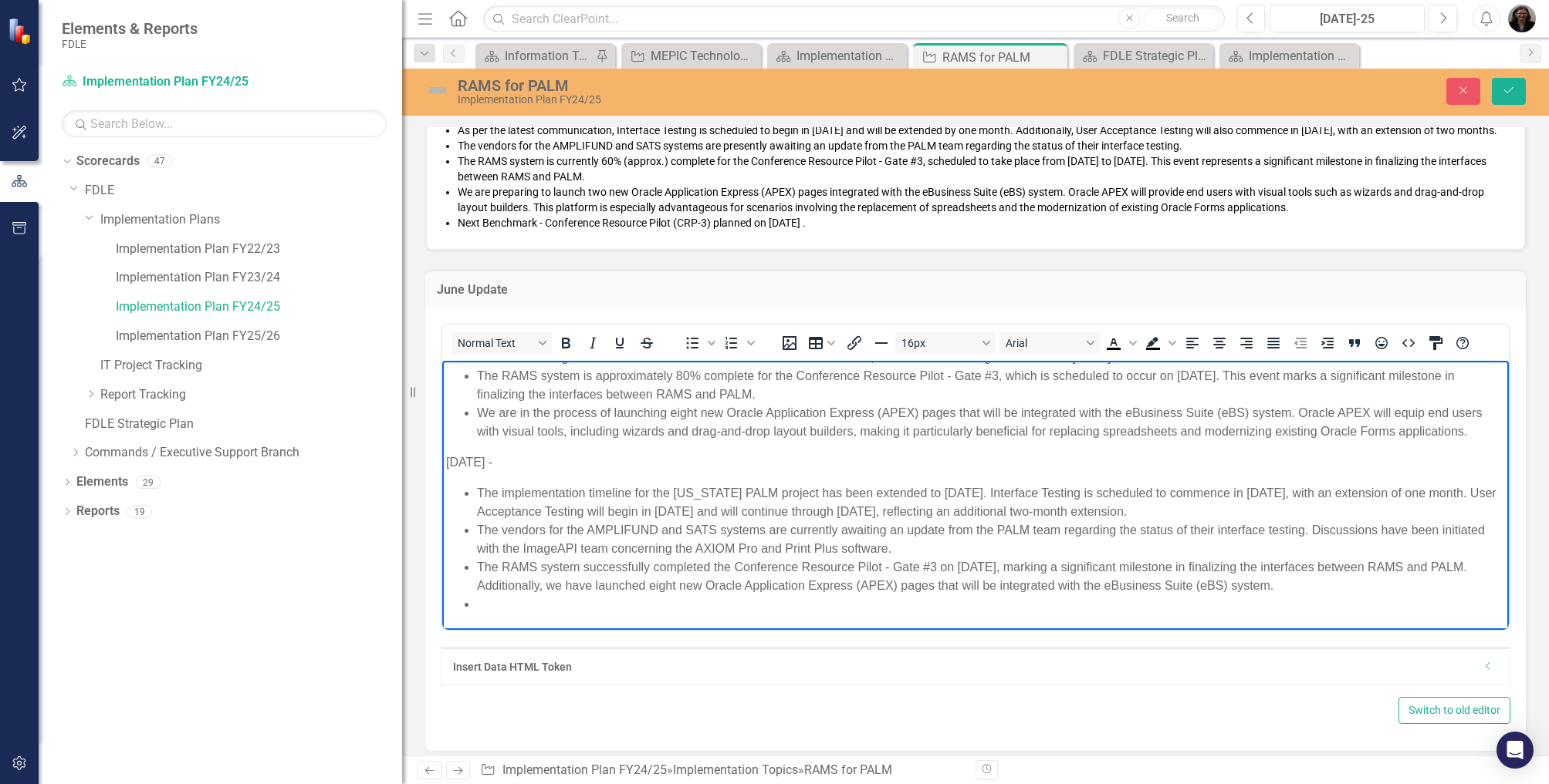
scroll to position [136, 0]
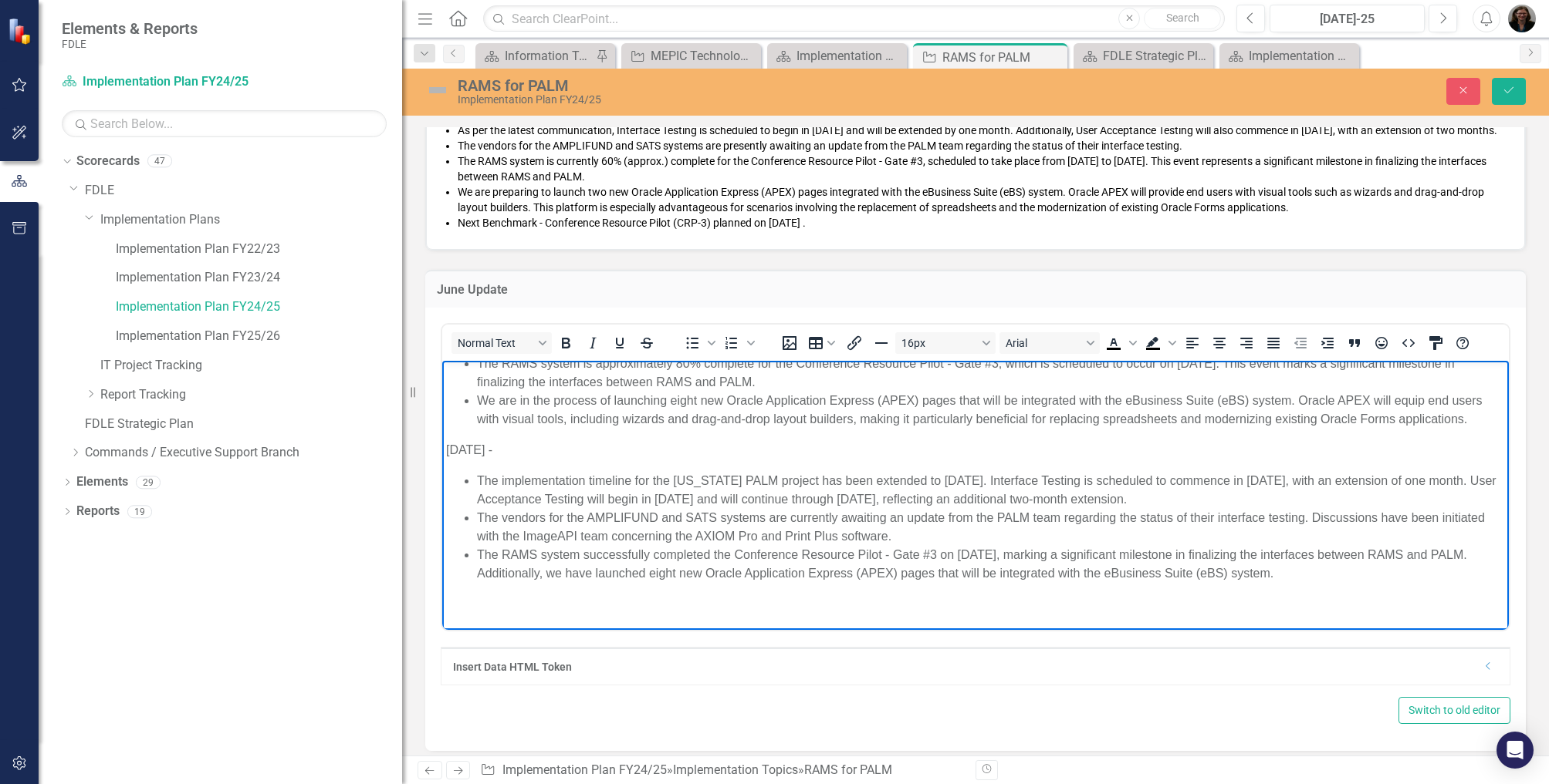
click at [478, 614] on p "Rich Text Area. Press ALT-0 for help." at bounding box center [974, 604] width 1059 height 18
paste body "Rich Text Area. Press ALT-0 for help."
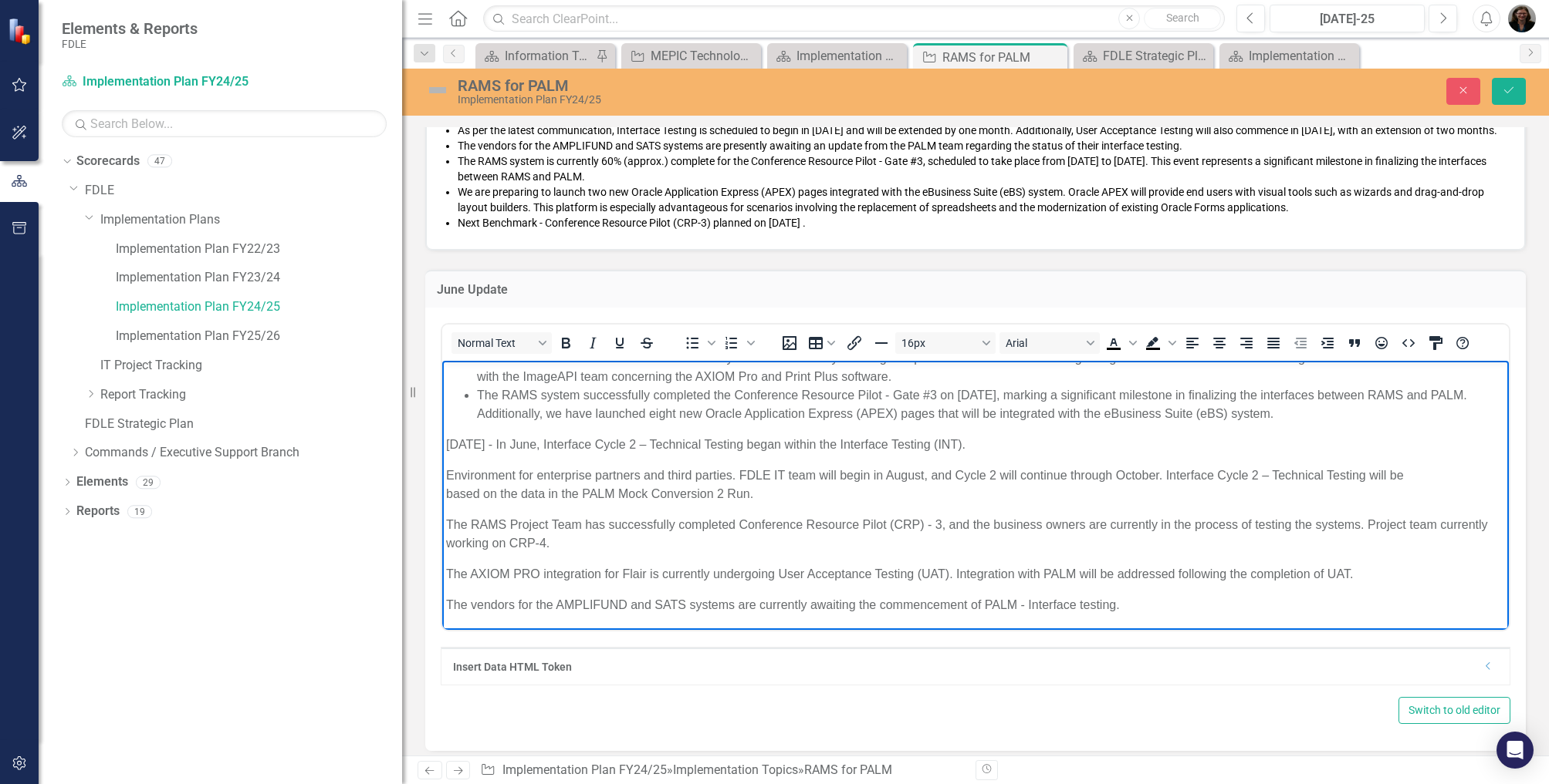
click at [505, 454] on p "[DATE] - In June, Interface Cycle 2 – Technical Testing began within the Interf…" at bounding box center [974, 444] width 1059 height 18
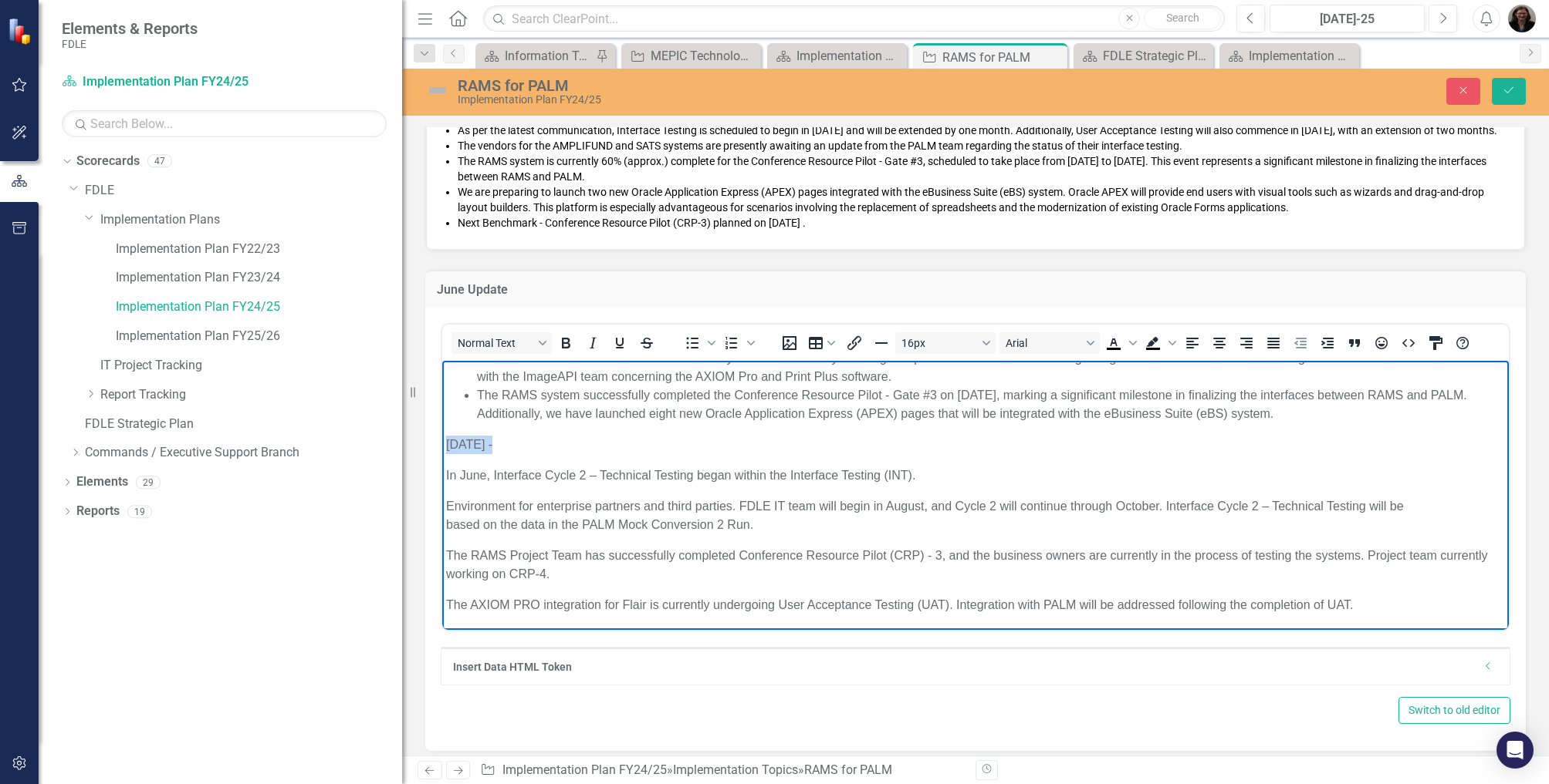
drag, startPoint x: 491, startPoint y: 463, endPoint x: 822, endPoint y: 830, distance: 494.2
click at [443, 452] on html "ITS - [DATE]: The go-live date for the PALM Financials Wave, Payroll Wave, and …" at bounding box center [975, 365] width 1067 height 594
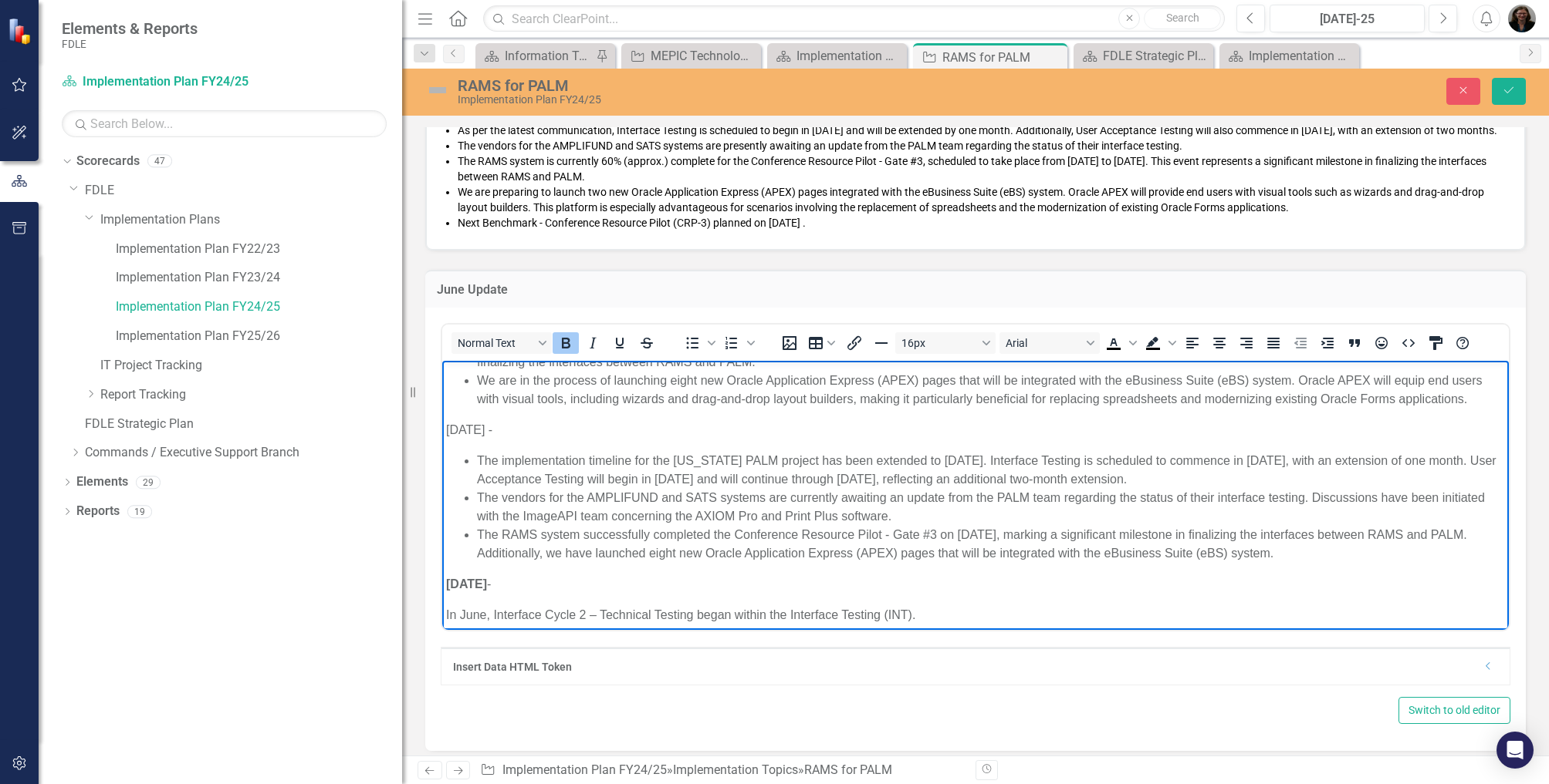
scroll to position [154, 0]
drag, startPoint x: 491, startPoint y: 443, endPoint x: 868, endPoint y: 815, distance: 529.6
click at [443, 438] on html "ITS - [DATE]: The go-live date for the PALM Financials Wave, Payroll Wave, and …" at bounding box center [975, 504] width 1067 height 594
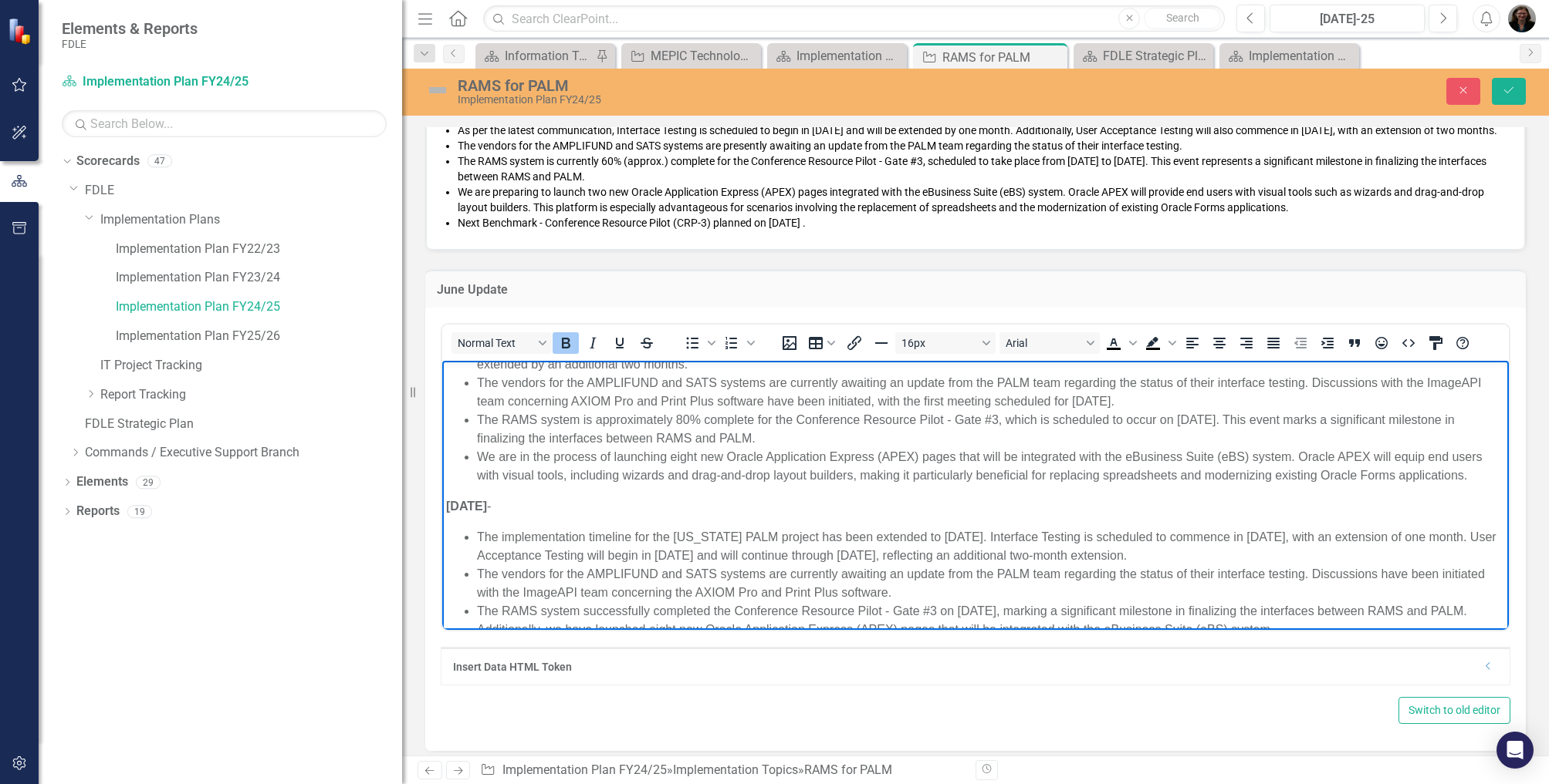
scroll to position [0, 0]
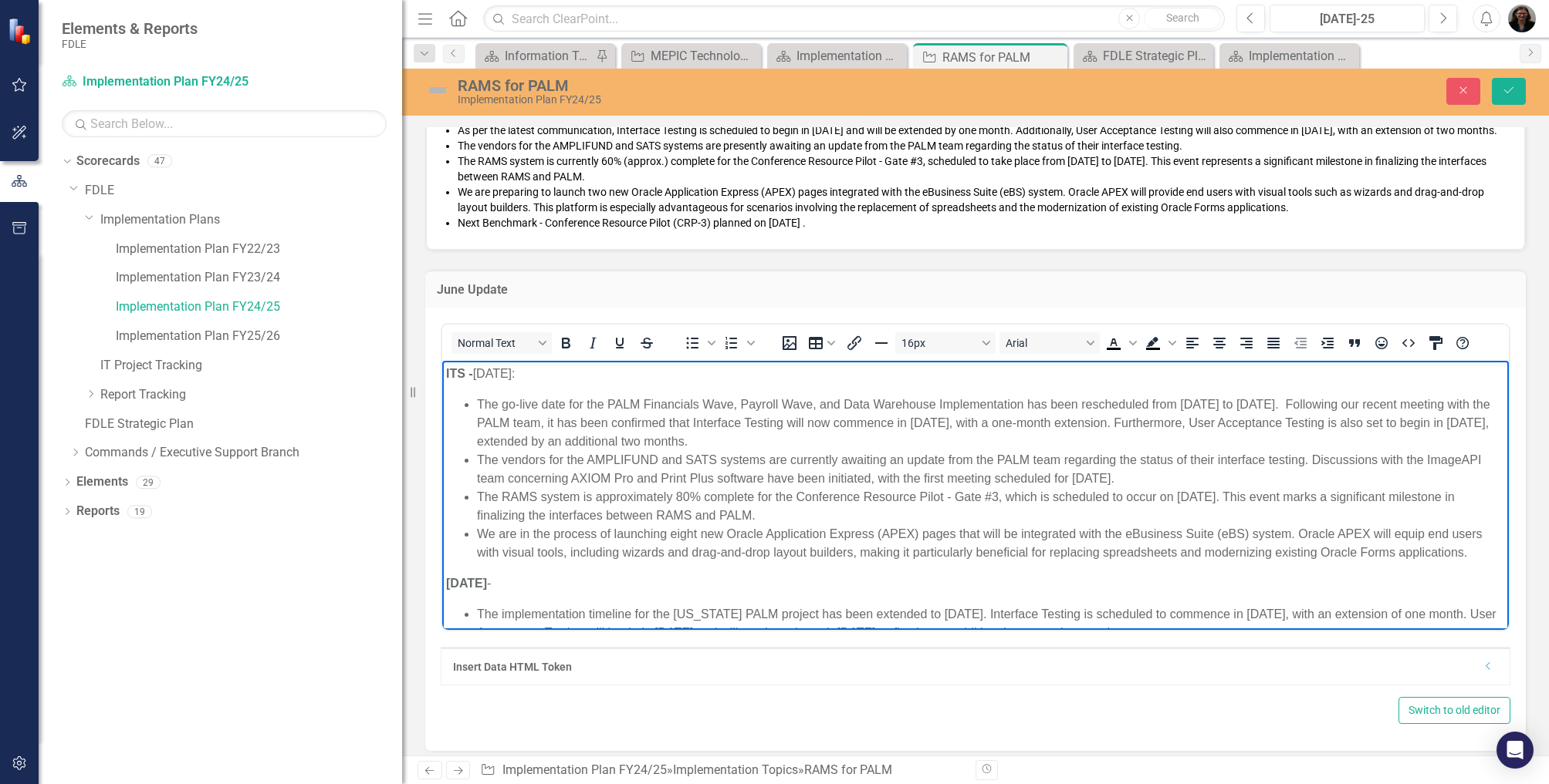
drag, startPoint x: 522, startPoint y: 374, endPoint x: 478, endPoint y: 374, distance: 44.0
click at [478, 374] on p "ITS - [DATE]:" at bounding box center [974, 374] width 1059 height 18
click at [631, 483] on li "The vendors for the AMPLIFUND and SATS systems are currently awaiting an update…" at bounding box center [990, 470] width 1028 height 37
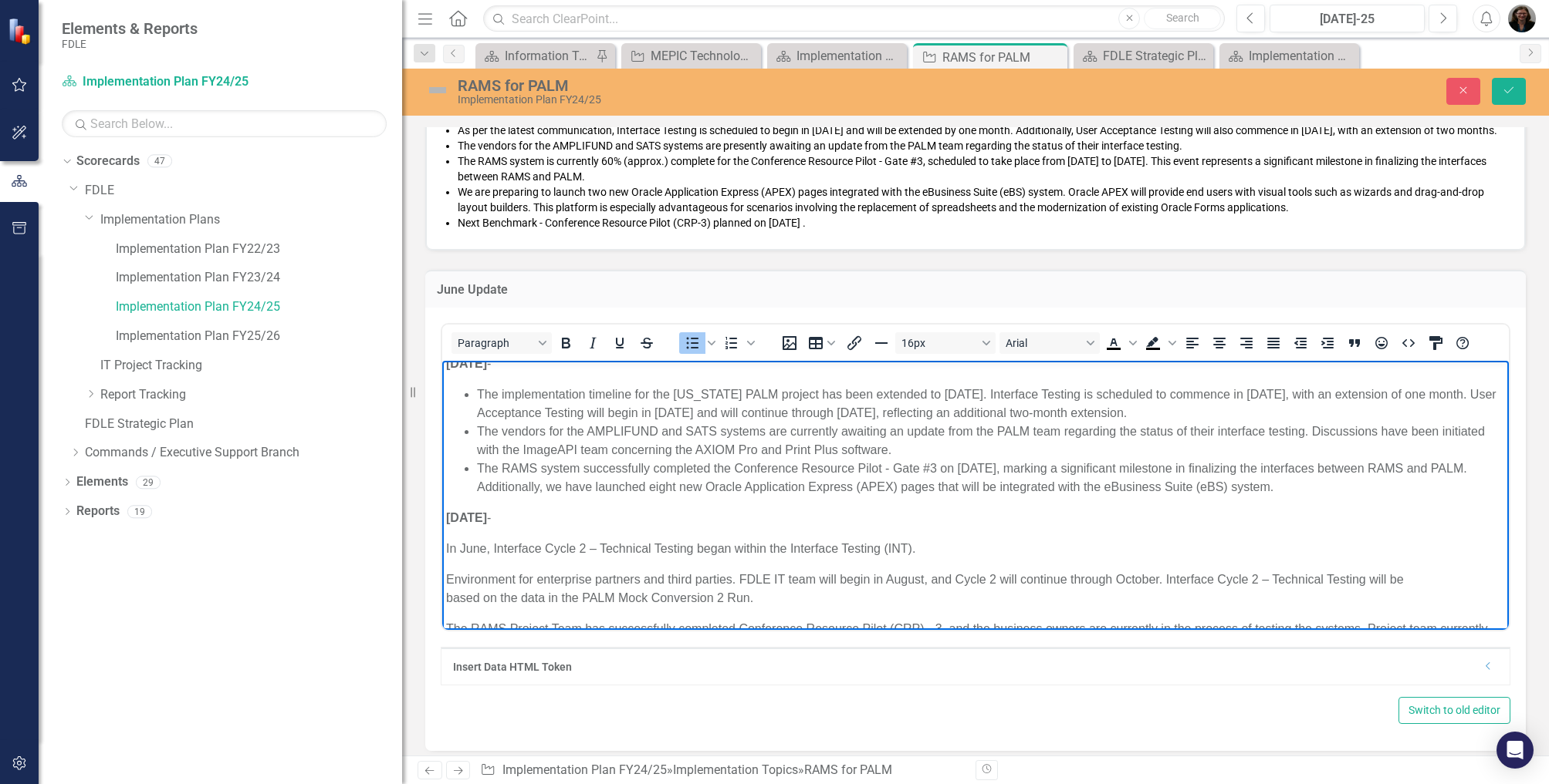
scroll to position [343, 0]
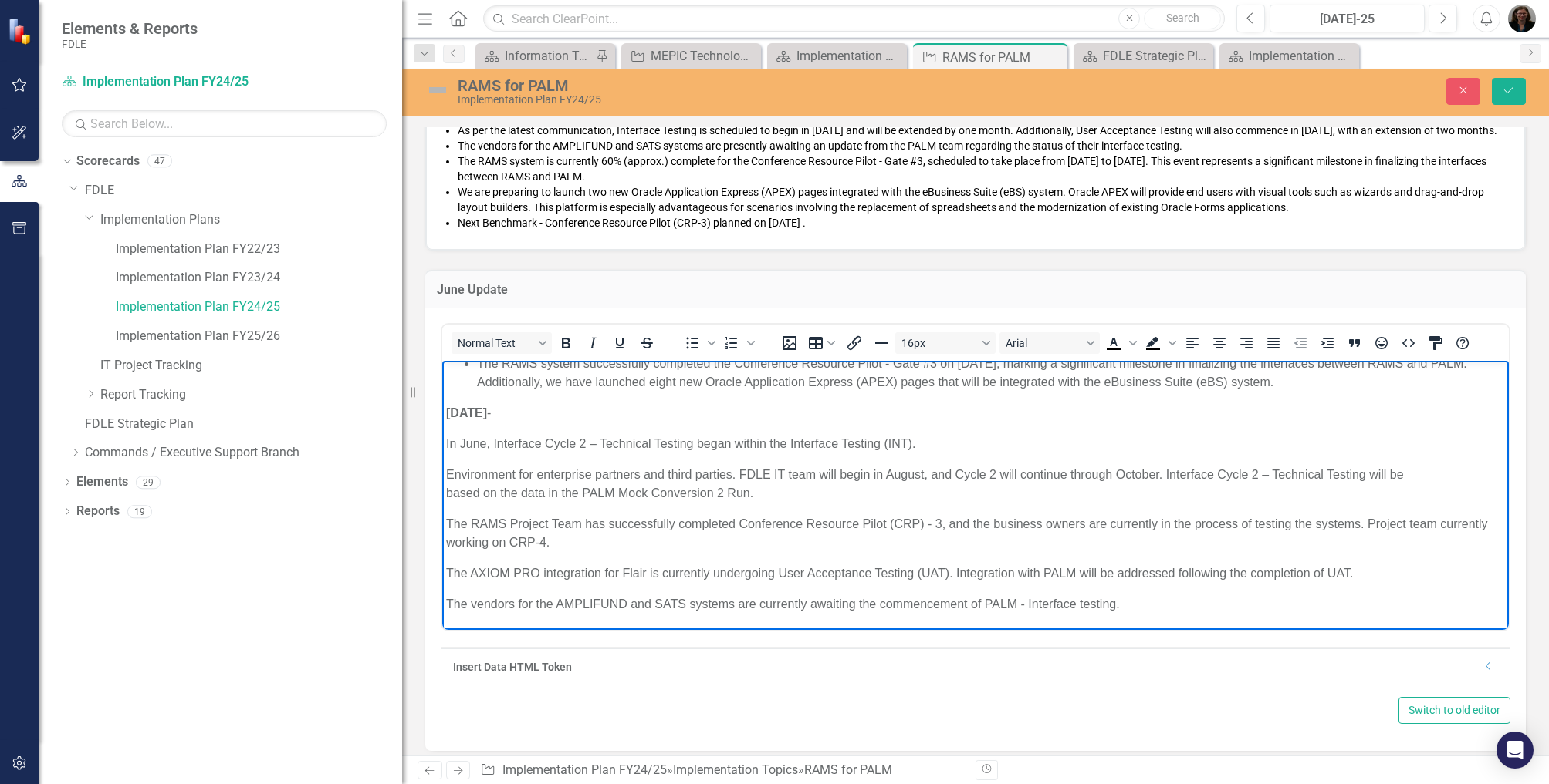
click at [445, 469] on body "ITS - [DATE] : The go-live date for the PALM Financials Wave, Payroll Wave, and…" at bounding box center [975, 333] width 1067 height 594
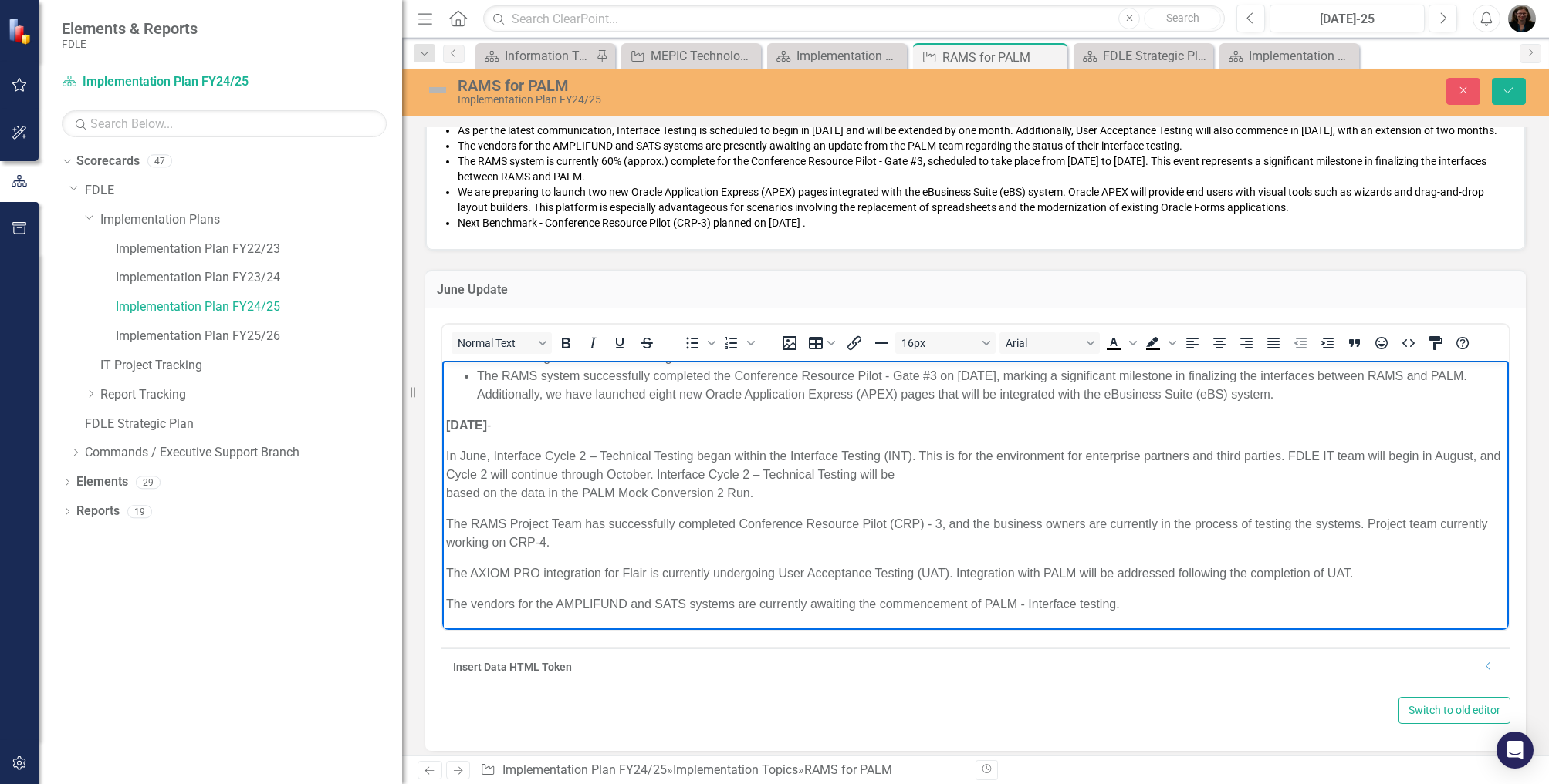
click at [446, 490] on p "In June, Interface Cycle 2 – Technical Testing began within the Interface Testi…" at bounding box center [974, 474] width 1059 height 55
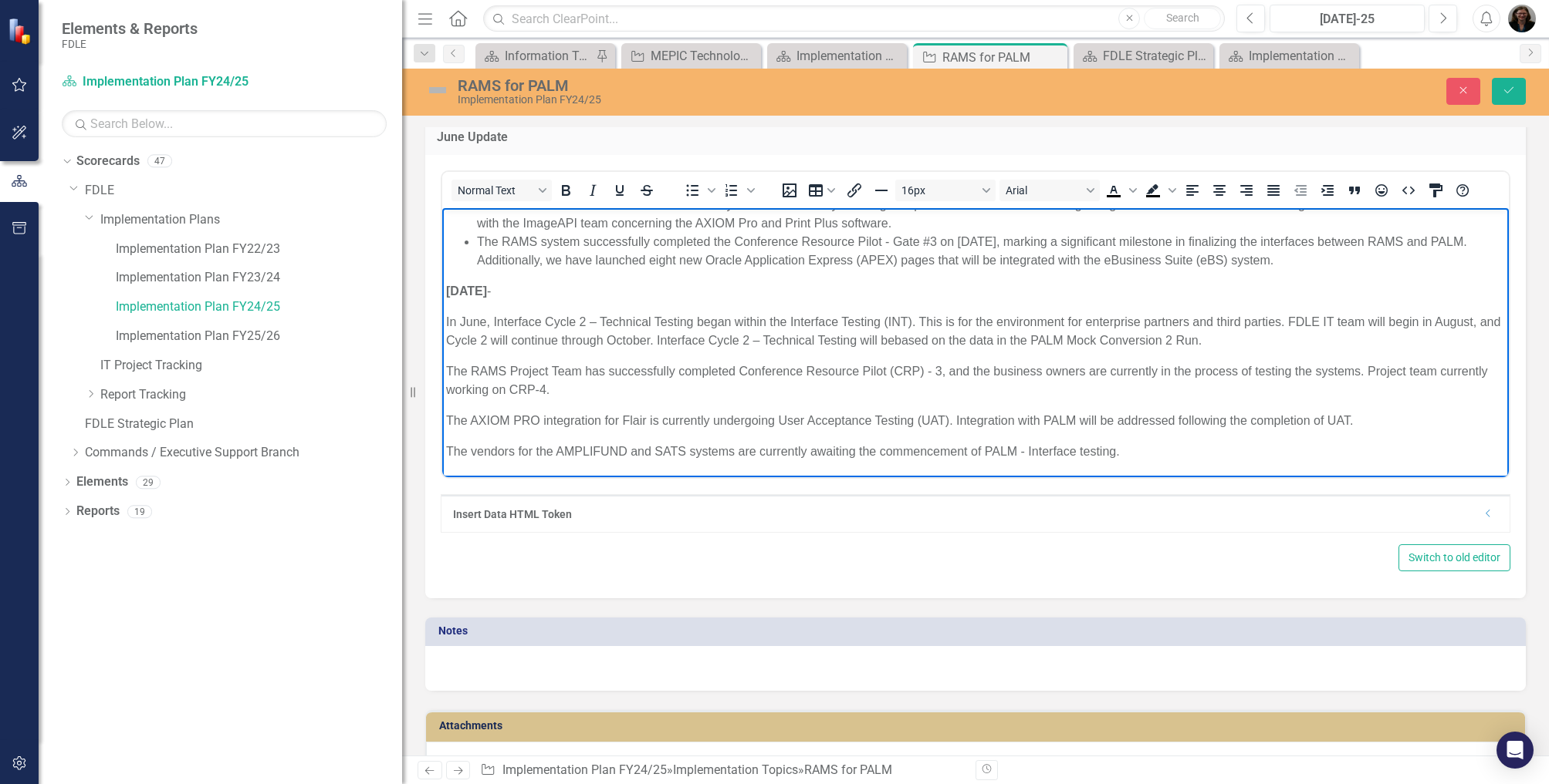
scroll to position [1851, 0]
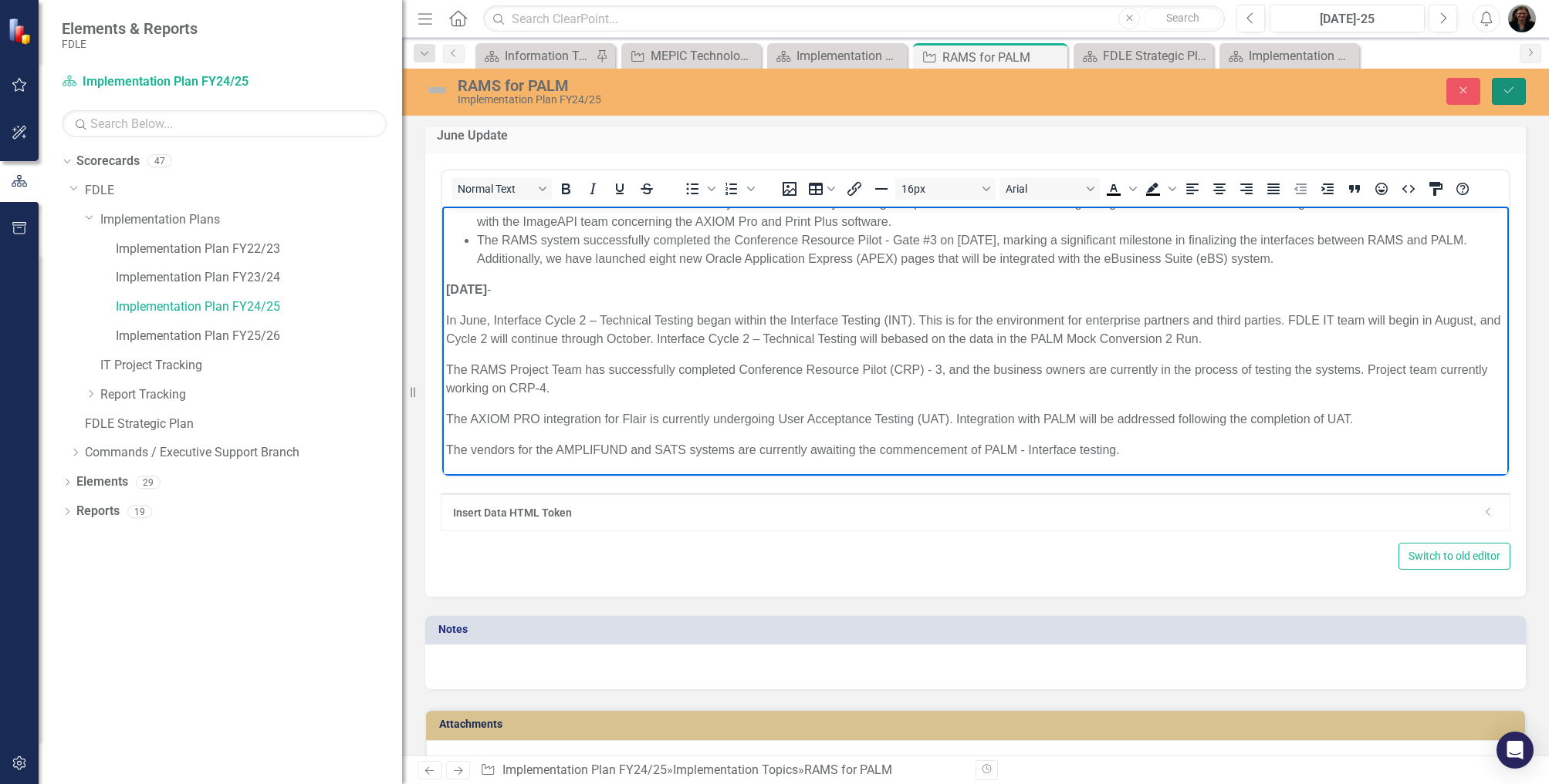
click at [1508, 91] on icon "Save" at bounding box center [1508, 89] width 14 height 11
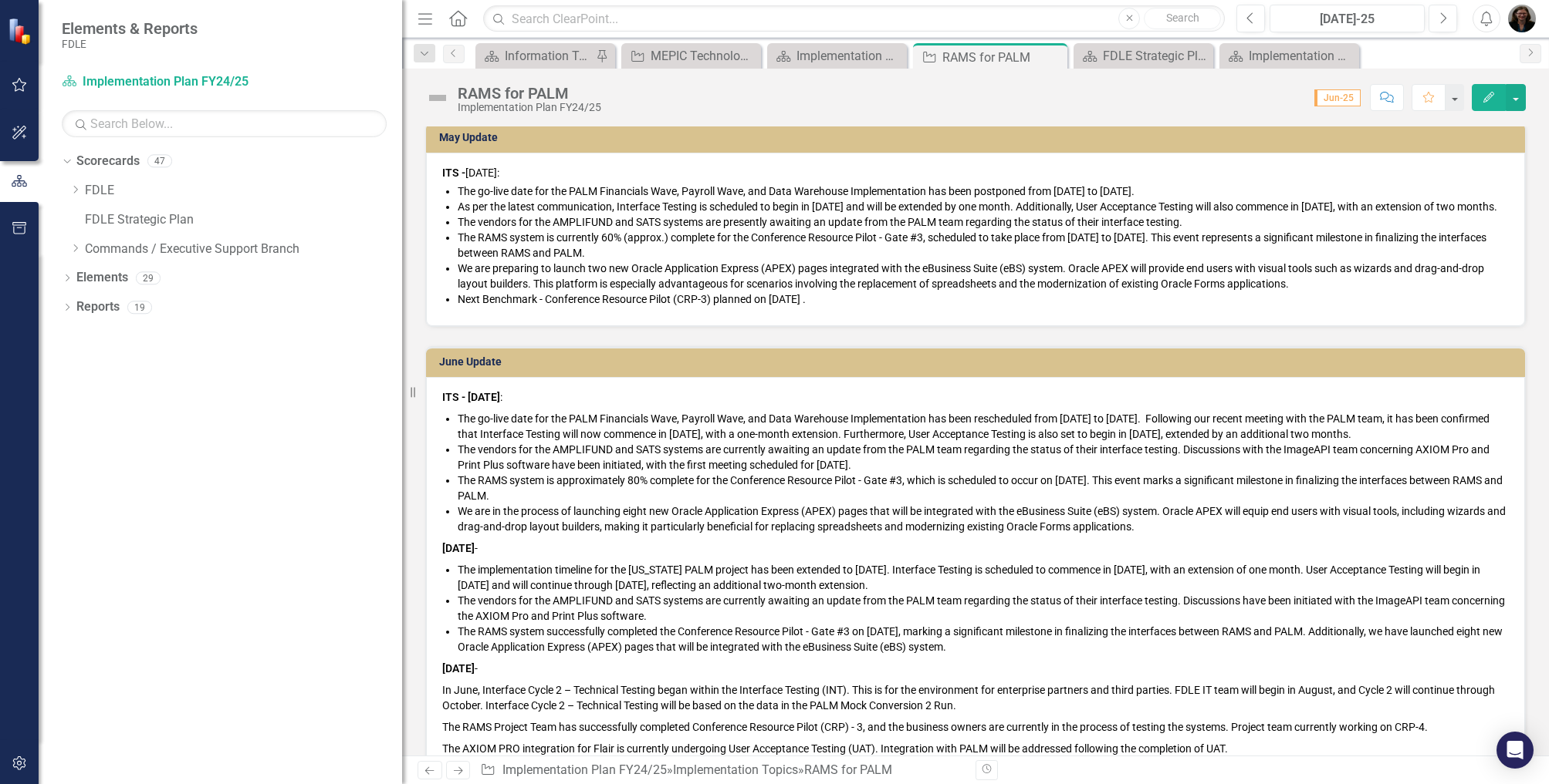
scroll to position [1774, 0]
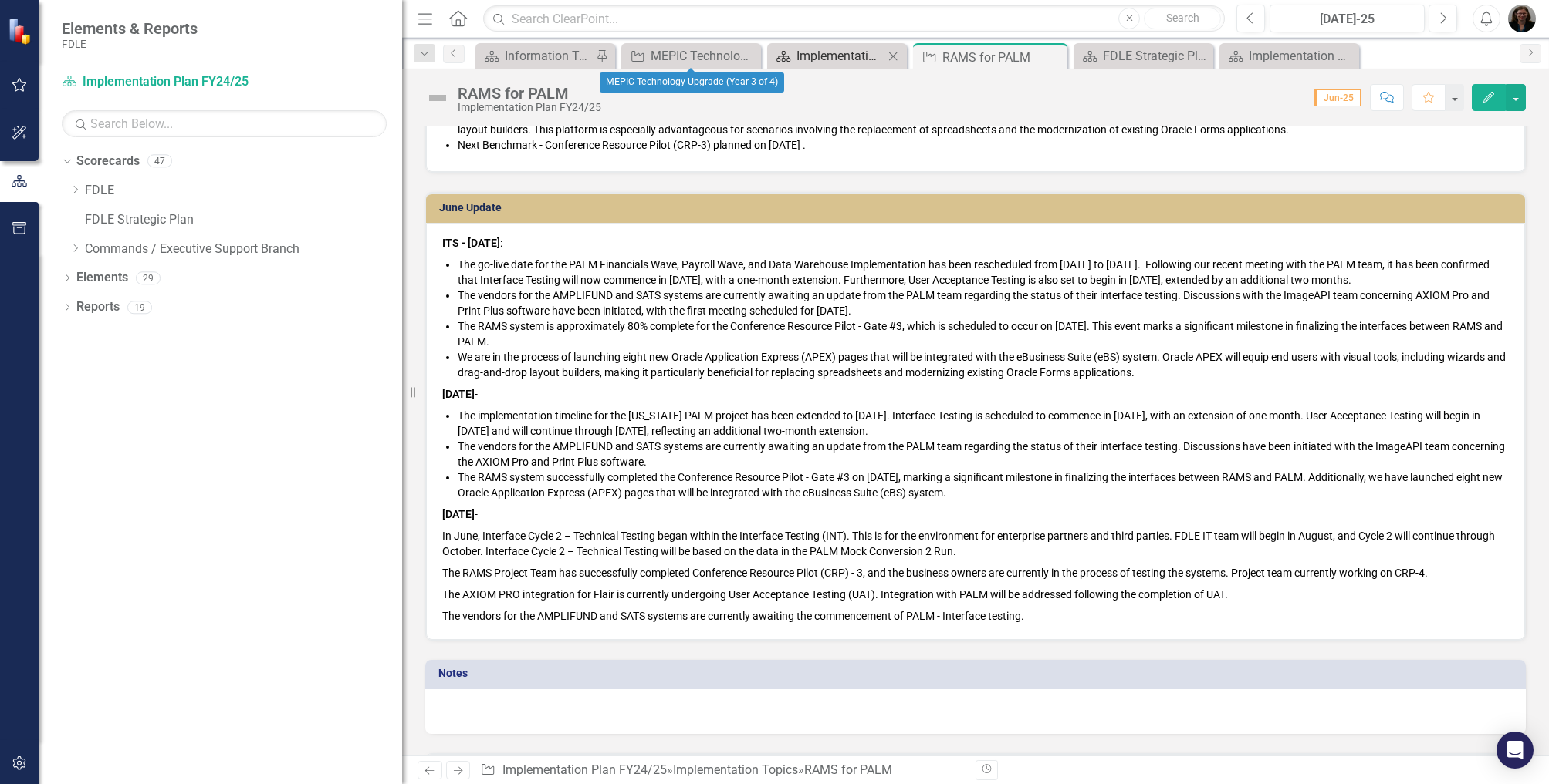
click at [801, 51] on div "Implementation Plan FY24/25" at bounding box center [840, 56] width 87 height 19
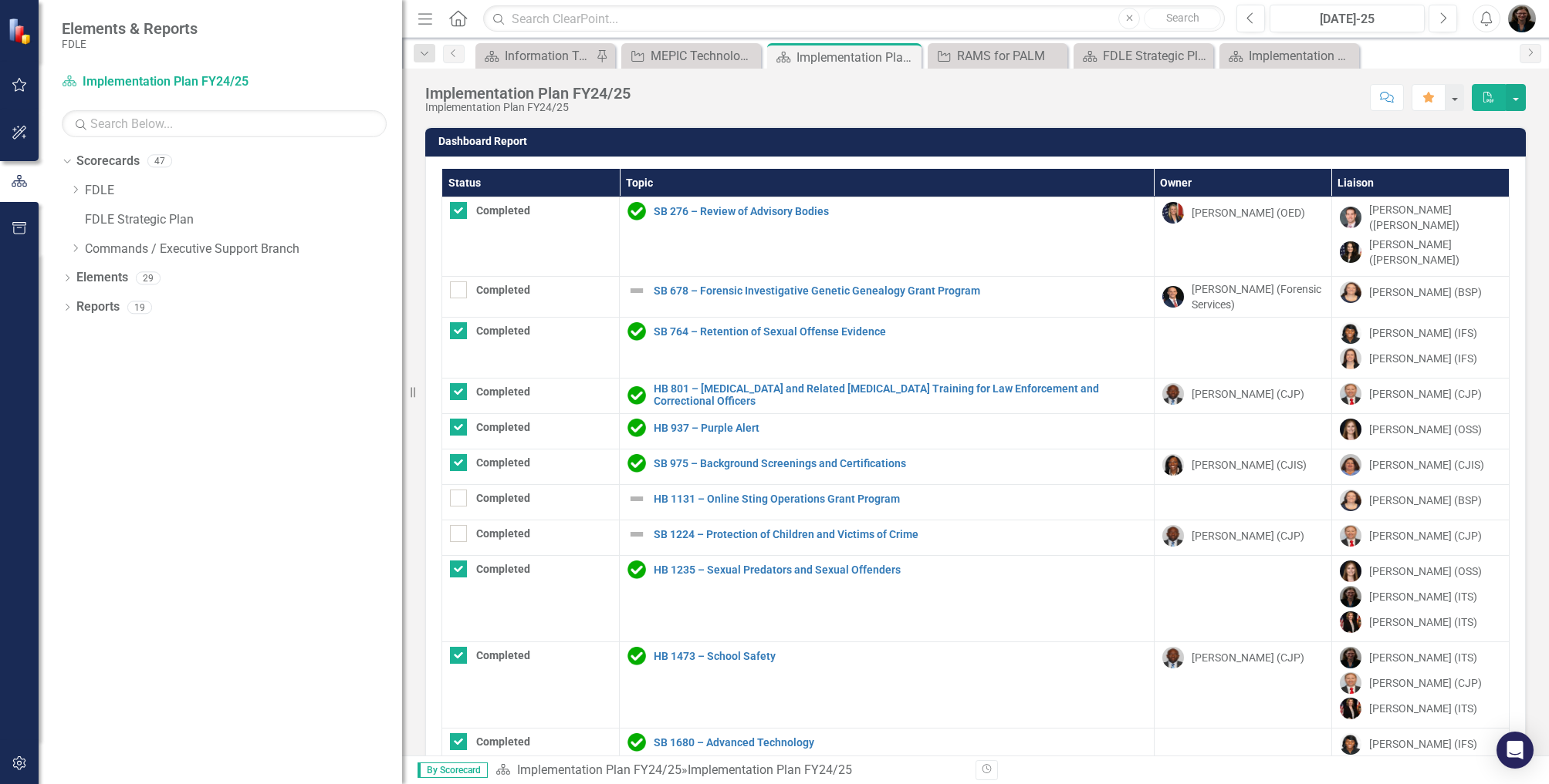
click at [555, 179] on th "Status" at bounding box center [531, 182] width 178 height 28
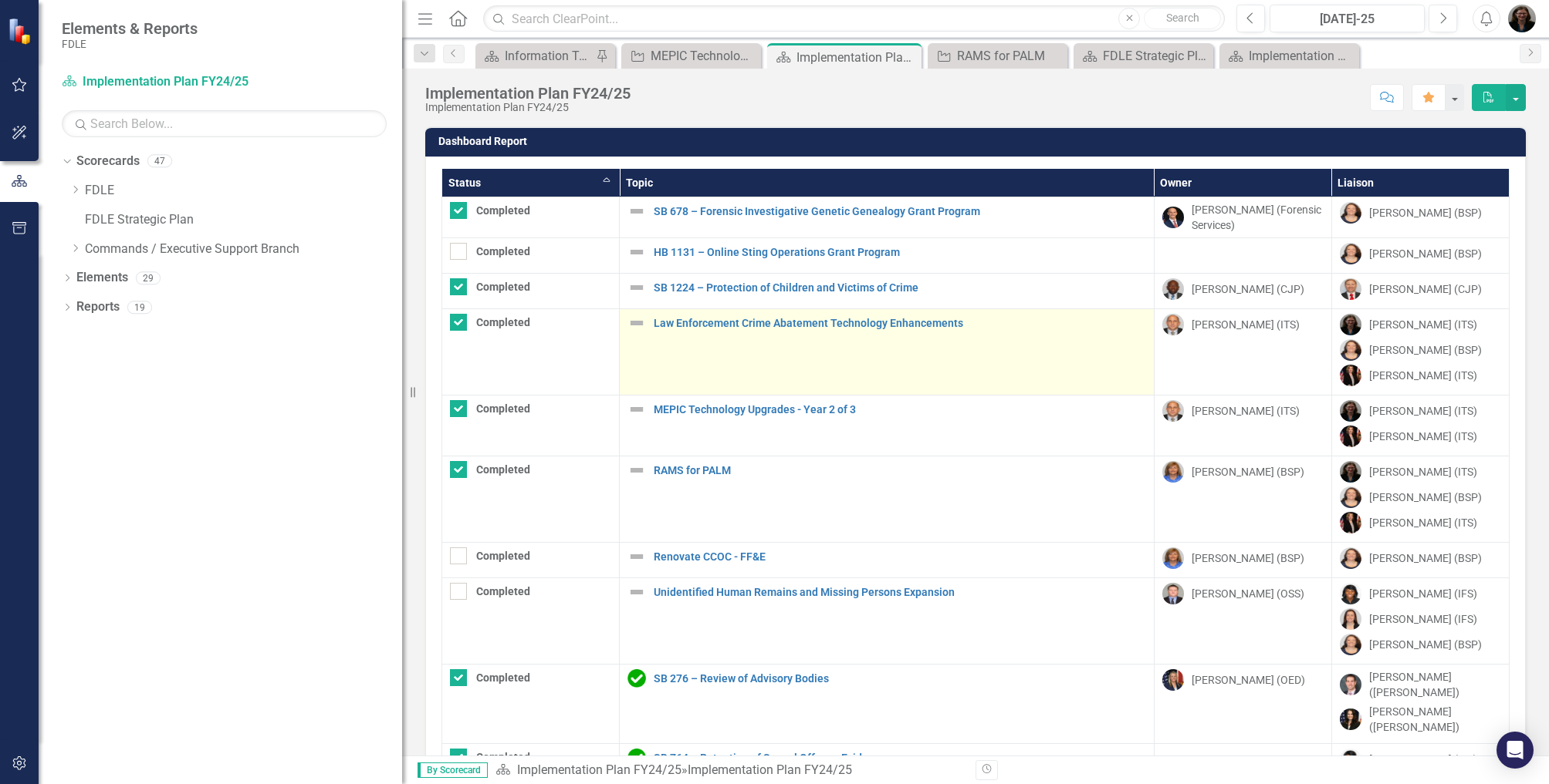
checkbox input "false"
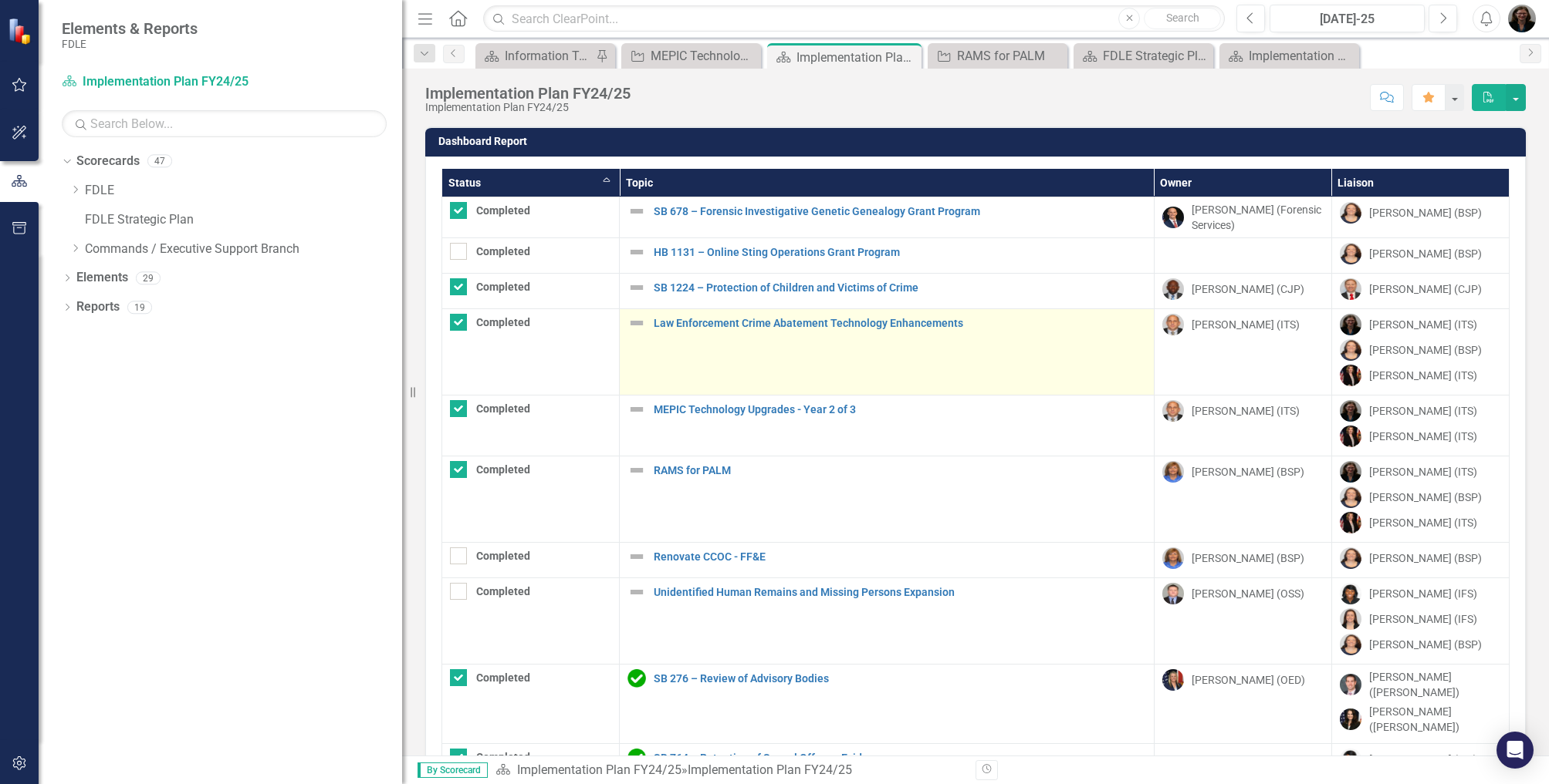
checkbox input "true"
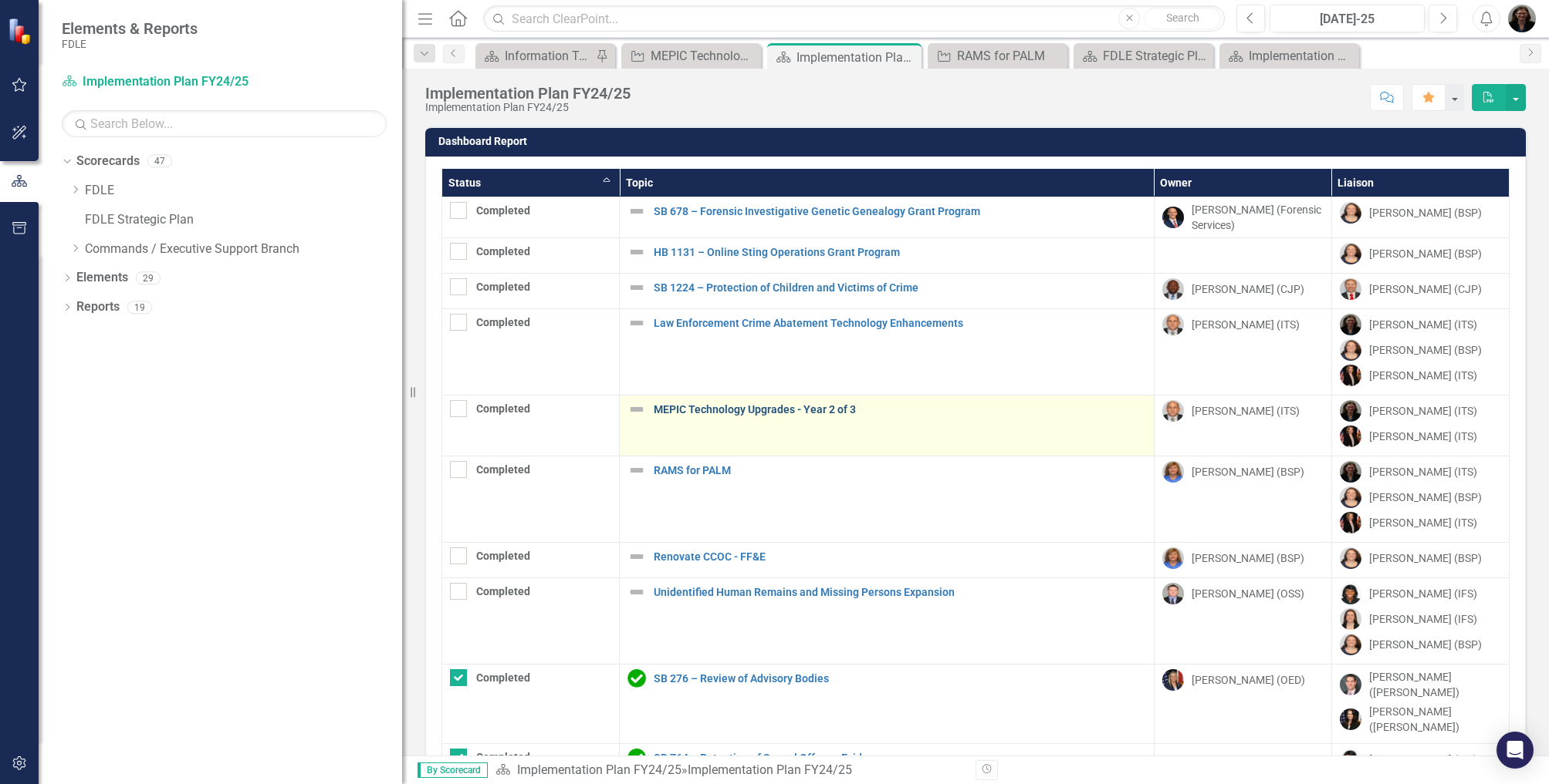
click at [789, 410] on link "MEPIC Technology Upgrades - Year 2 of 3" at bounding box center [899, 410] width 492 height 12
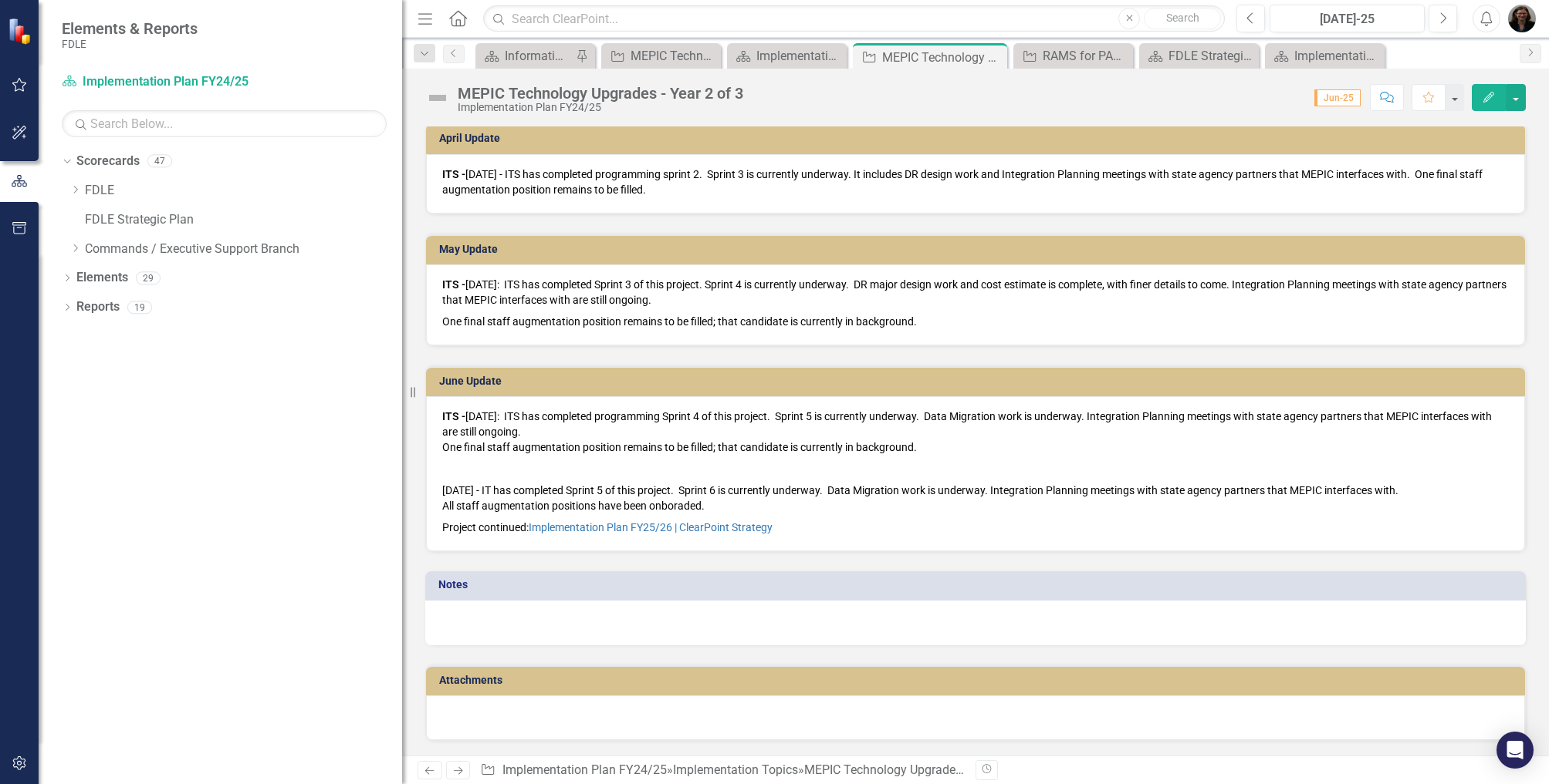
scroll to position [1263, 0]
click at [819, 521] on p "Project continued: Implementation Plan FY25/26 | ClearPoint Strategy" at bounding box center [975, 525] width 1067 height 18
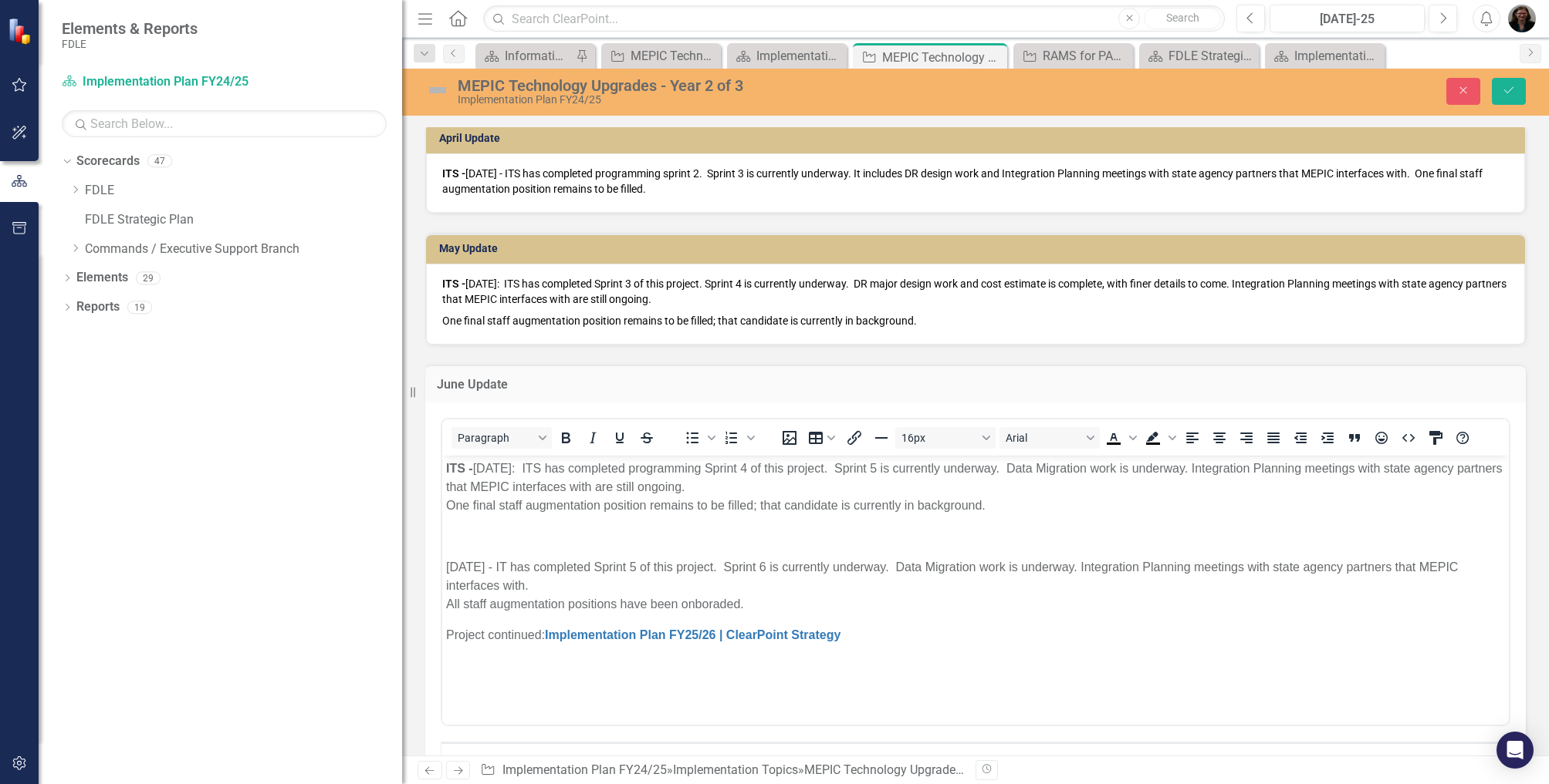
scroll to position [0, 0]
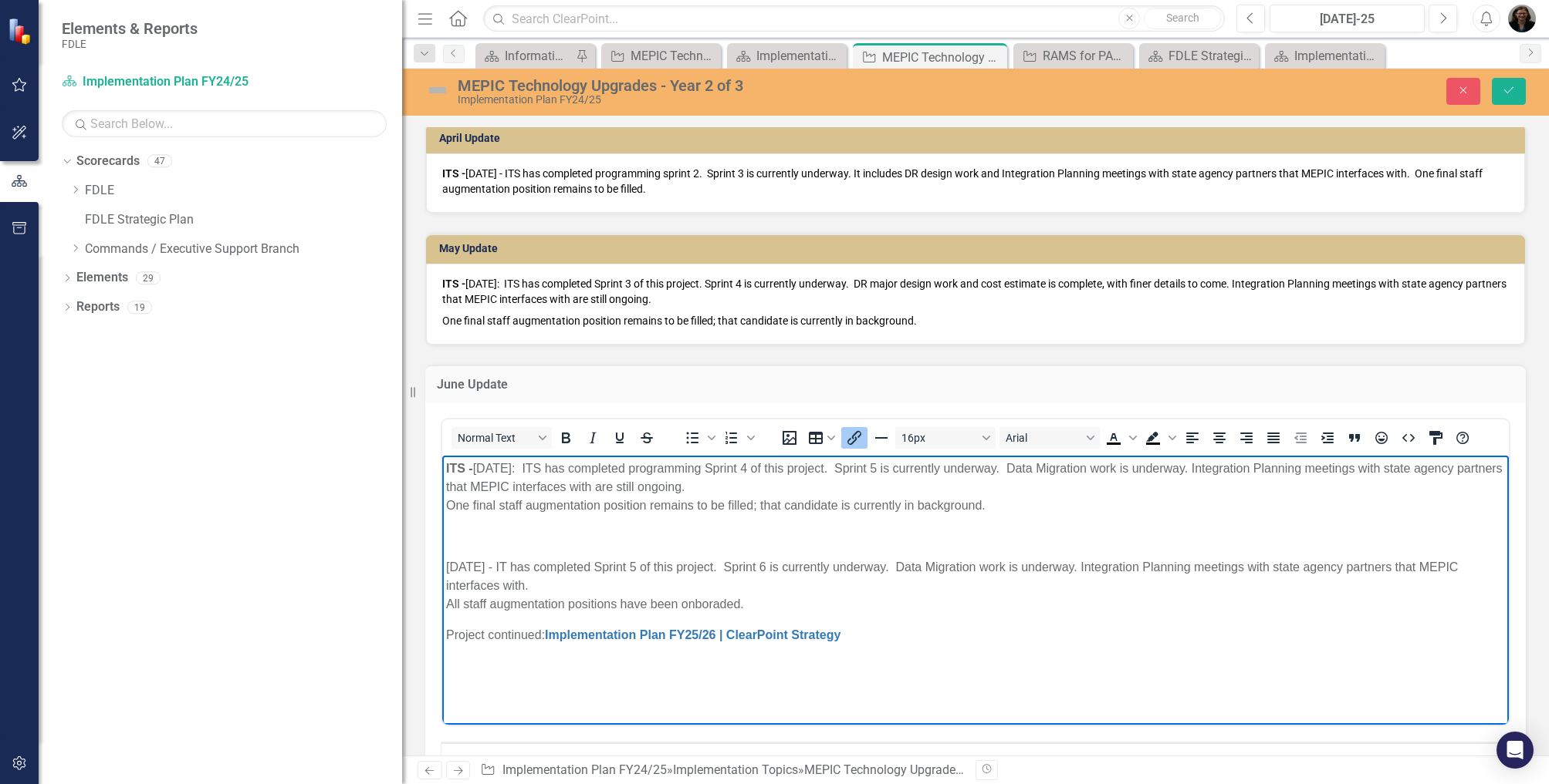
click at [882, 639] on p "Project continued: Implementation Plan FY25/26 | ClearPoint Strategy" at bounding box center [974, 636] width 1059 height 18
click at [922, 639] on p "Project continued: Implementation Plan FY25/26 | ClearPoint Strategy﻿" at bounding box center [974, 636] width 1059 height 18
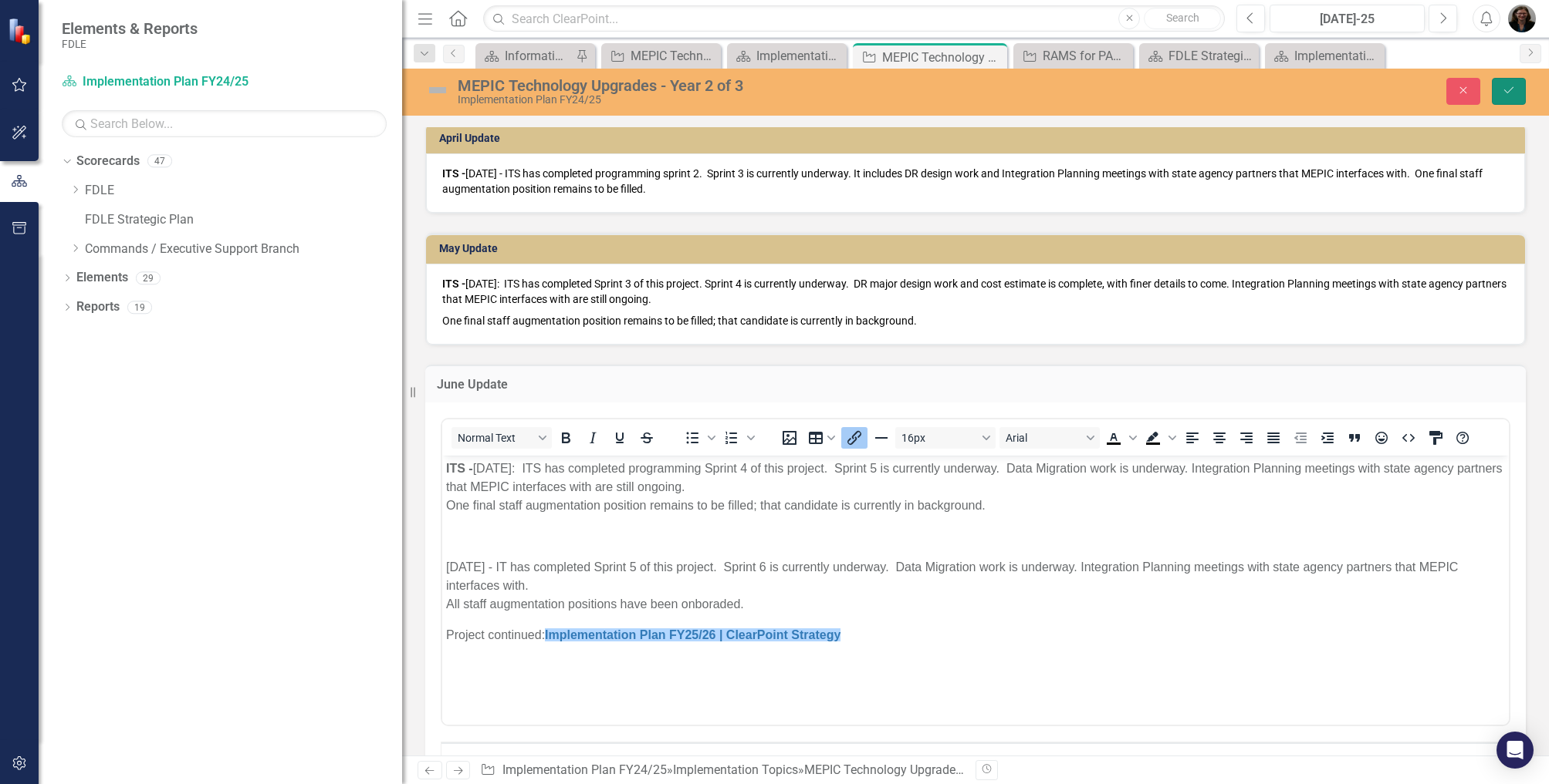
click at [1516, 94] on button "Save" at bounding box center [1508, 91] width 34 height 27
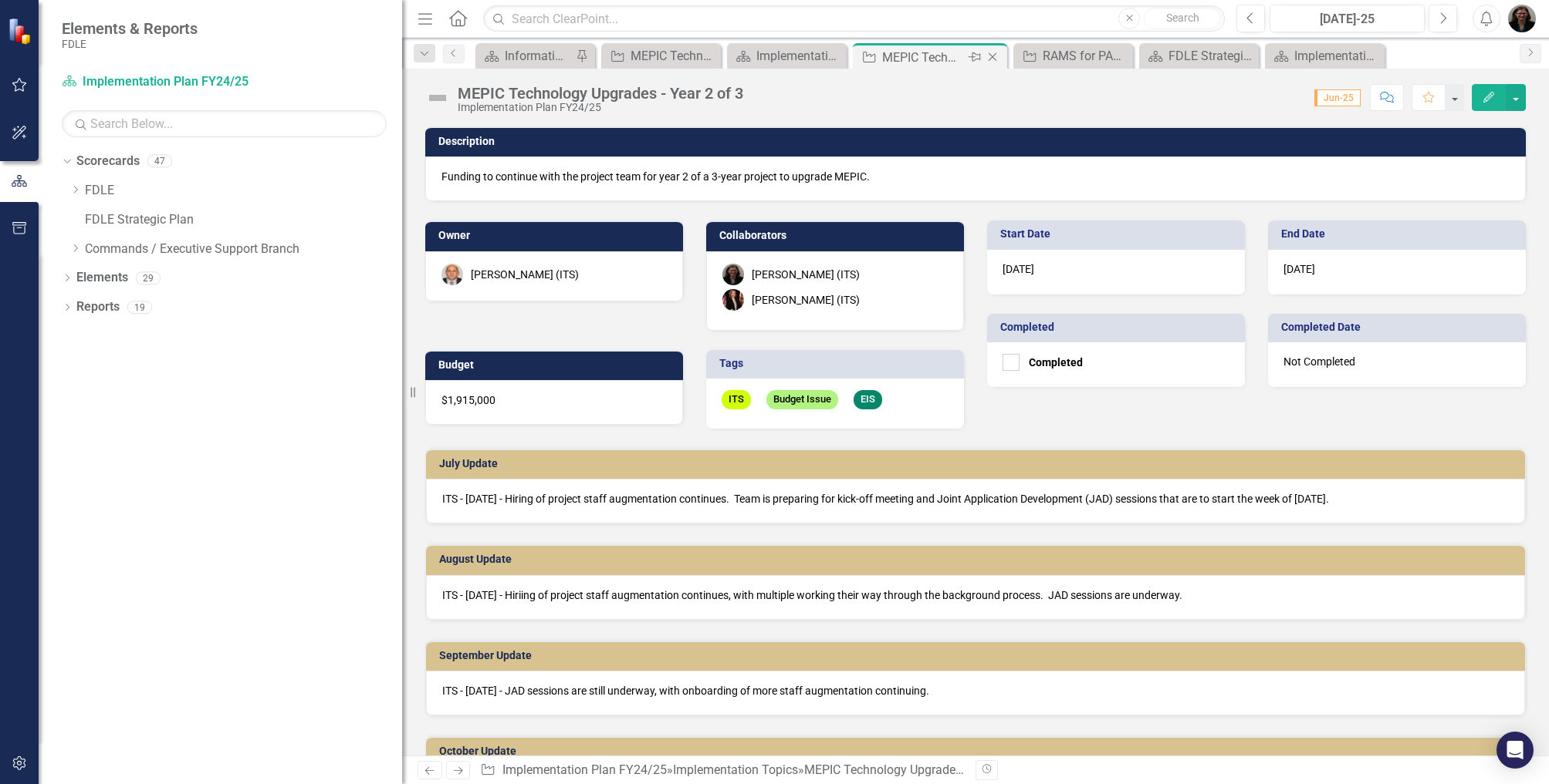
click at [999, 58] on icon "Close" at bounding box center [992, 56] width 16 height 13
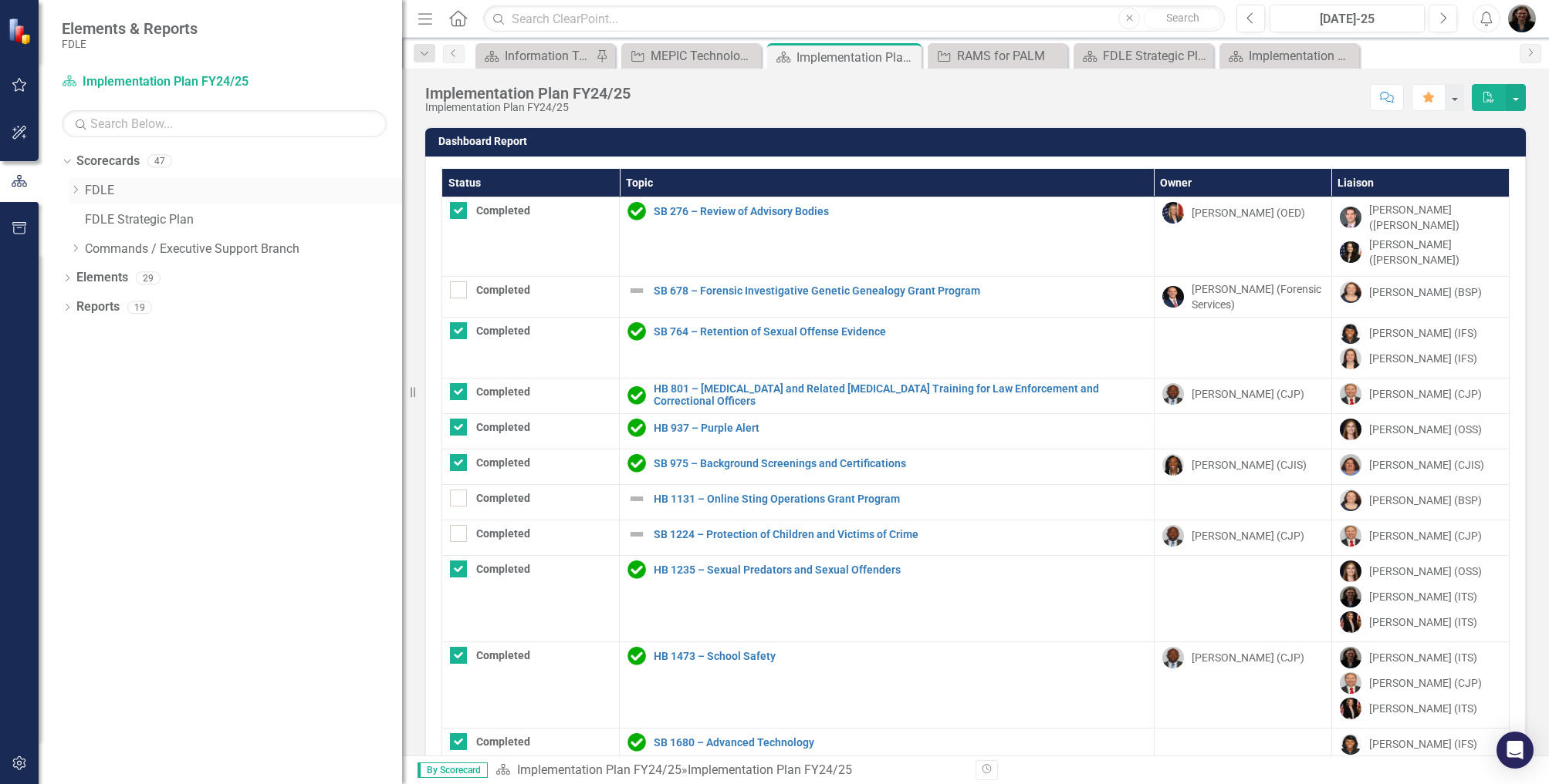
click at [77, 190] on icon "Dropdown" at bounding box center [76, 190] width 12 height 10
click at [84, 221] on div "Dropdown Implementation Plans" at bounding box center [236, 222] width 333 height 29
click at [91, 220] on icon "Dropdown" at bounding box center [90, 219] width 12 height 10
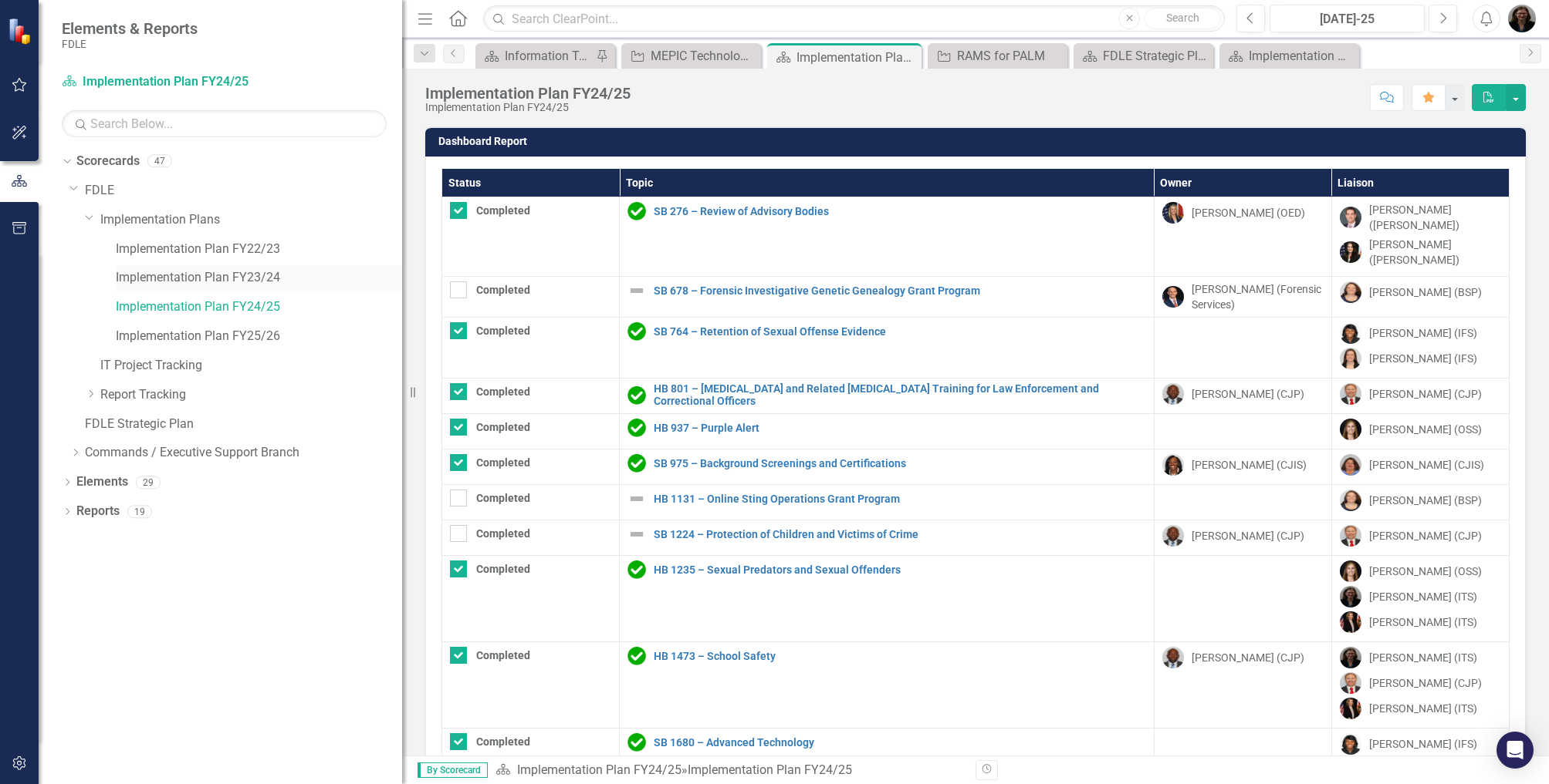
click at [213, 275] on link "Implementation Plan FY23/24" at bounding box center [258, 278] width 286 height 17
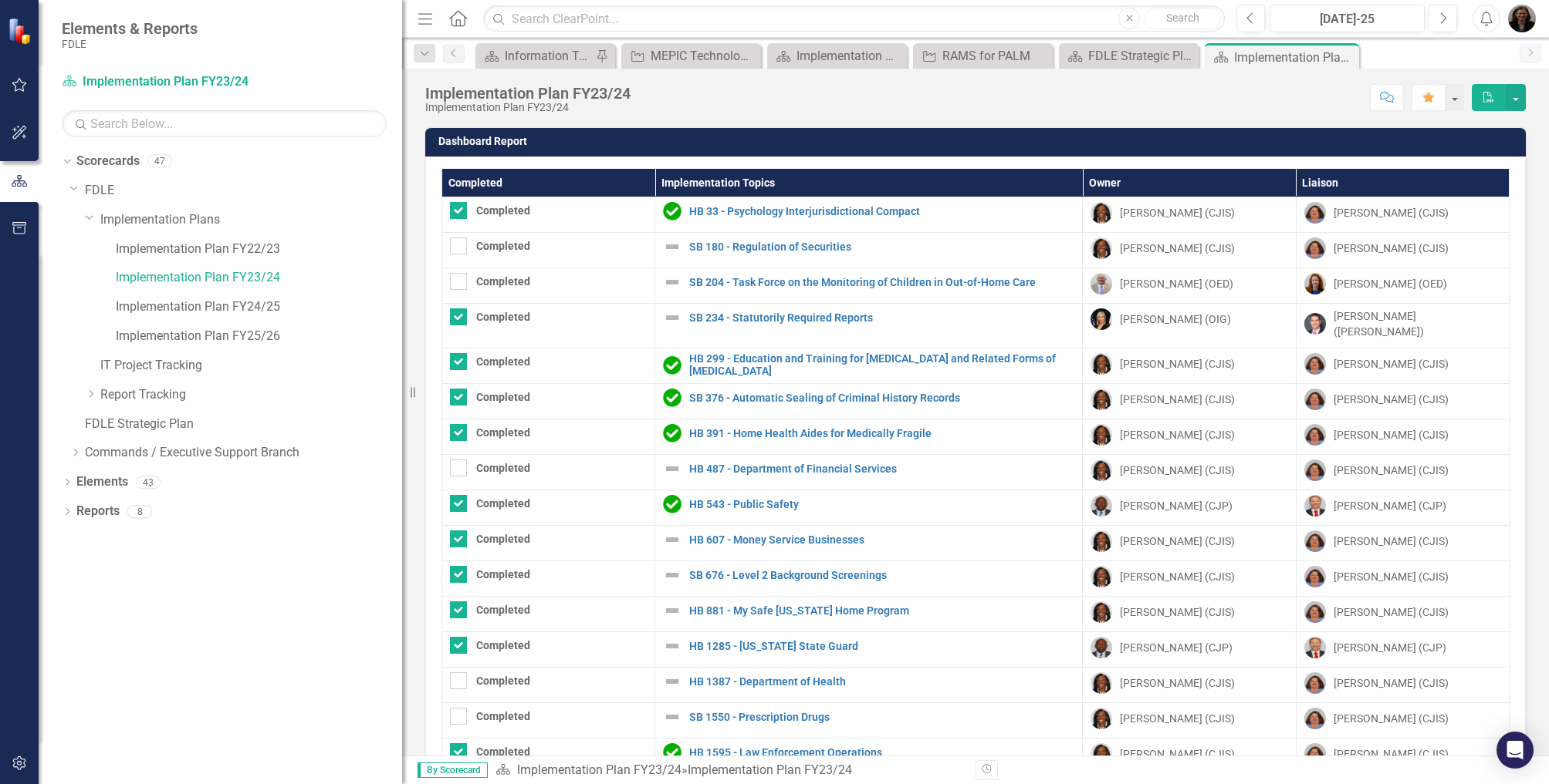
click at [567, 187] on th "Completed" at bounding box center [548, 182] width 213 height 28
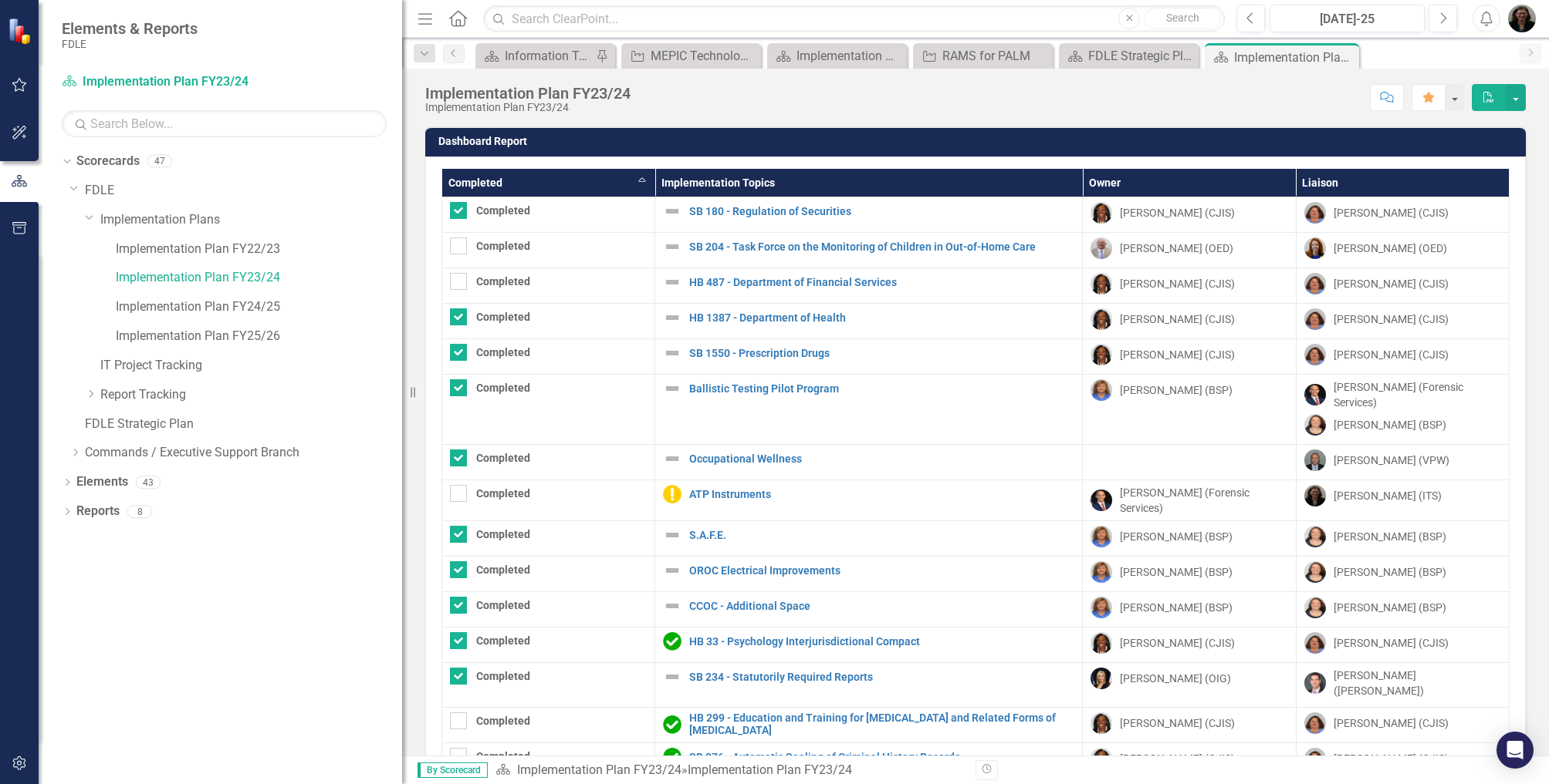
checkbox input "false"
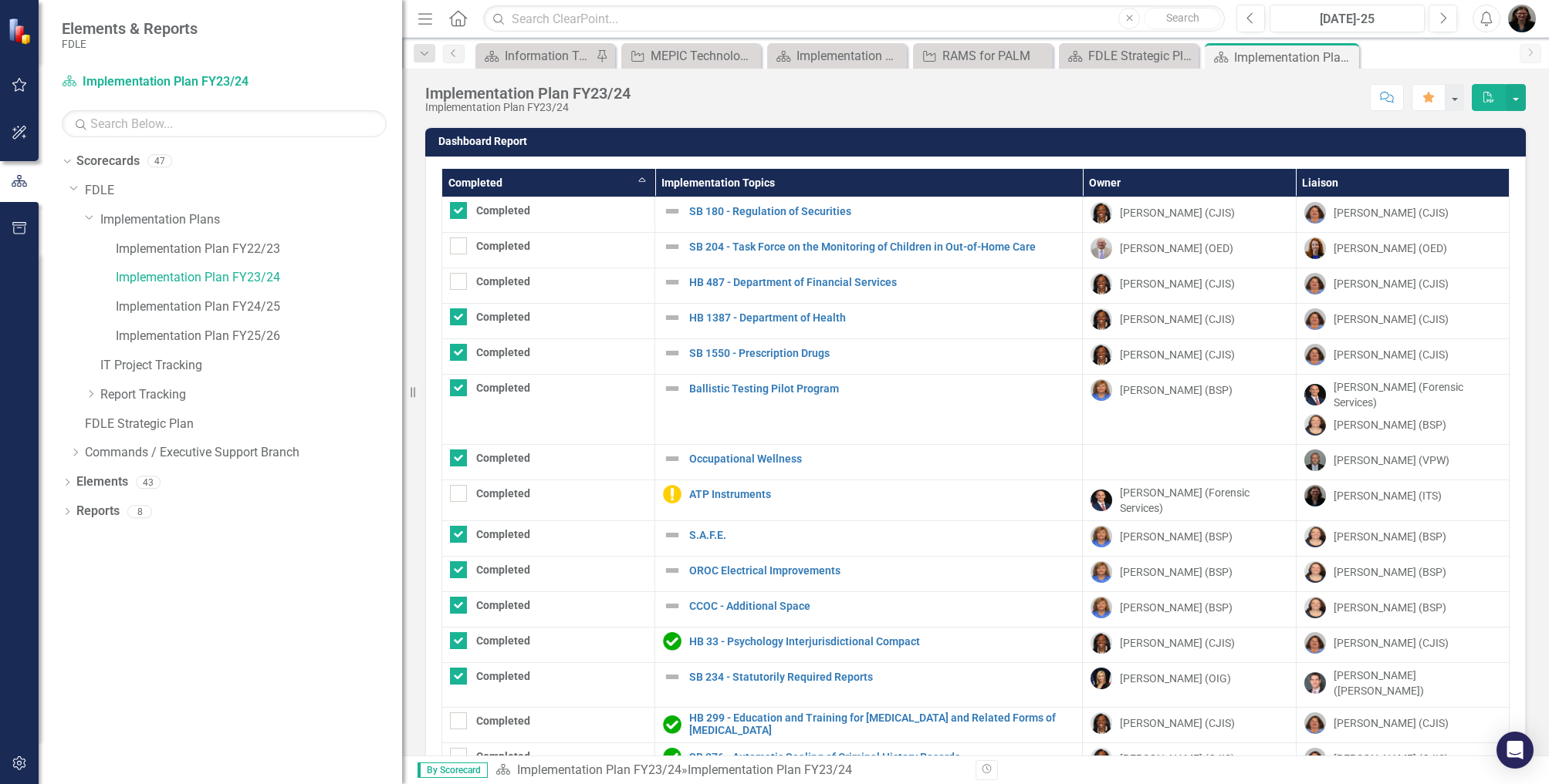
checkbox input "false"
checkbox input "true"
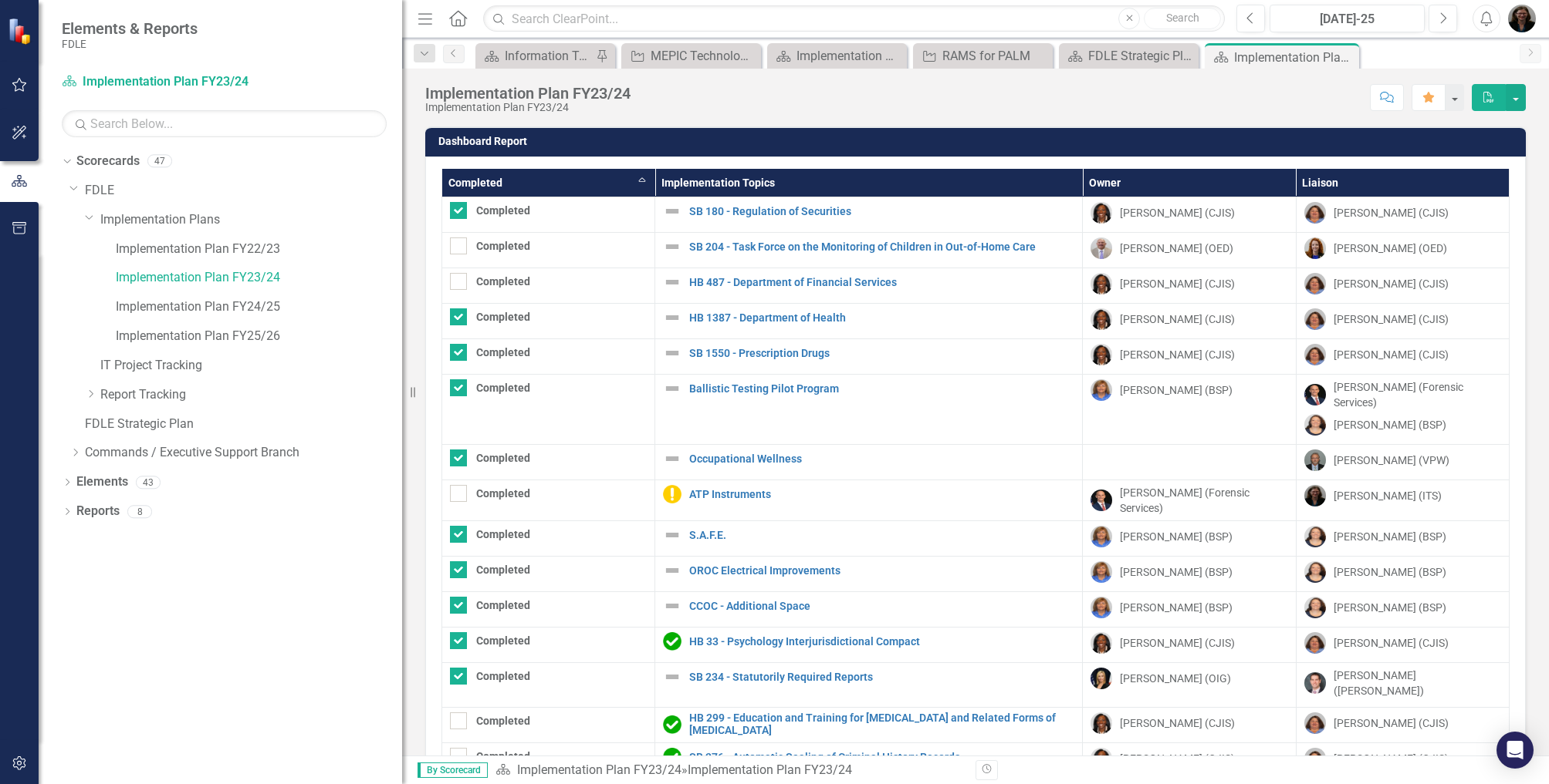
checkbox input "true"
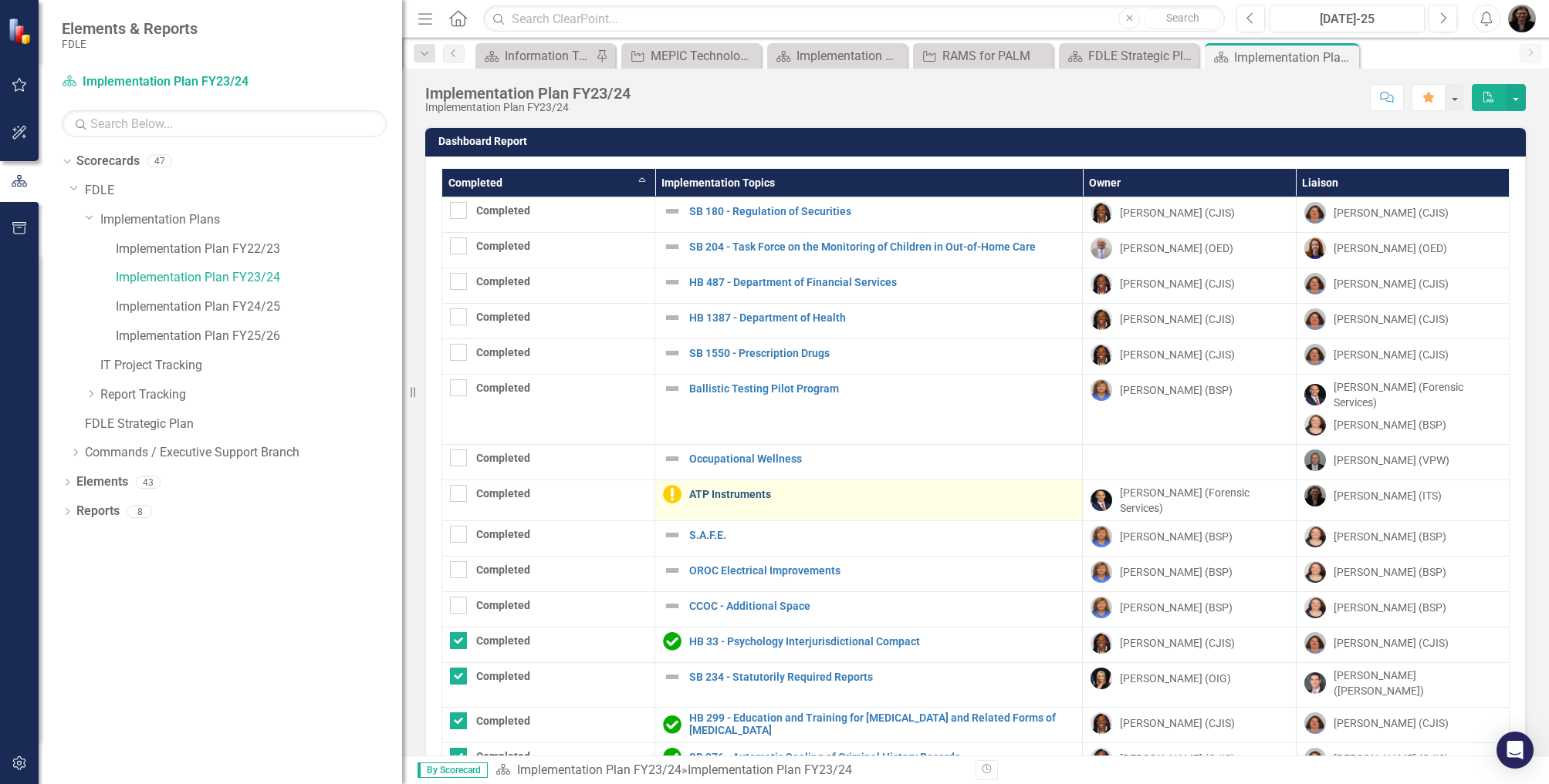
click at [734, 489] on link "ATP Instruments" at bounding box center [881, 495] width 385 height 12
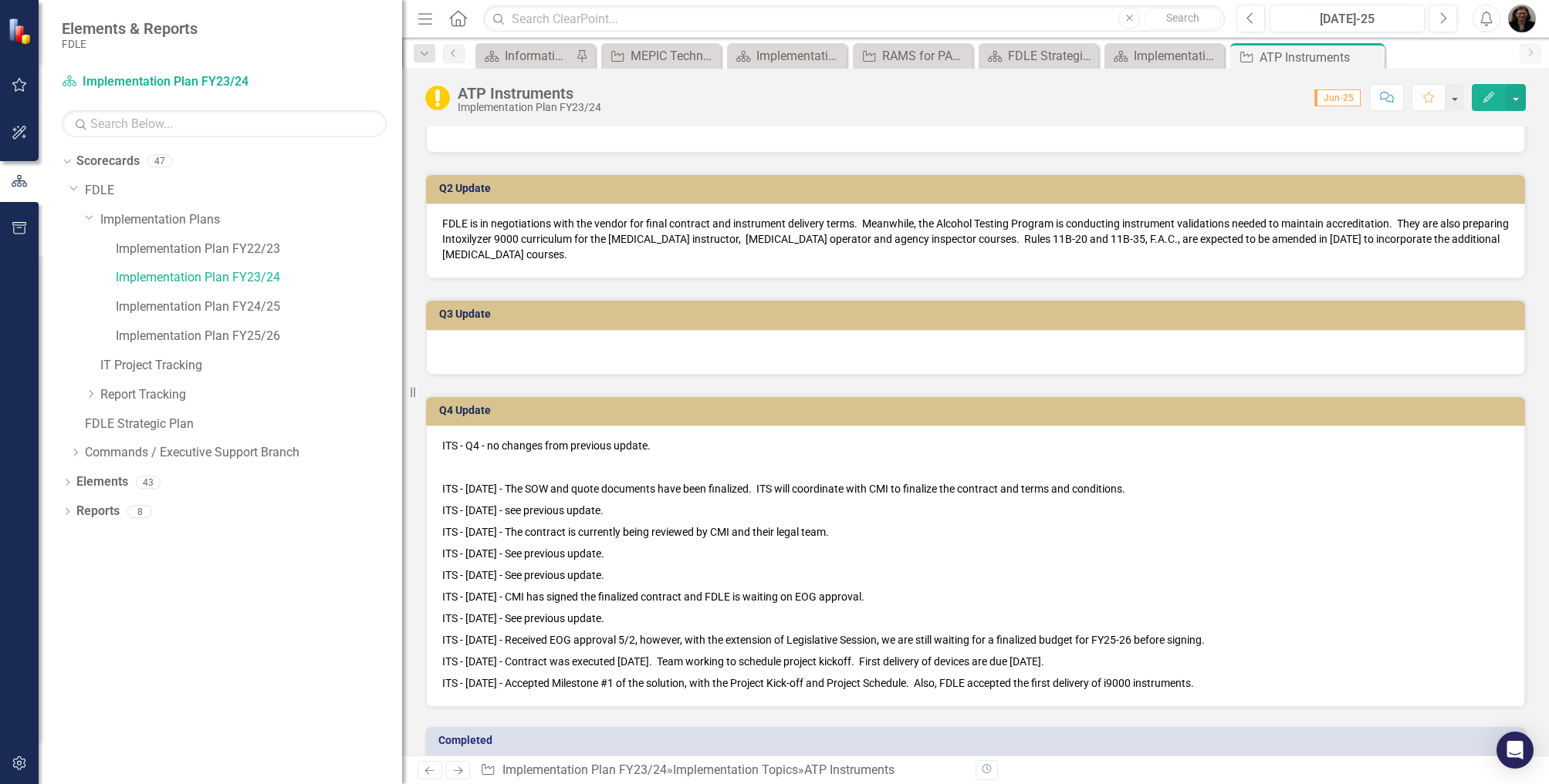
scroll to position [771, 0]
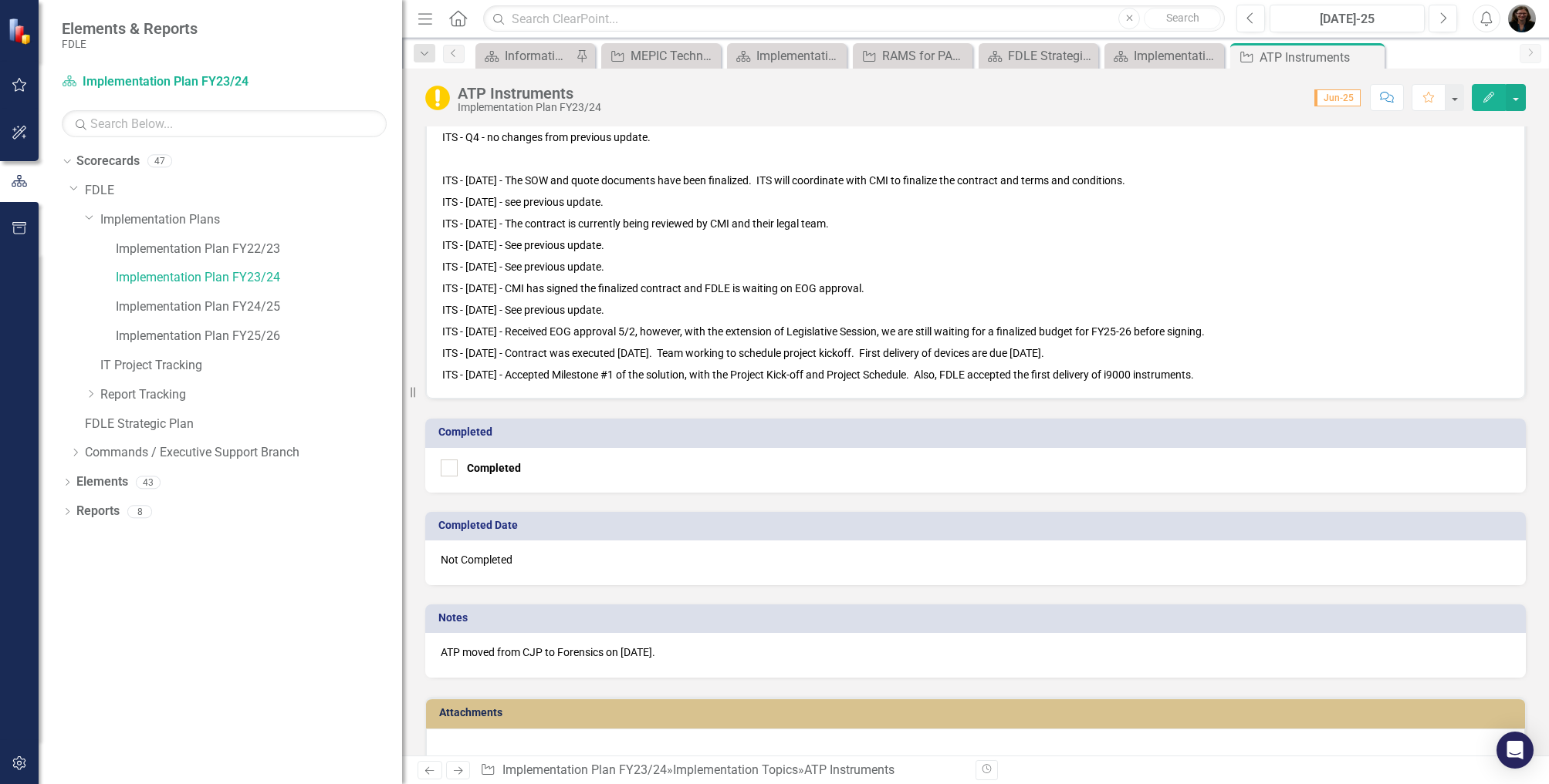
click at [1221, 363] on p "ITS - [DATE] - Contract was executed [DATE]. Team working to schedule project k…" at bounding box center [975, 353] width 1067 height 21
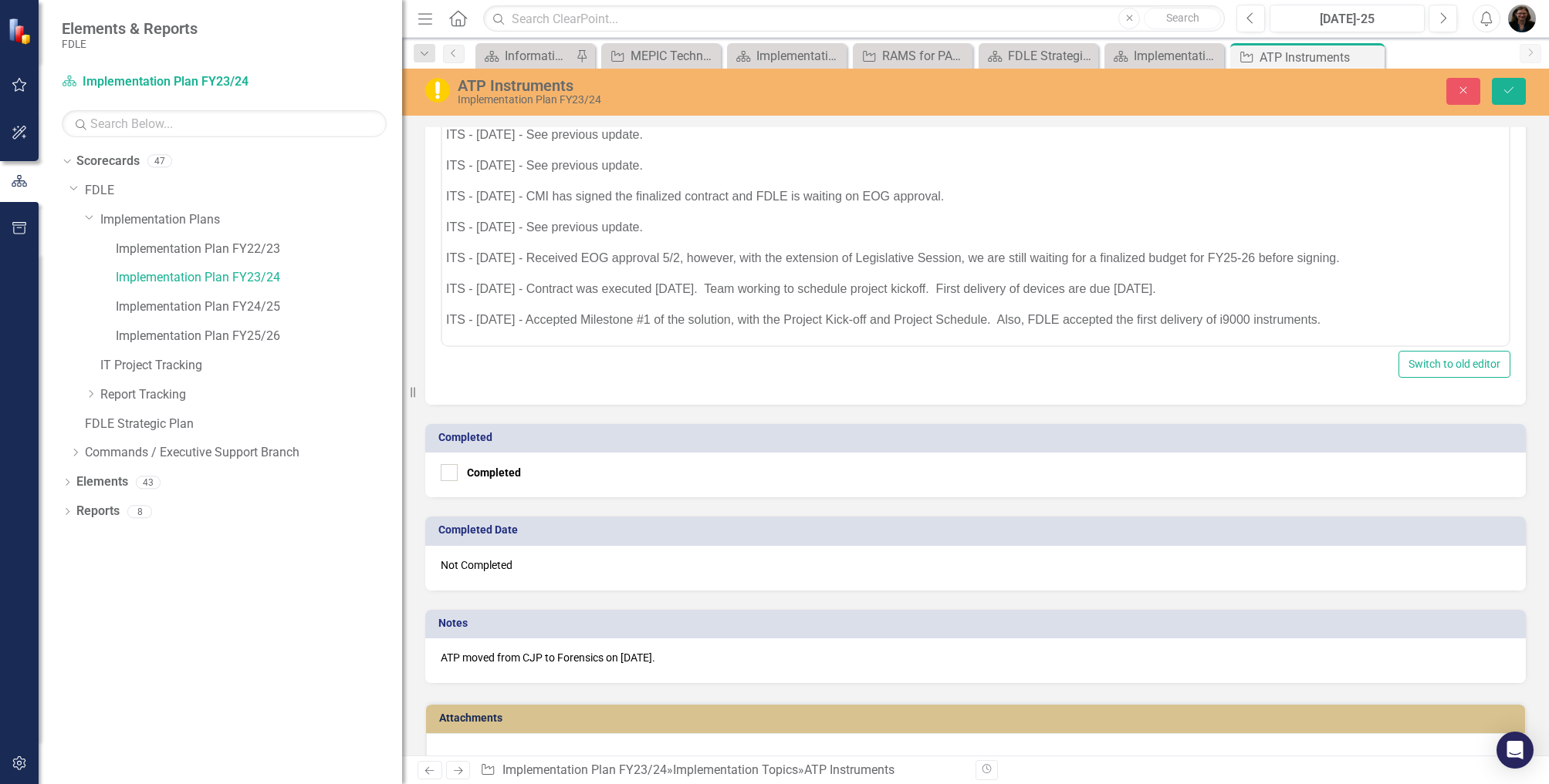
scroll to position [912, 0]
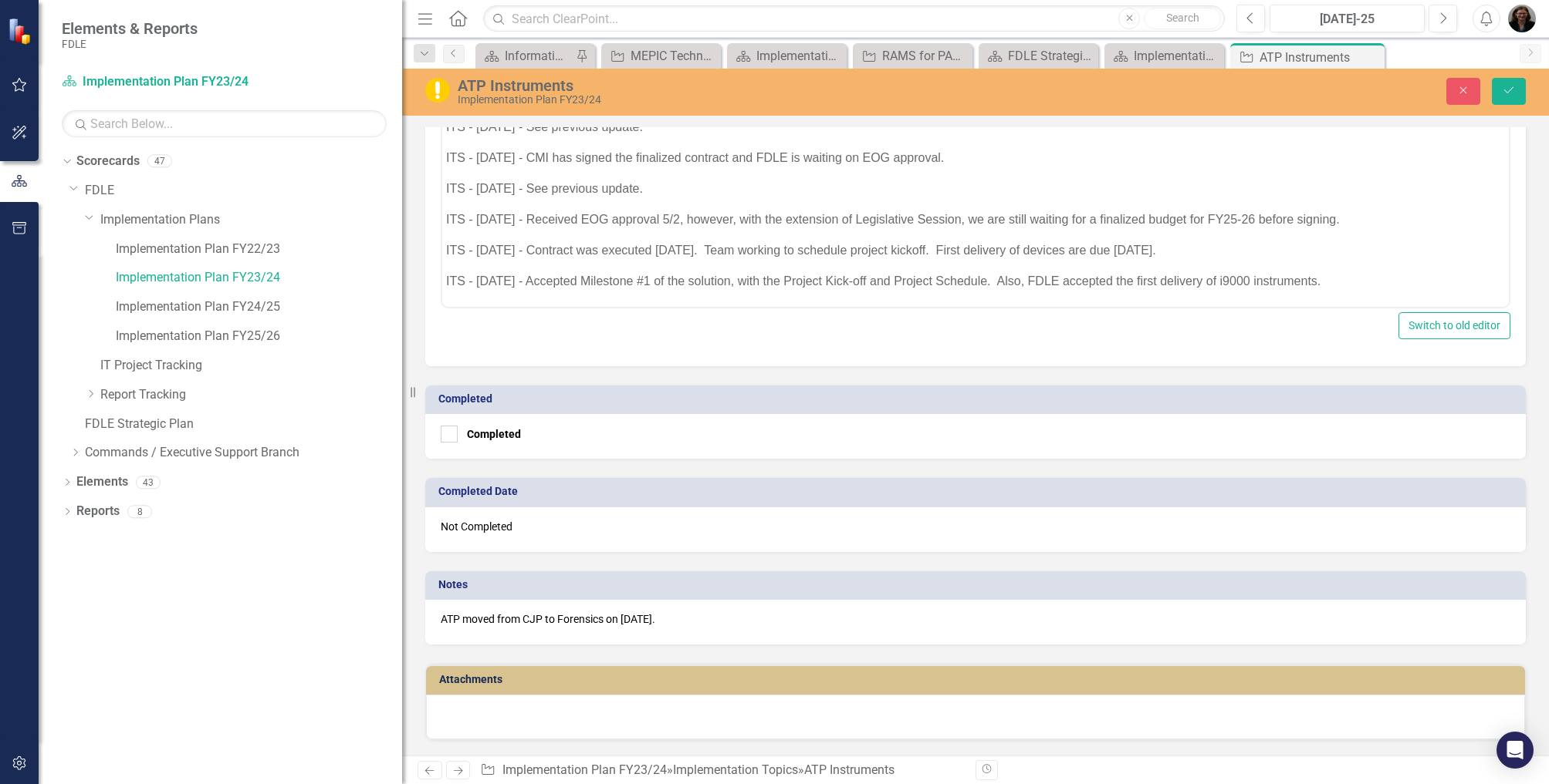
click at [1339, 277] on p "ITS - [DATE] - Accepted Milestone #1 of the solution, with the Project Kick-off…" at bounding box center [974, 280] width 1059 height 18
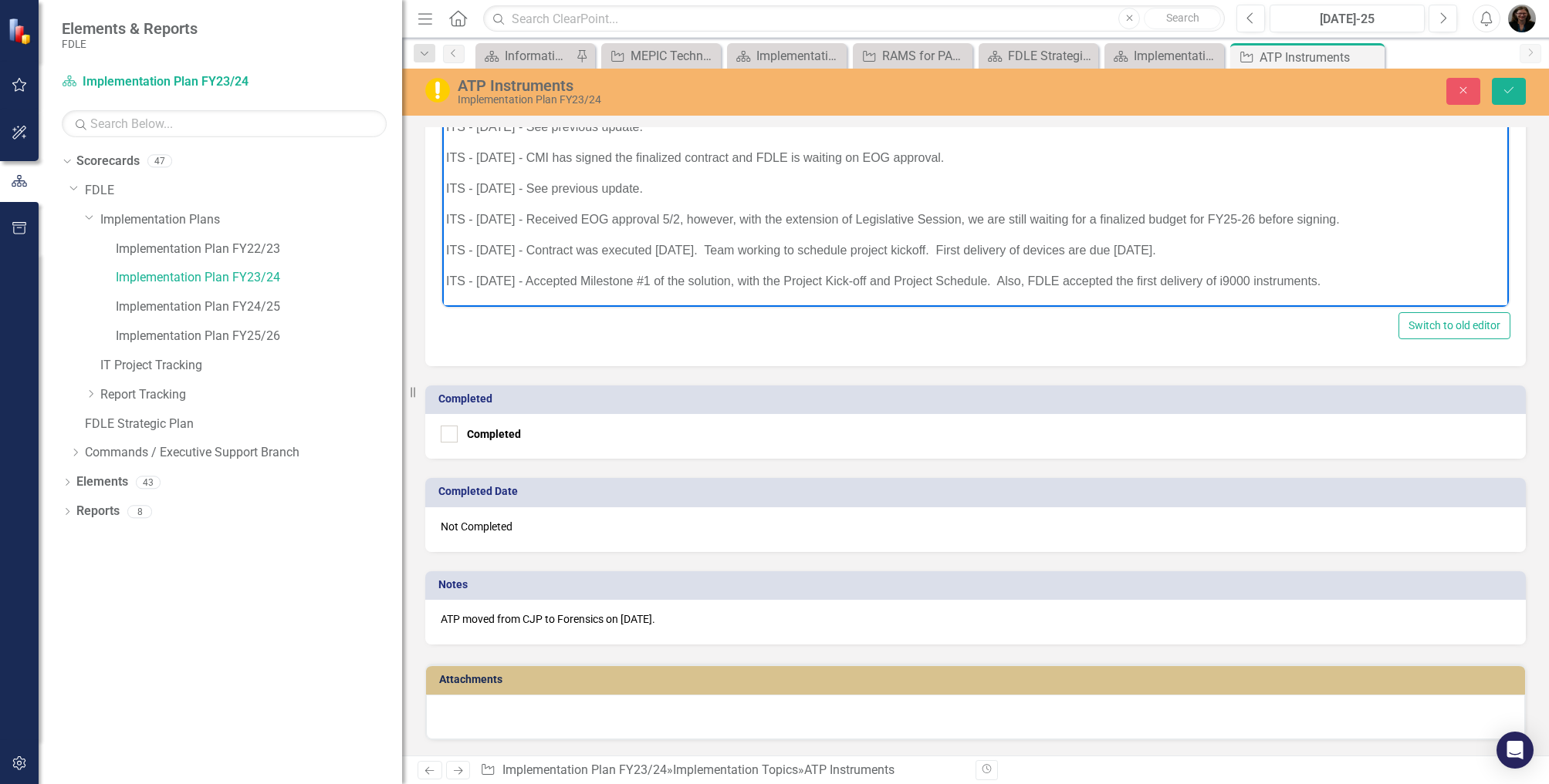
scroll to position [123, 0]
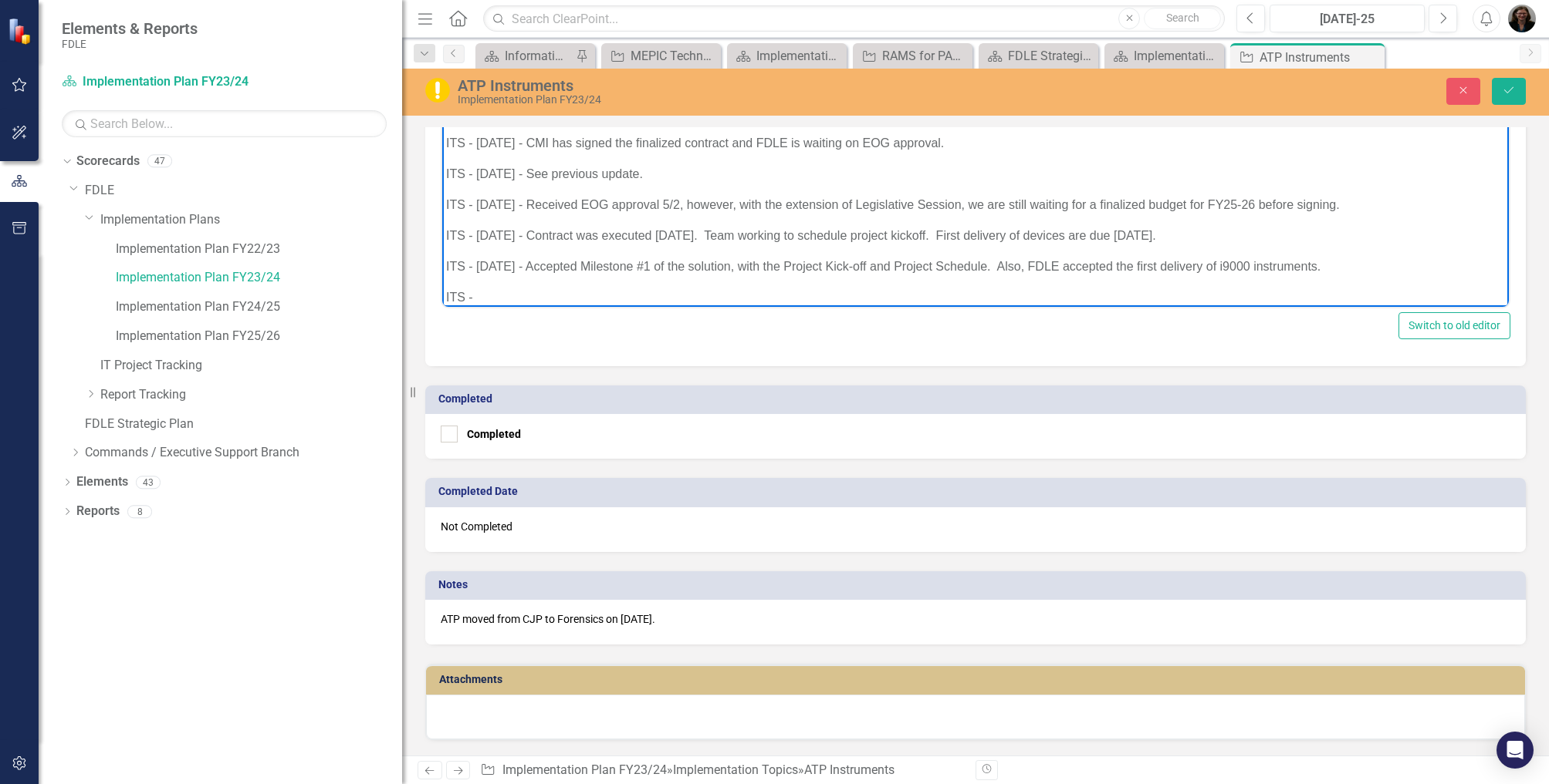
click at [484, 302] on p "ITS -" at bounding box center [974, 297] width 1059 height 18
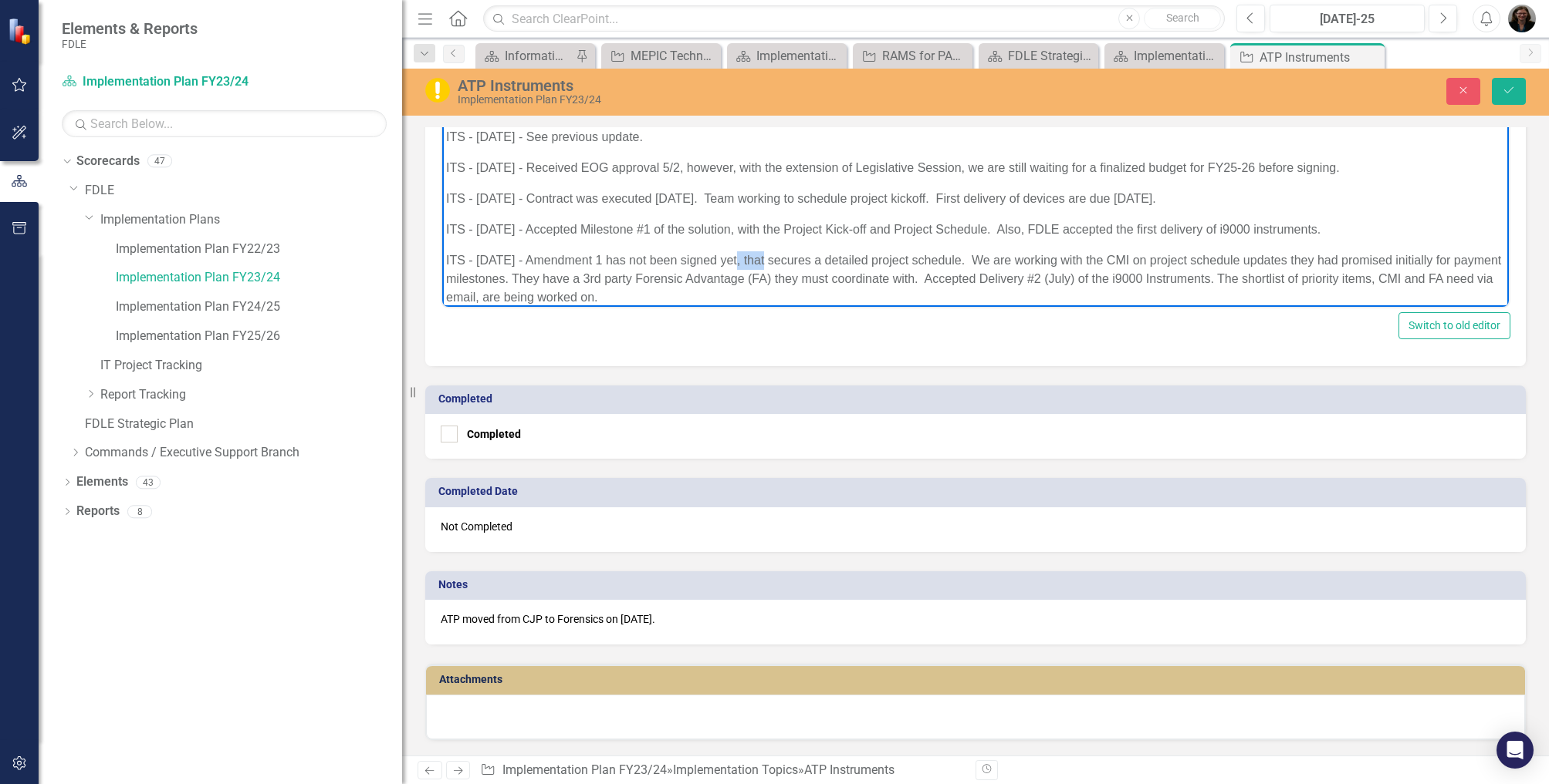
drag, startPoint x: 760, startPoint y: 258, endPoint x: 731, endPoint y: 255, distance: 29.2
click at [731, 255] on p "ITS - [DATE] - Amendment 1 has not been signed yet, that secures a detailed pro…" at bounding box center [974, 278] width 1059 height 55
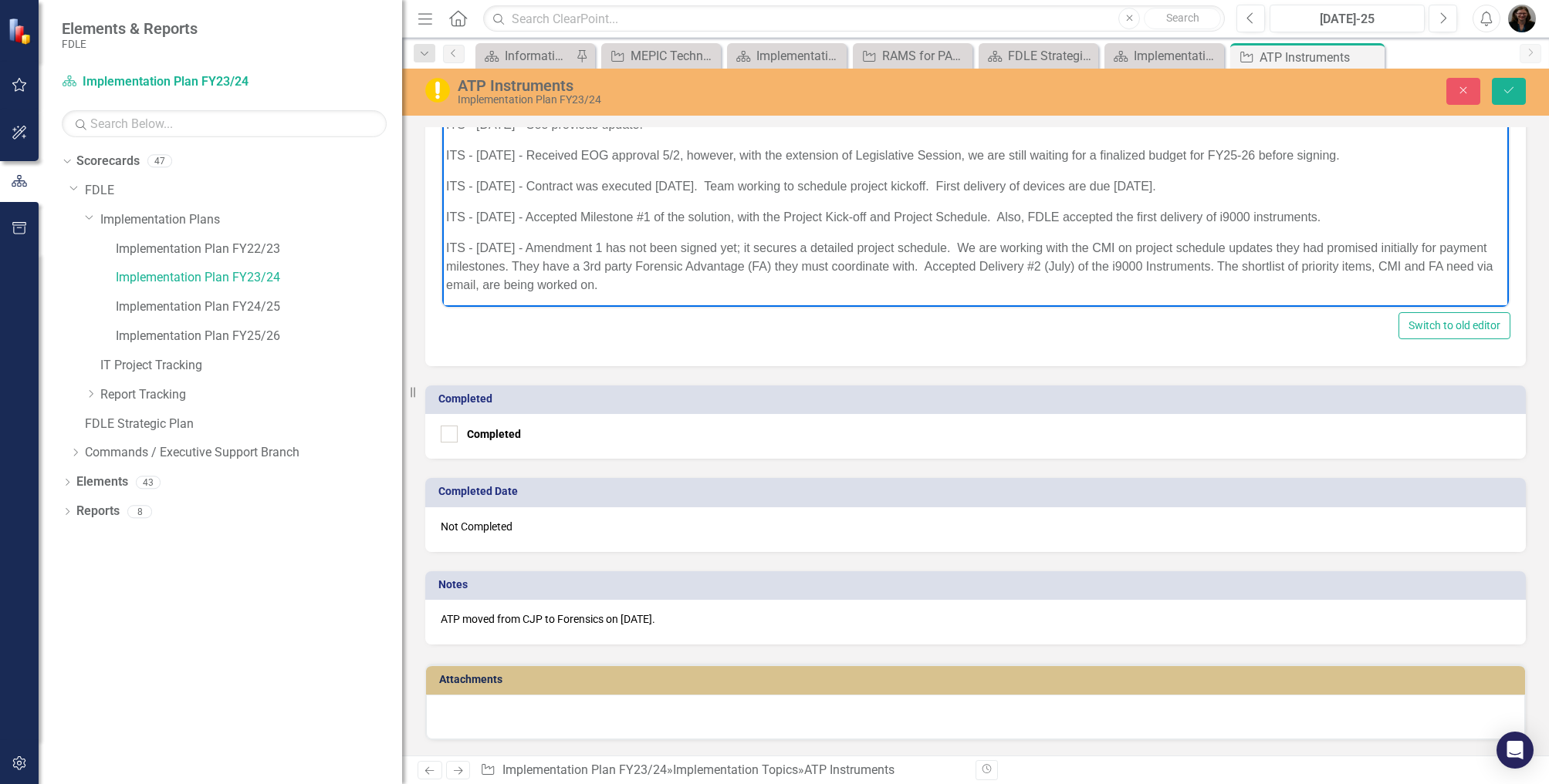
scroll to position [177, 0]
click at [1515, 92] on button "Save" at bounding box center [1508, 91] width 34 height 27
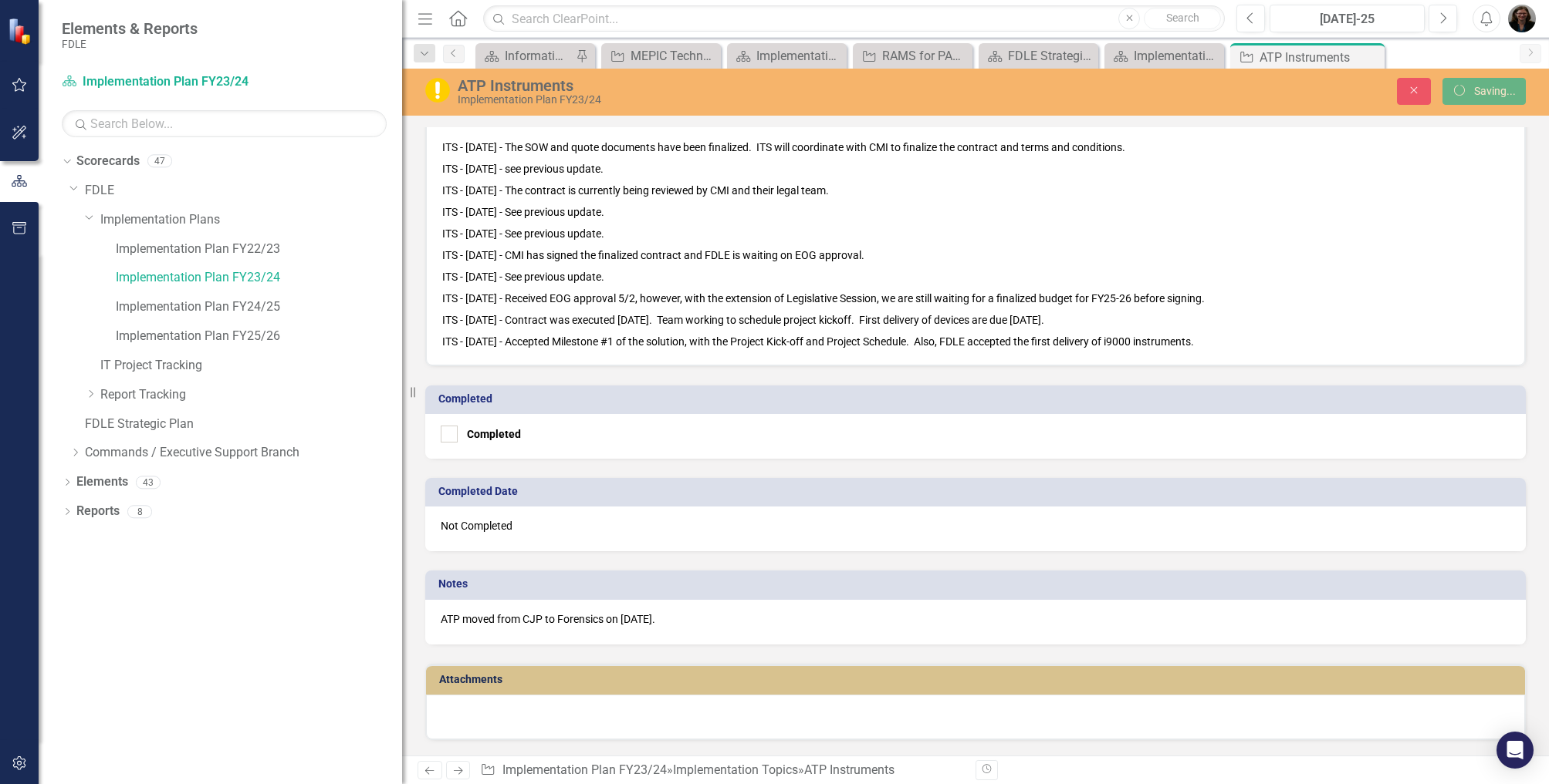
scroll to position [806, 0]
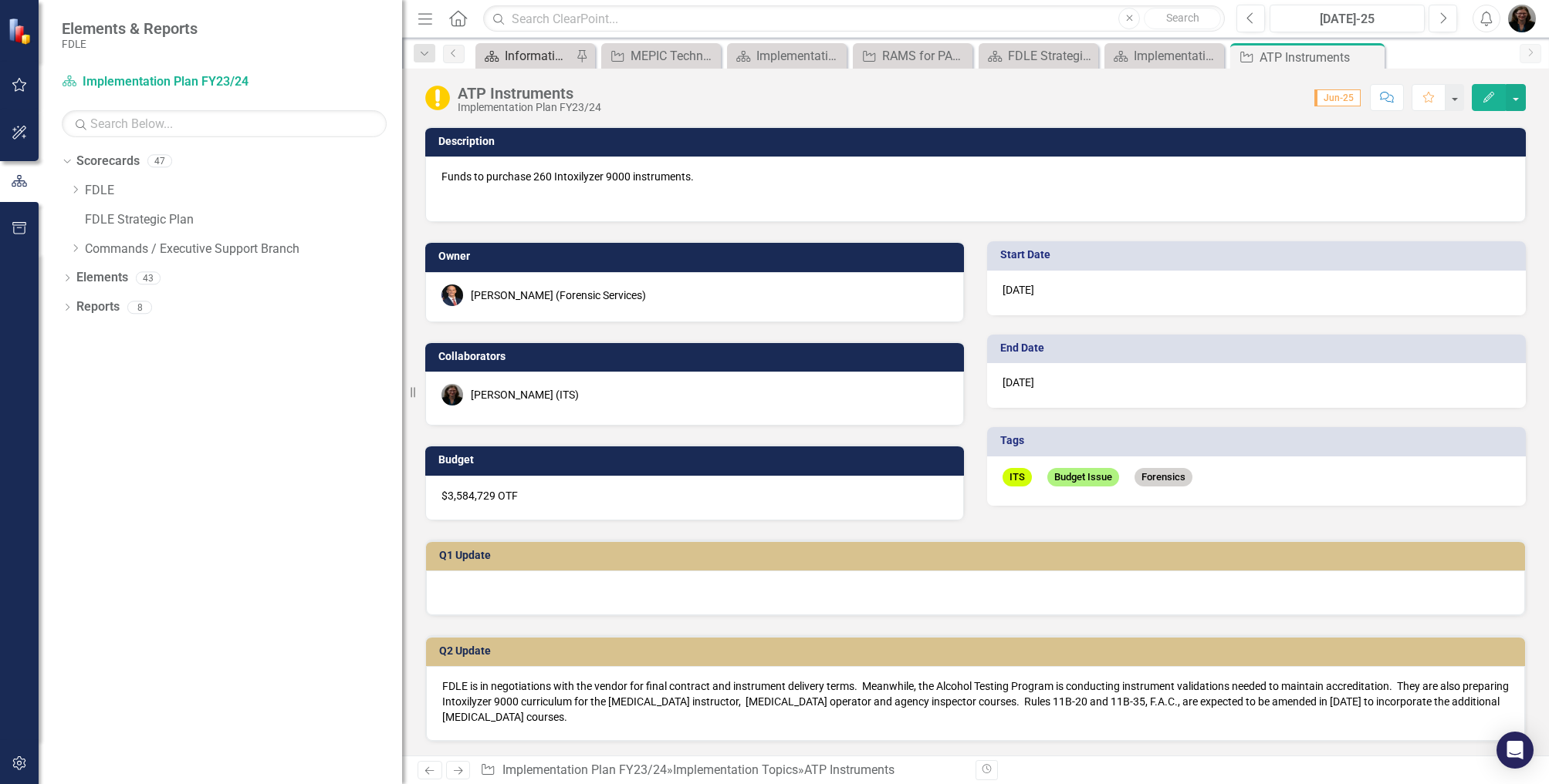
click at [544, 57] on div "Information Technology Services Landing Page" at bounding box center [538, 56] width 67 height 19
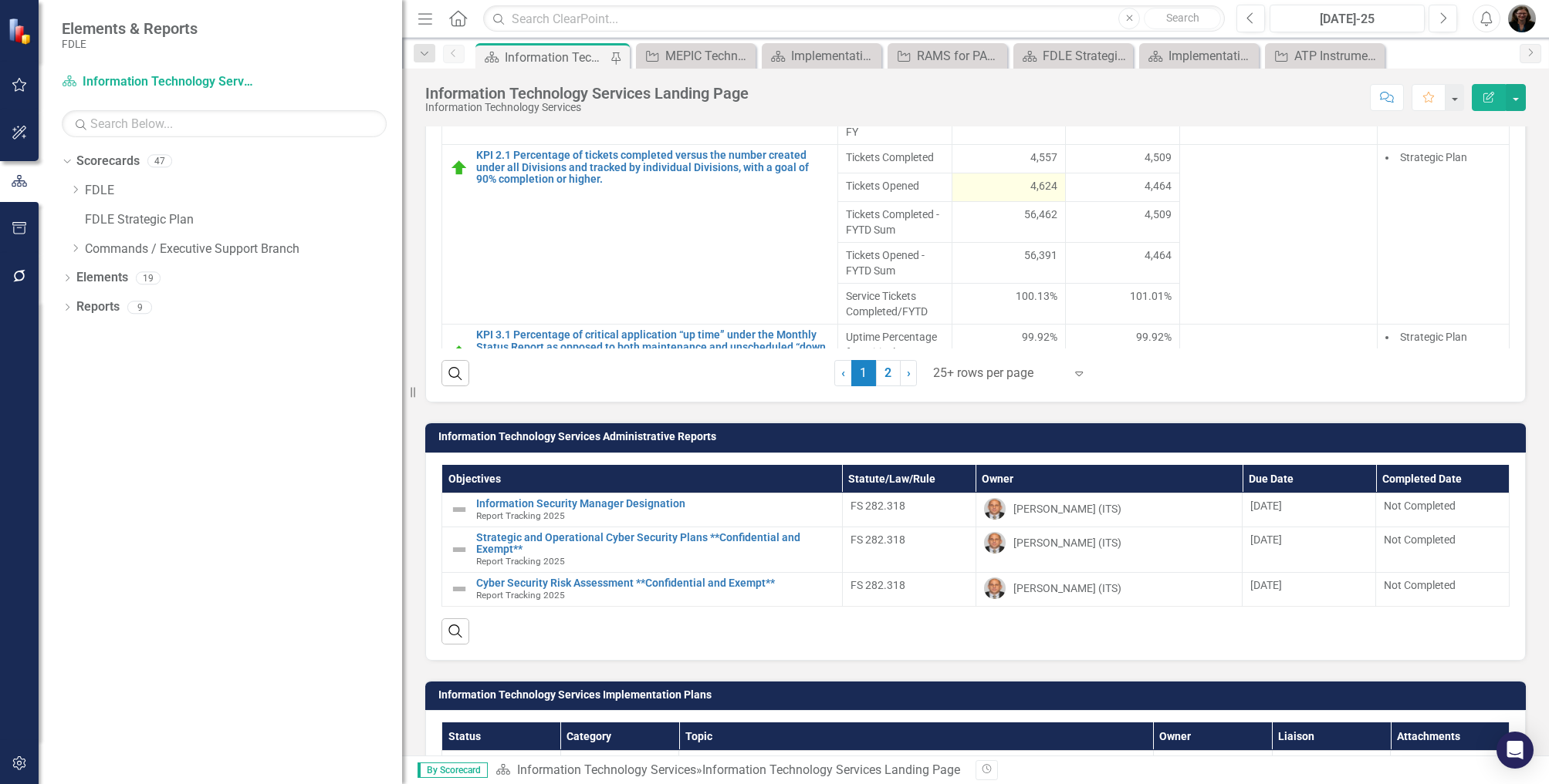
scroll to position [1093, 0]
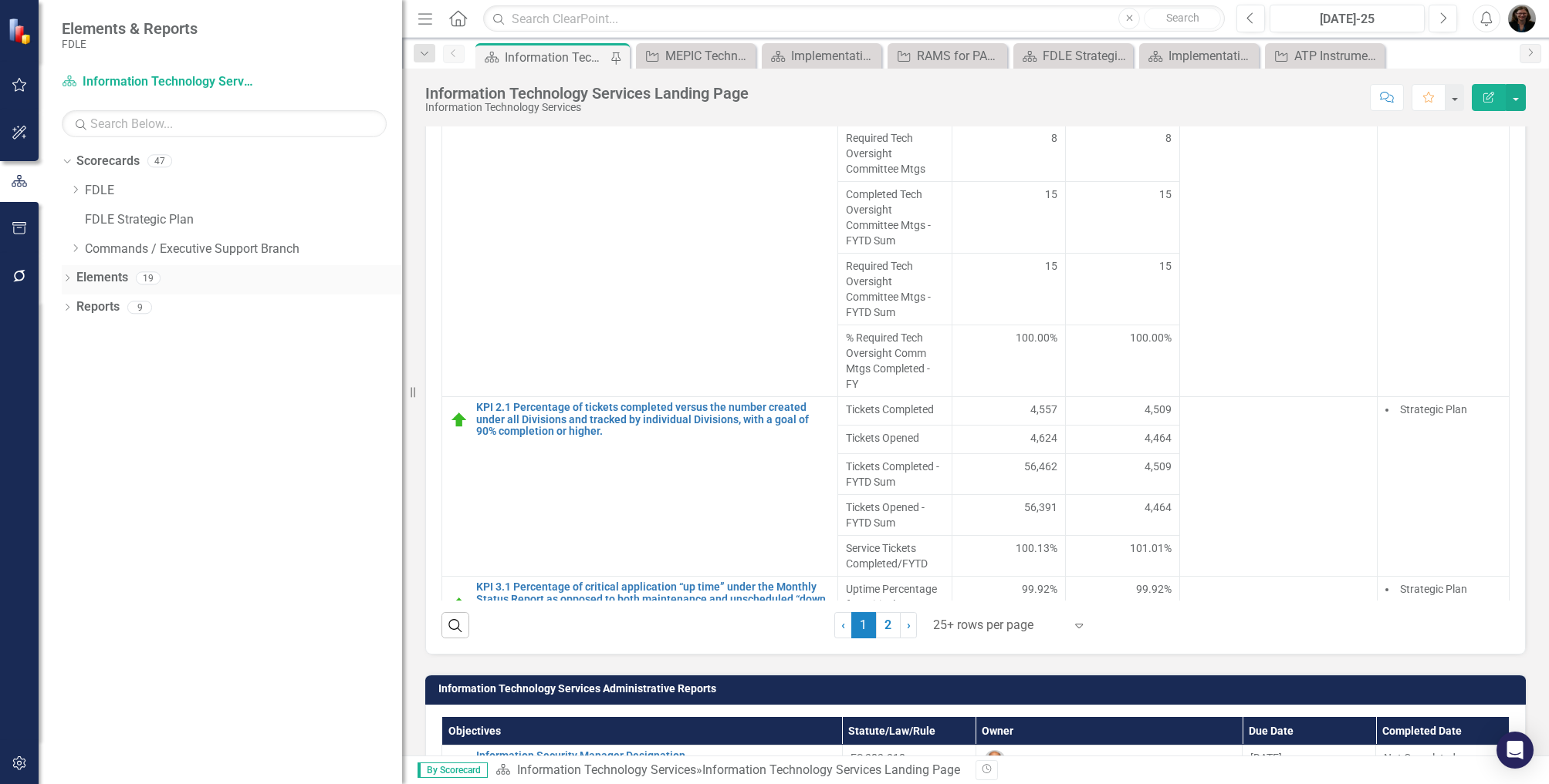
click at [71, 277] on icon "Dropdown" at bounding box center [67, 279] width 11 height 9
click at [78, 363] on icon "Dropdown" at bounding box center [75, 367] width 11 height 9
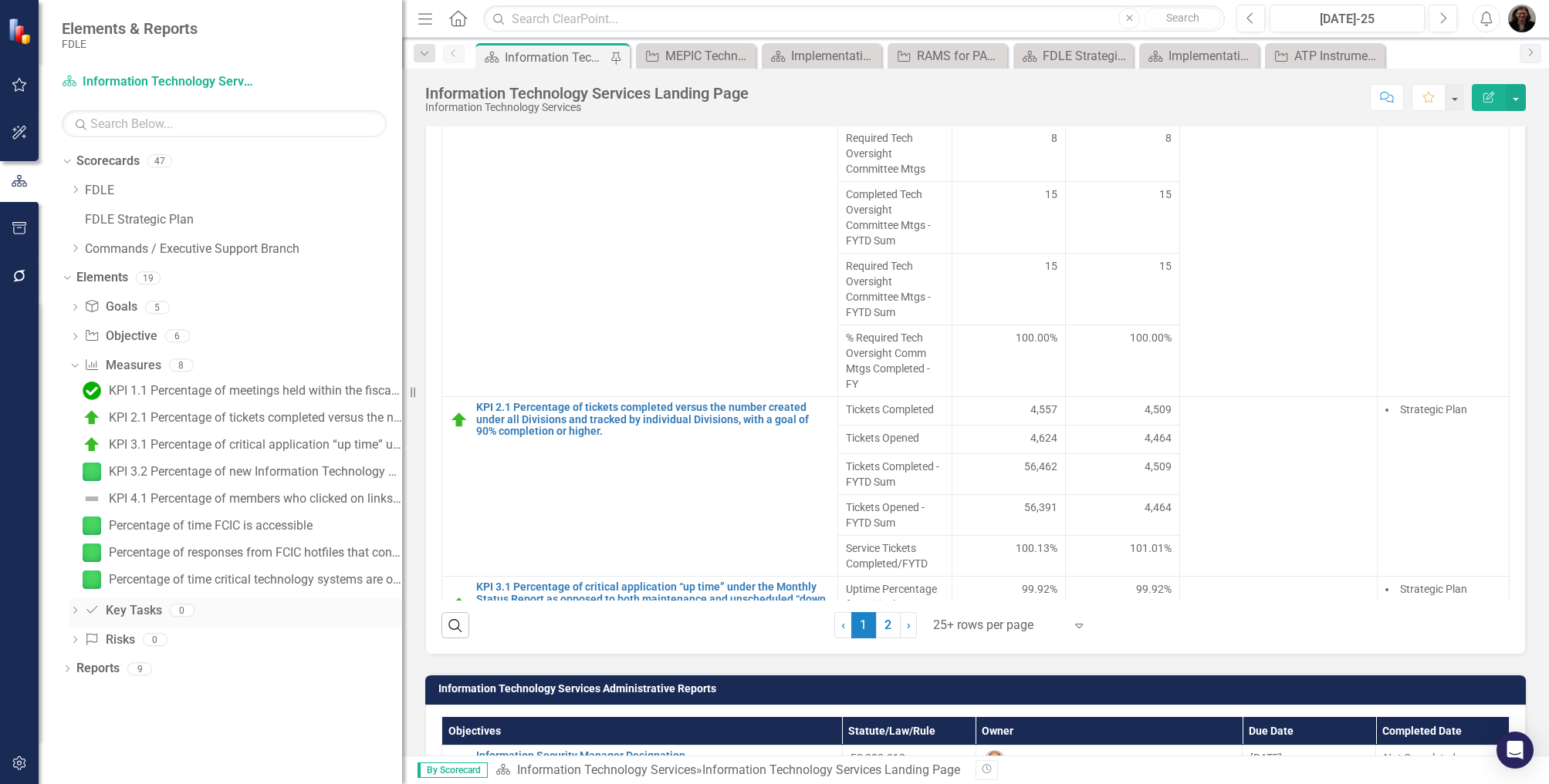
click at [71, 611] on icon "Dropdown" at bounding box center [75, 611] width 11 height 9
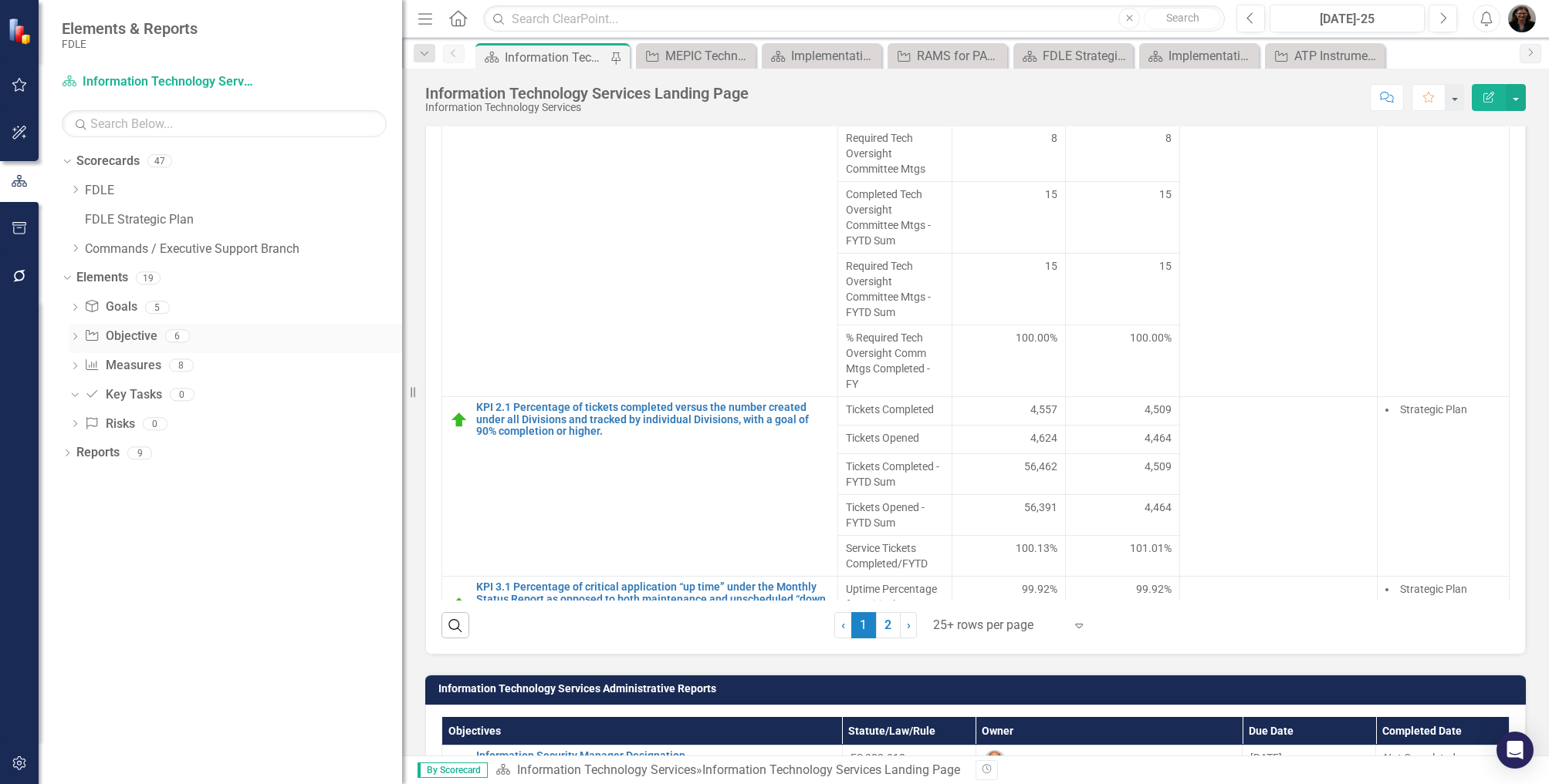
click at [76, 334] on icon "Dropdown" at bounding box center [75, 338] width 11 height 9
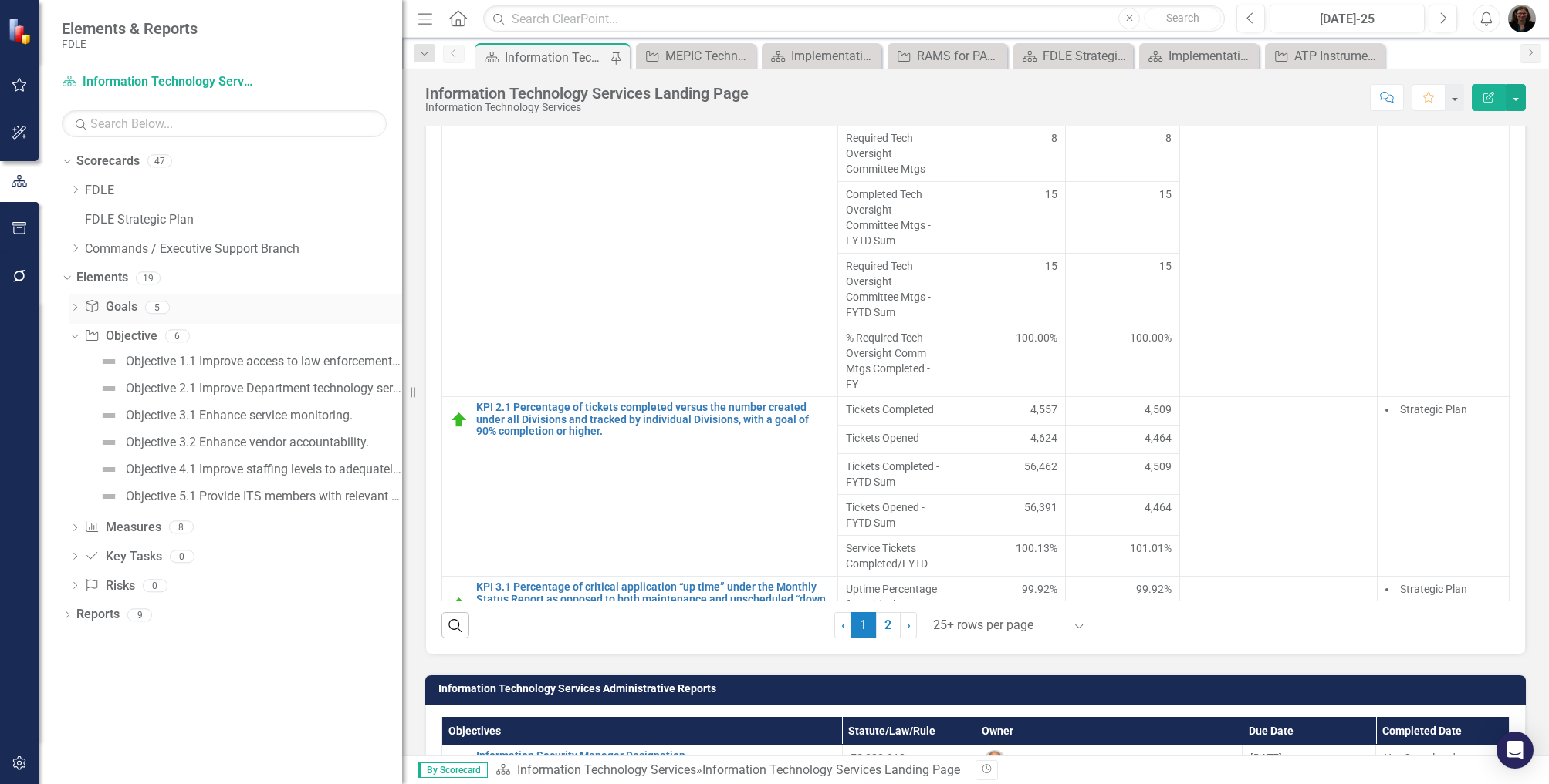
click at [80, 307] on icon "Dropdown" at bounding box center [75, 309] width 11 height 9
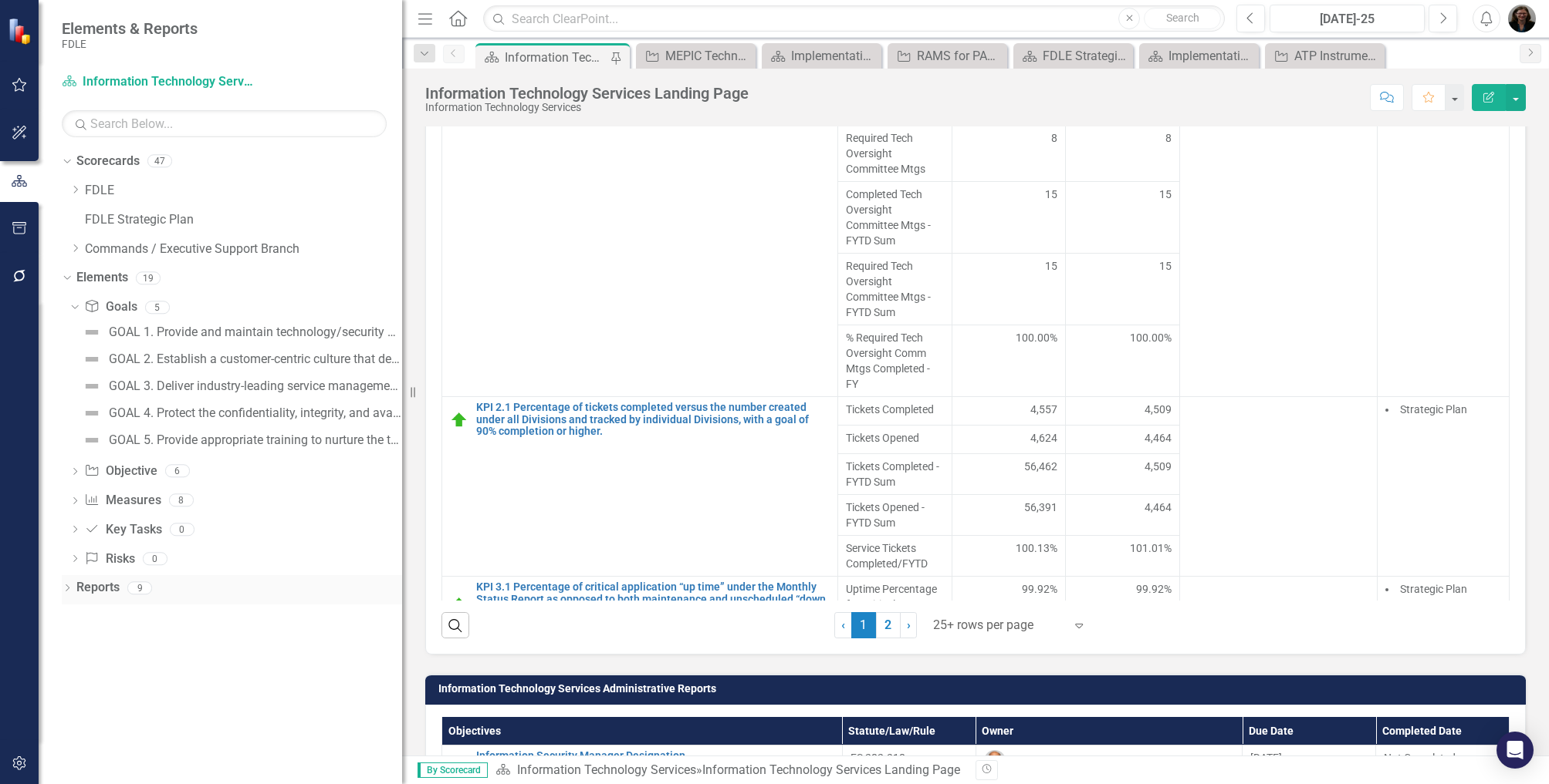
click at [69, 586] on icon "Dropdown" at bounding box center [67, 589] width 11 height 9
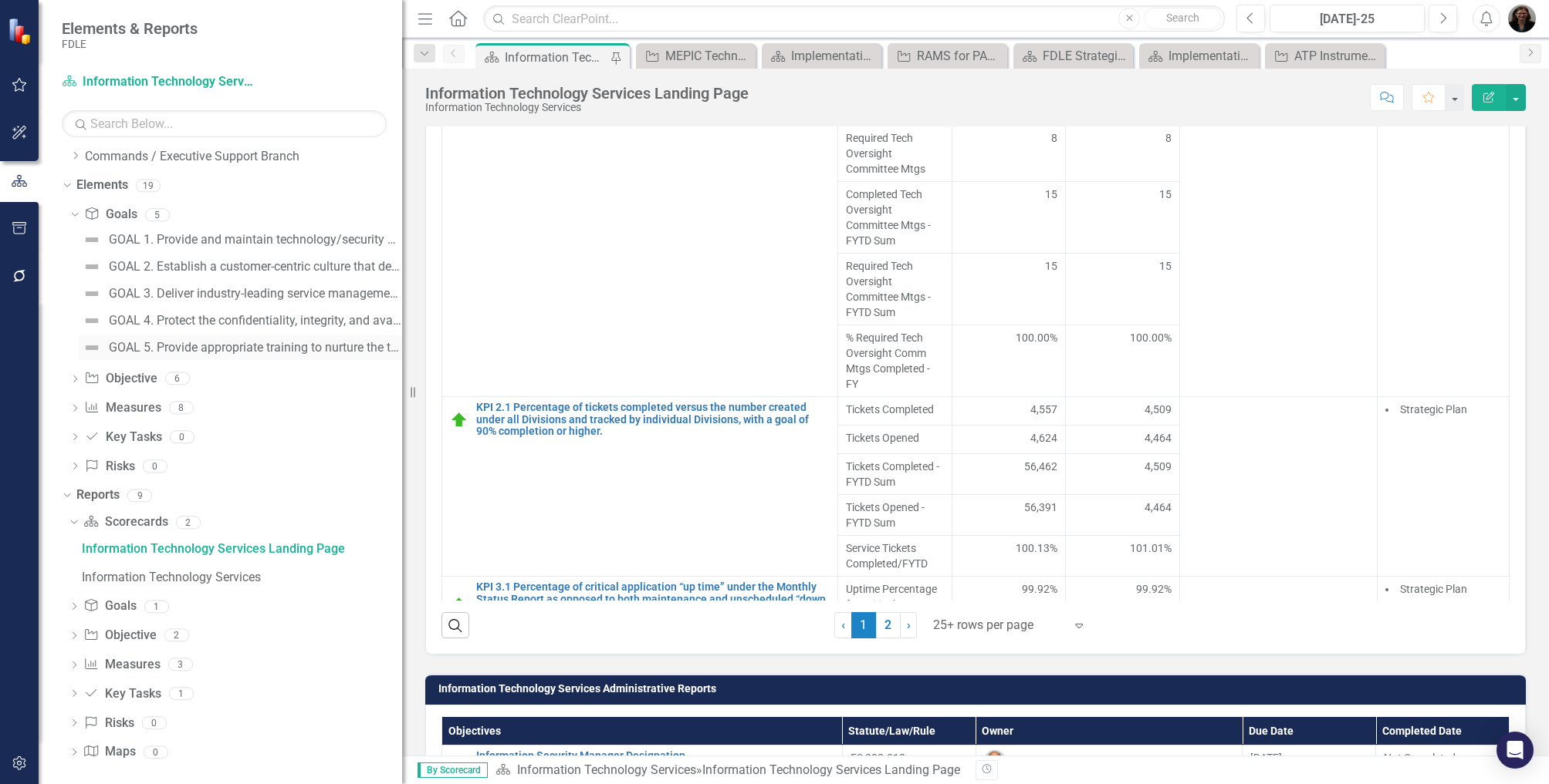
scroll to position [100, 0]
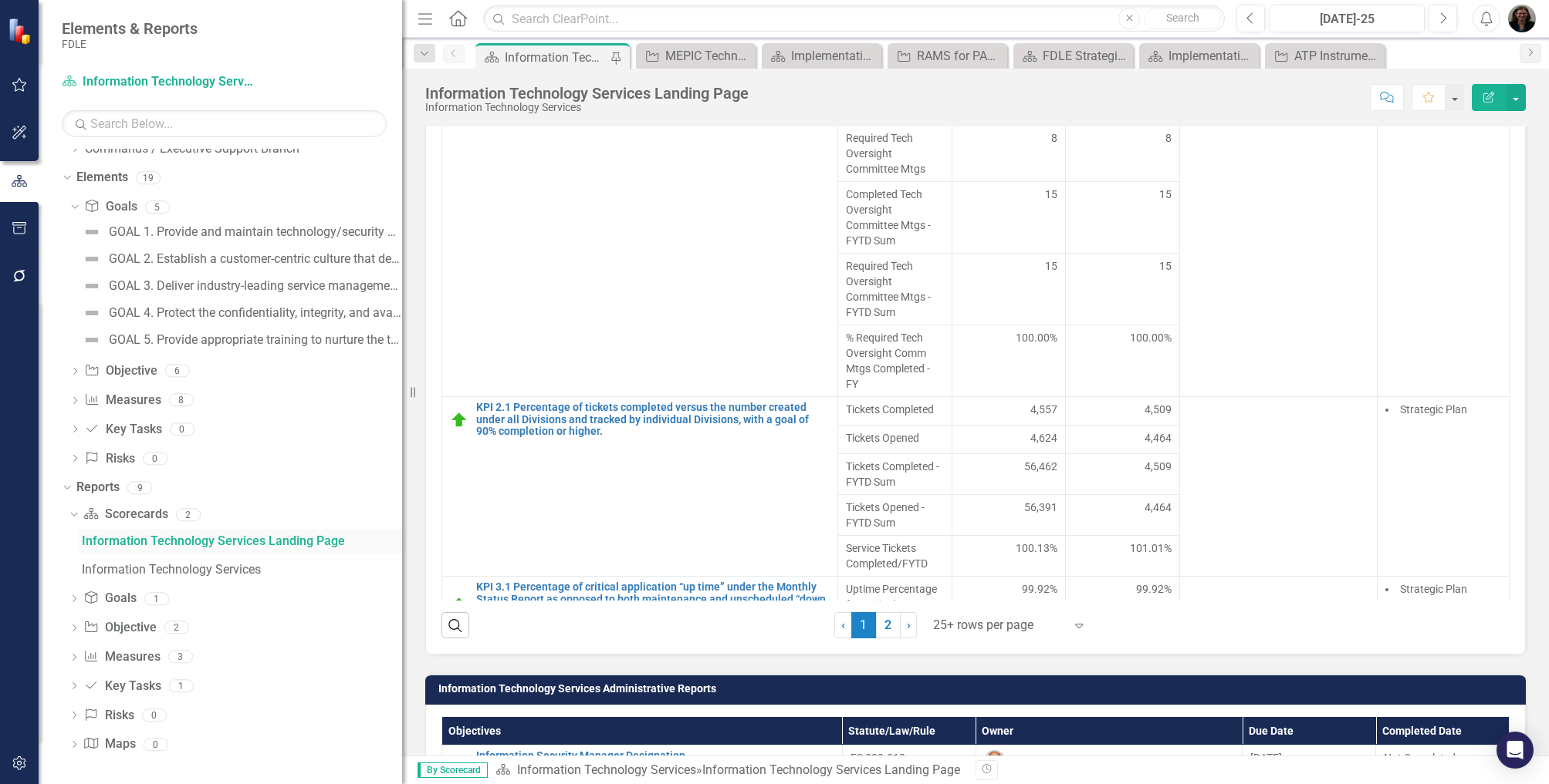
click at [155, 539] on div "Information Technology Services Landing Page" at bounding box center [242, 541] width 320 height 14
click at [148, 567] on div "Information Technology Services" at bounding box center [242, 570] width 320 height 14
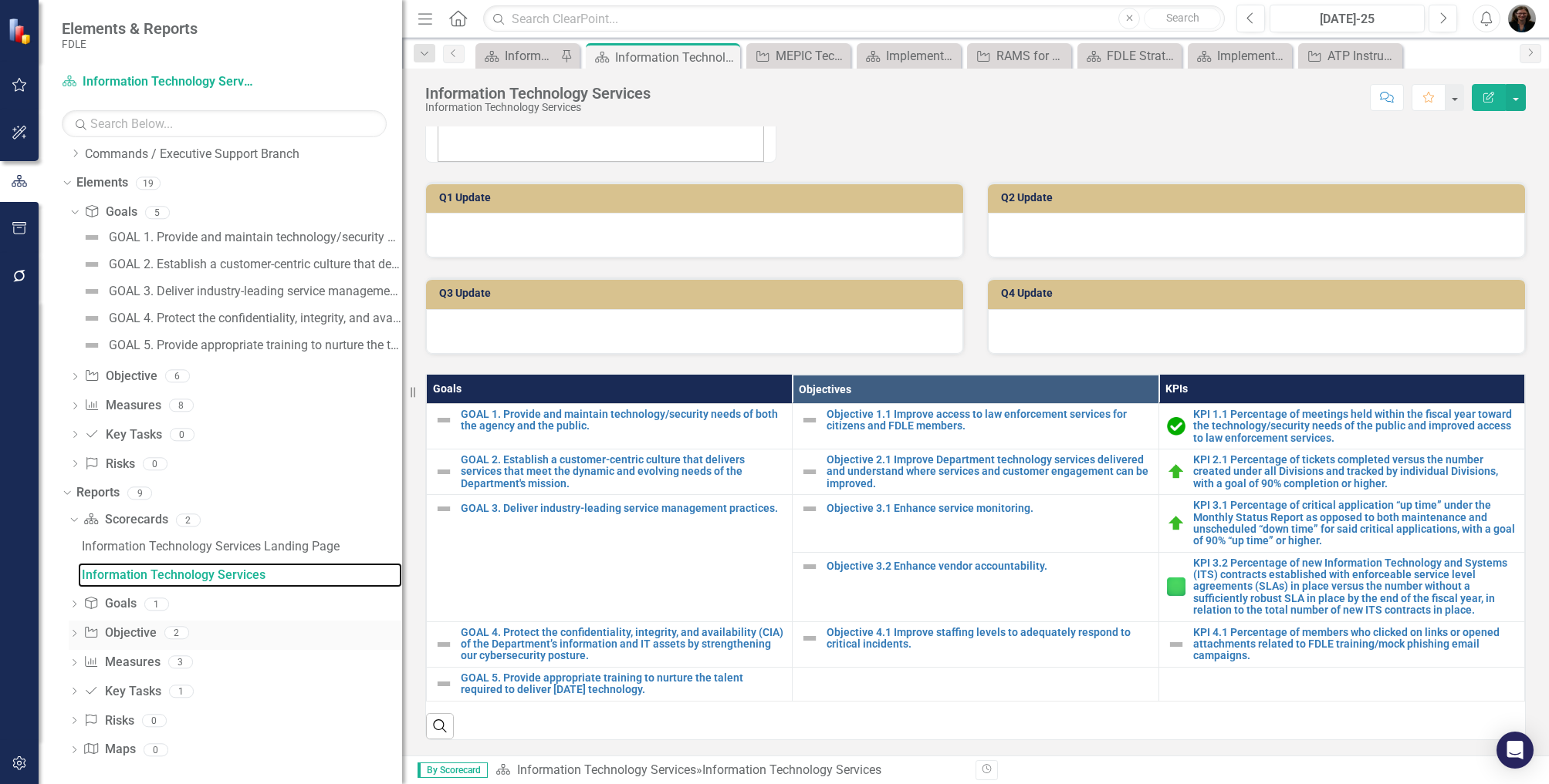
scroll to position [100, 0]
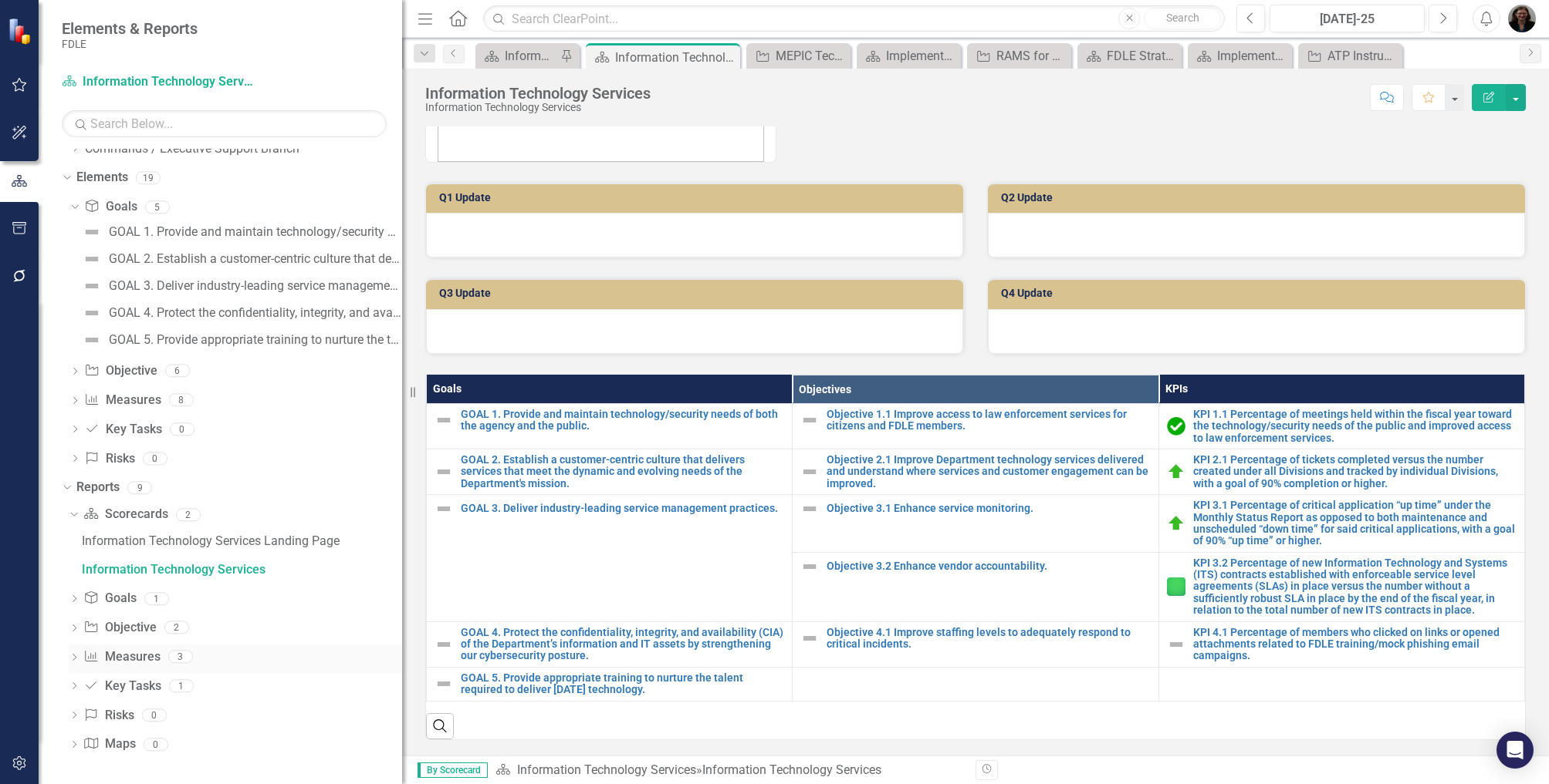
click at [81, 660] on div "Dropdown Measure Measures 3" at bounding box center [235, 660] width 333 height 29
click at [73, 658] on icon "Dropdown" at bounding box center [74, 659] width 11 height 9
click at [184, 629] on div "ITS Measures" at bounding box center [242, 630] width 320 height 14
